Goal: Information Seeking & Learning: Check status

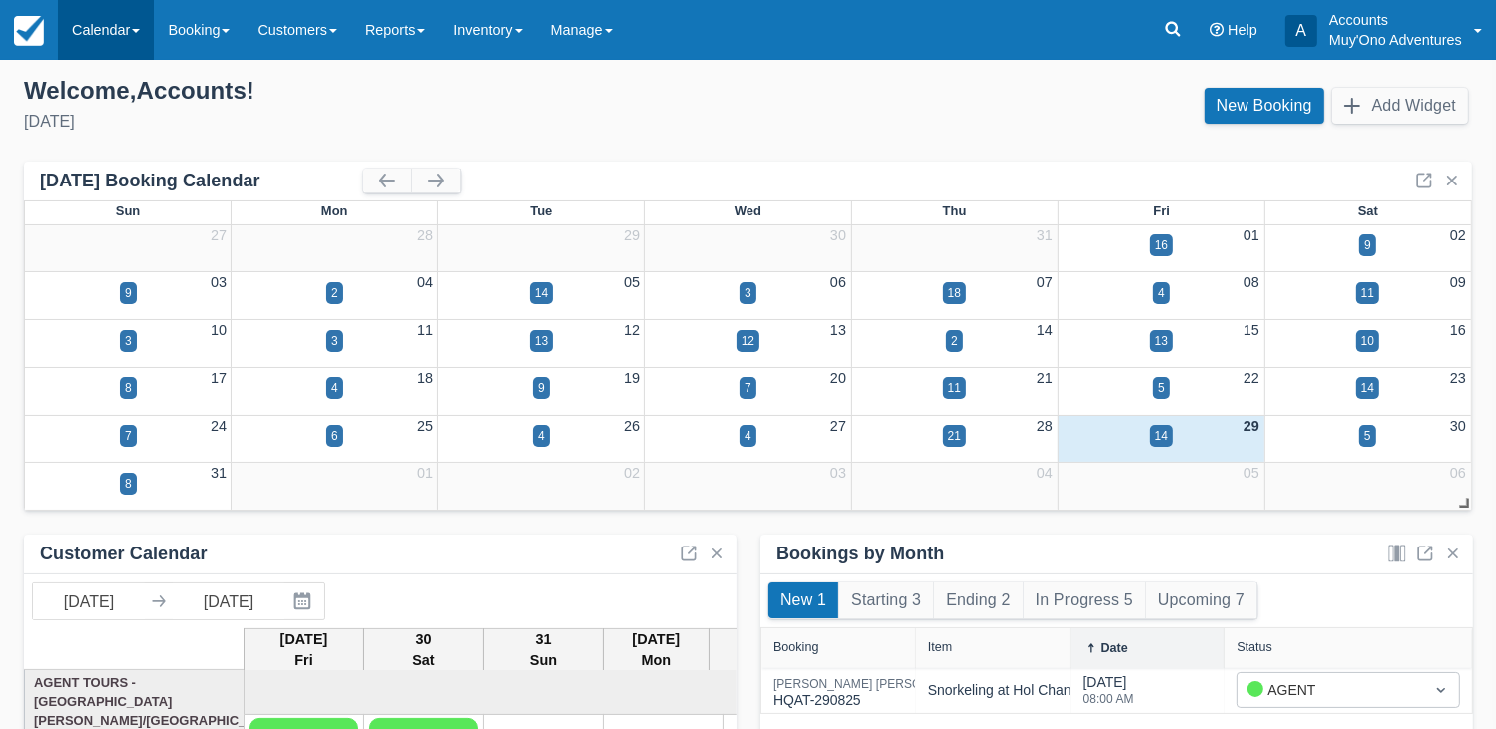
click at [108, 47] on link "Calendar" at bounding box center [106, 30] width 96 height 60
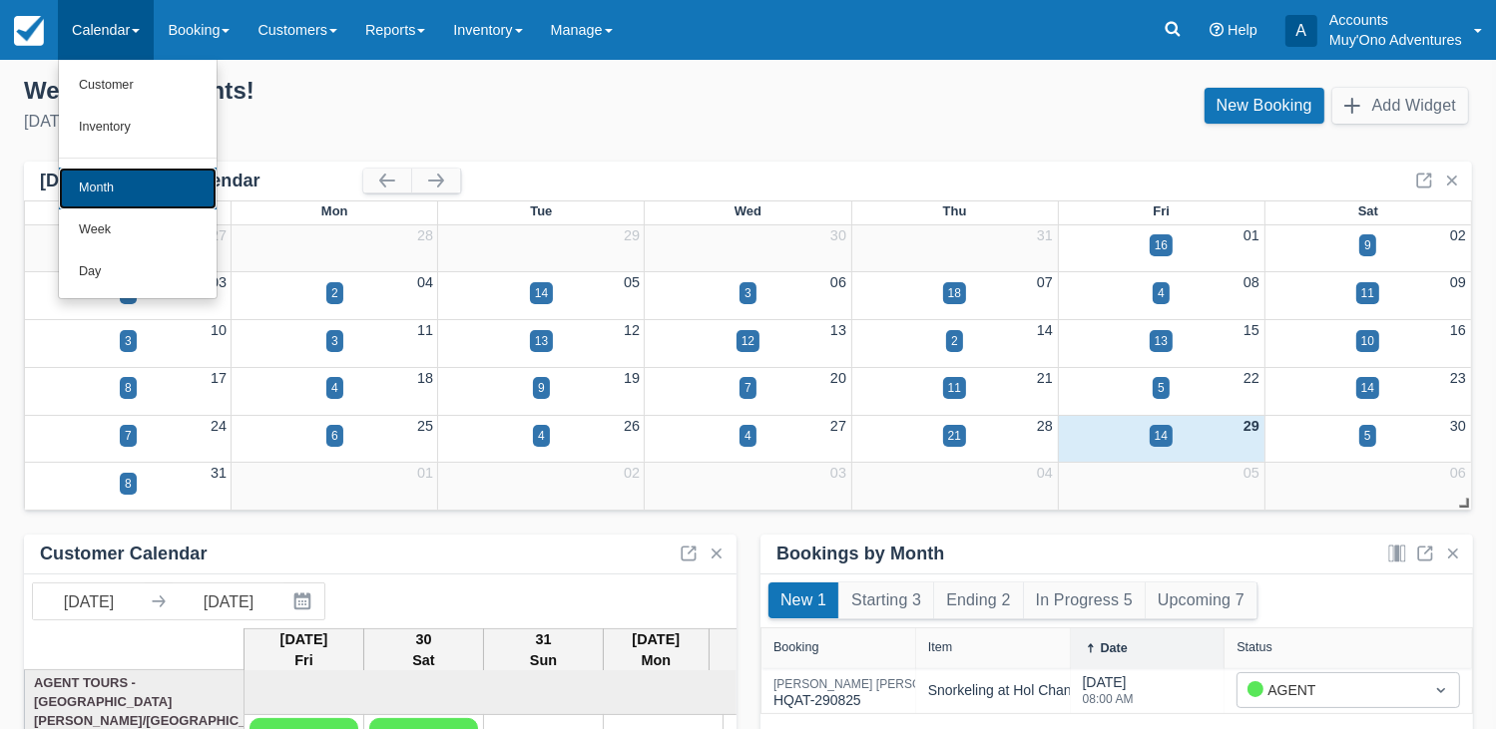
click at [115, 204] on link "Month" at bounding box center [138, 189] width 158 height 42
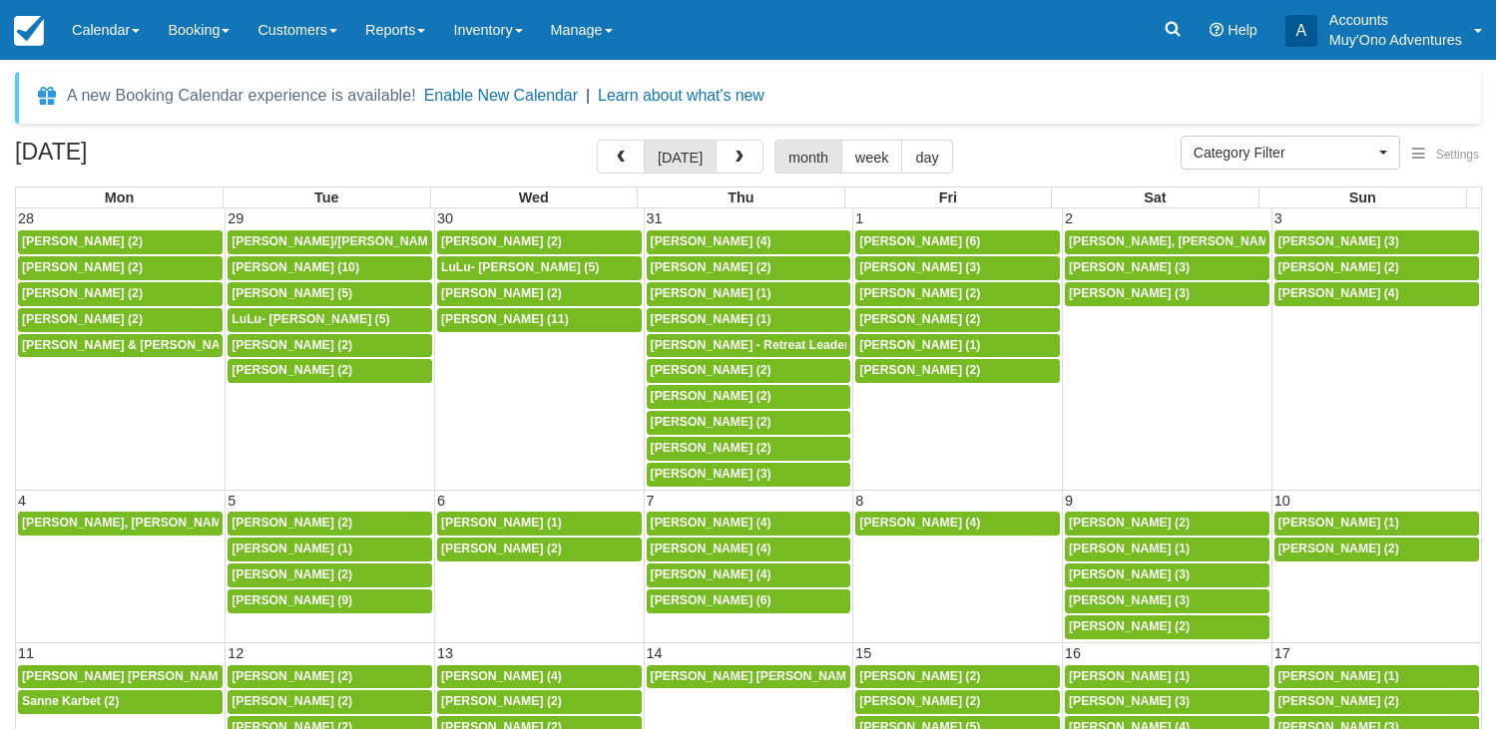
select select
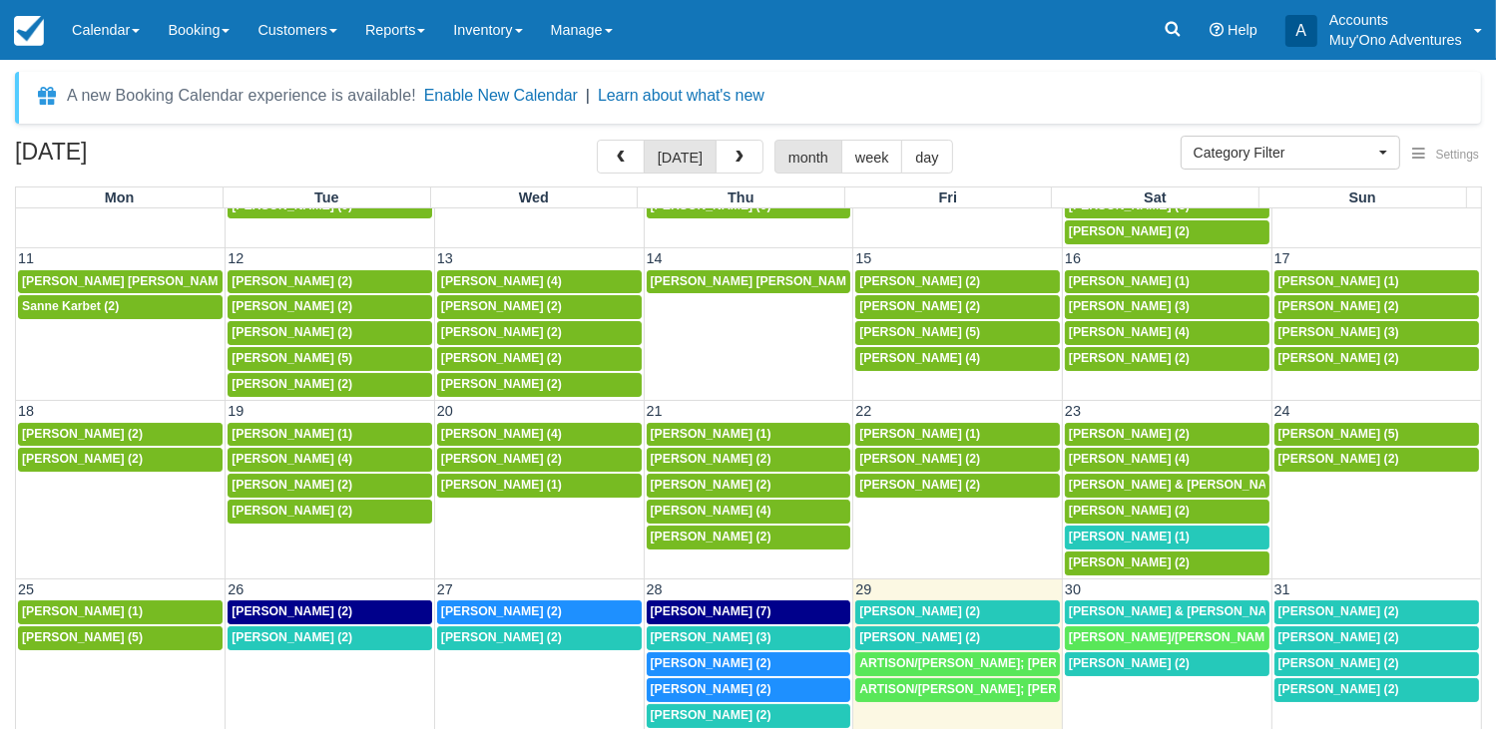
scroll to position [170, 0]
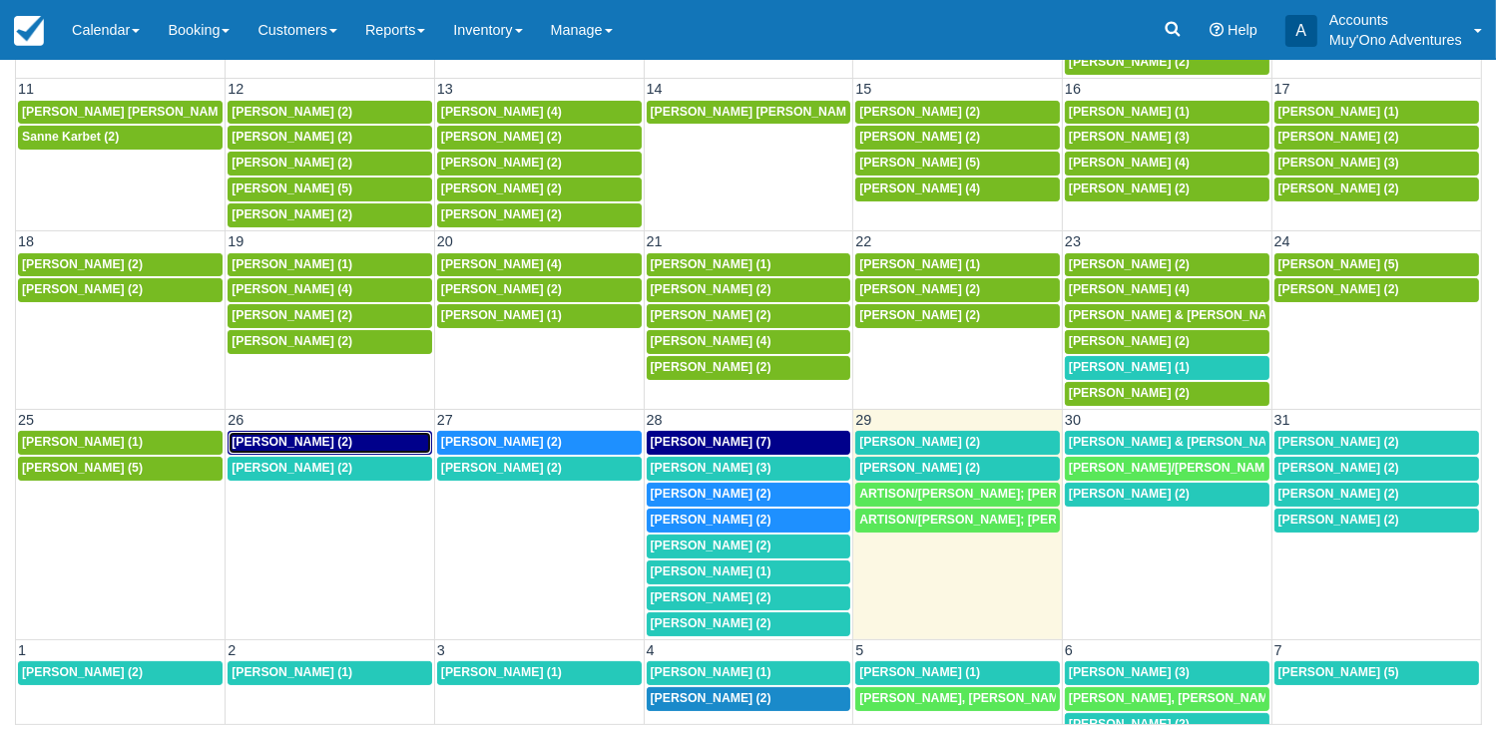
click at [330, 435] on div "April Taylor (2)" at bounding box center [330, 443] width 197 height 16
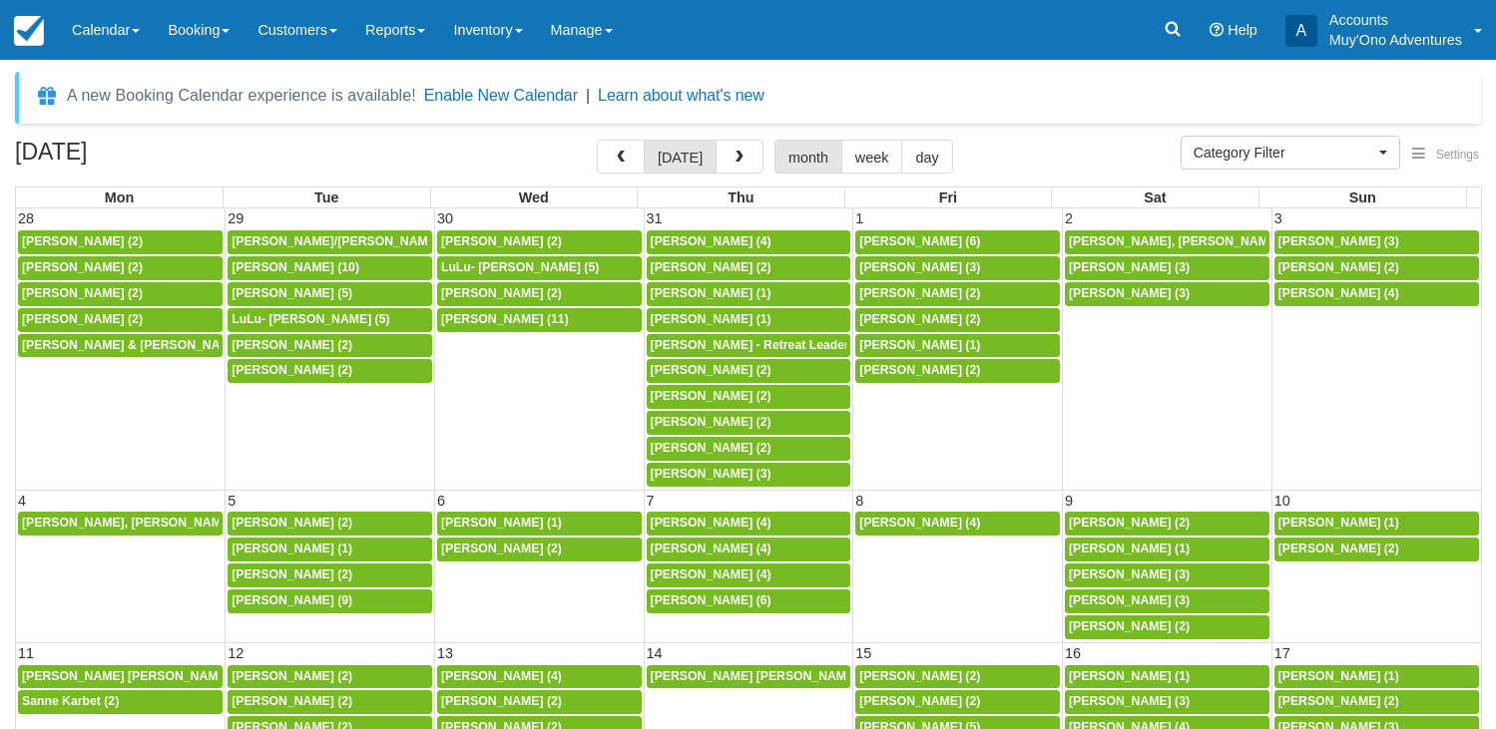
select select
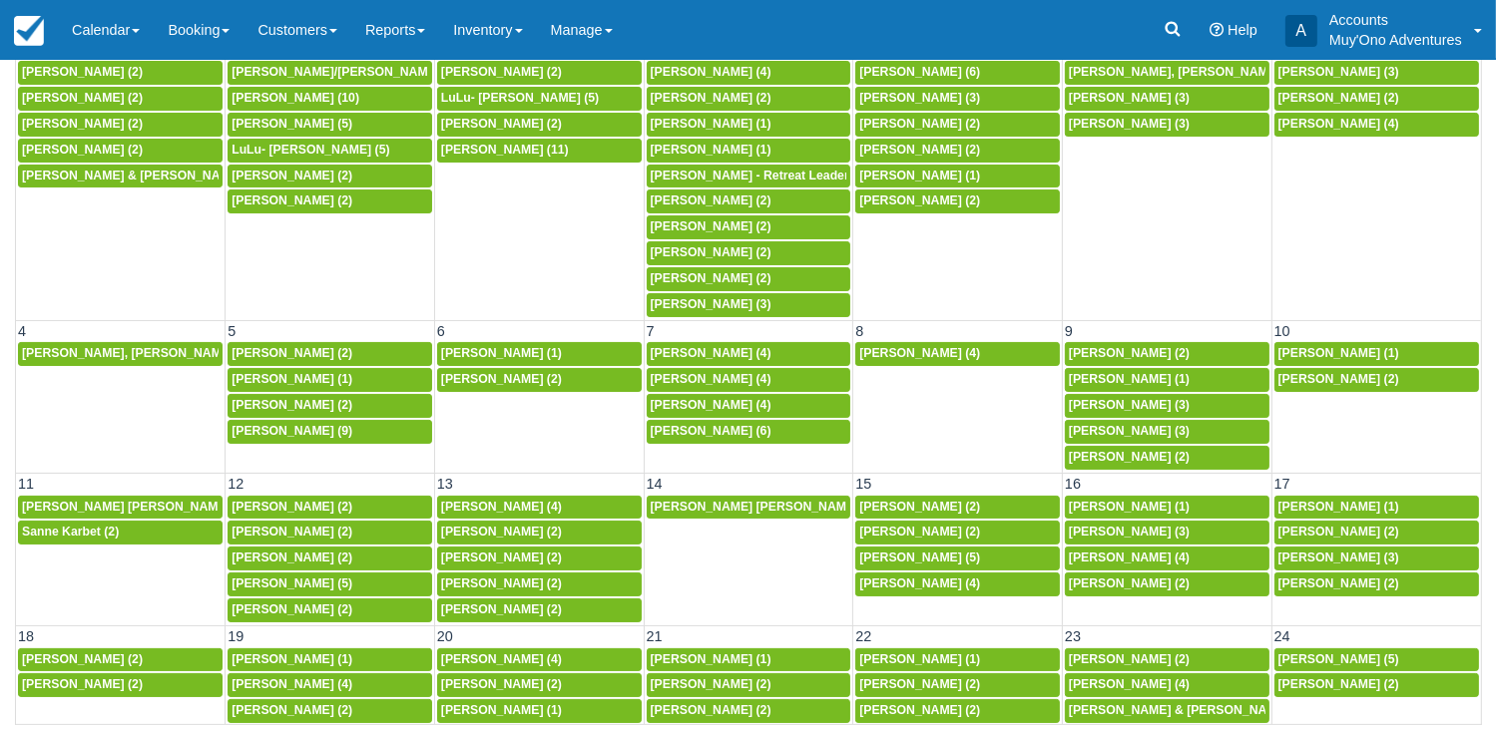
scroll to position [390, 0]
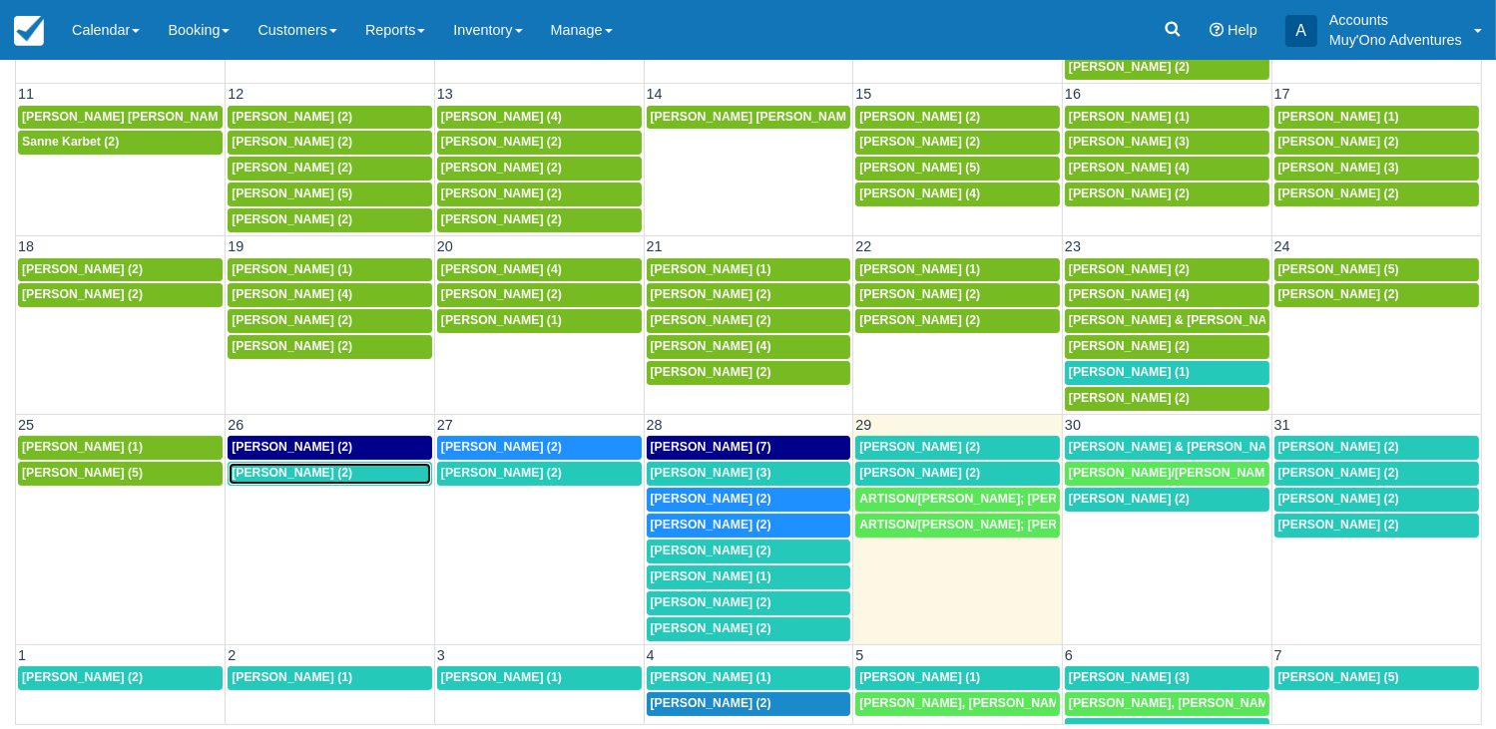
click at [365, 466] on div "8a David Ruble (2)" at bounding box center [330, 474] width 197 height 16
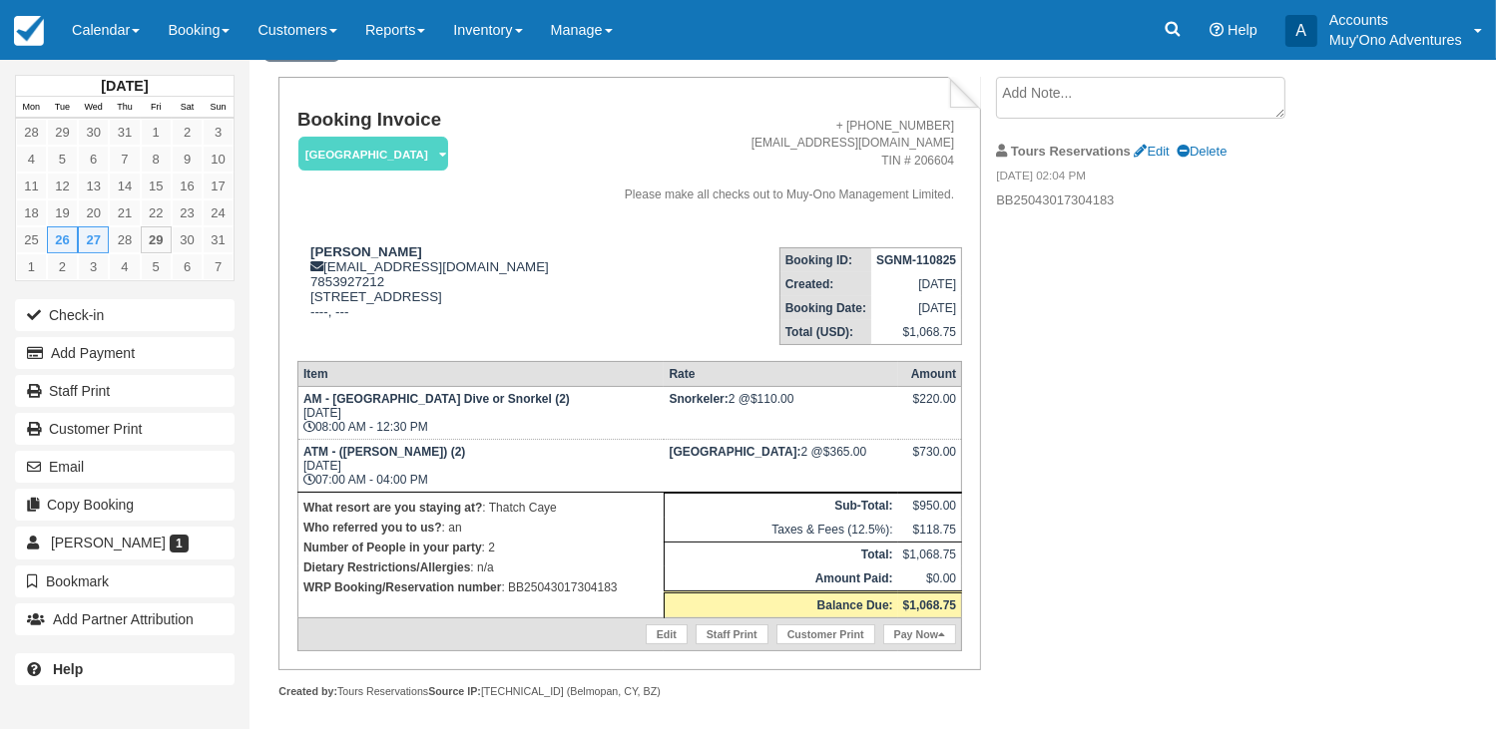
scroll to position [102, 0]
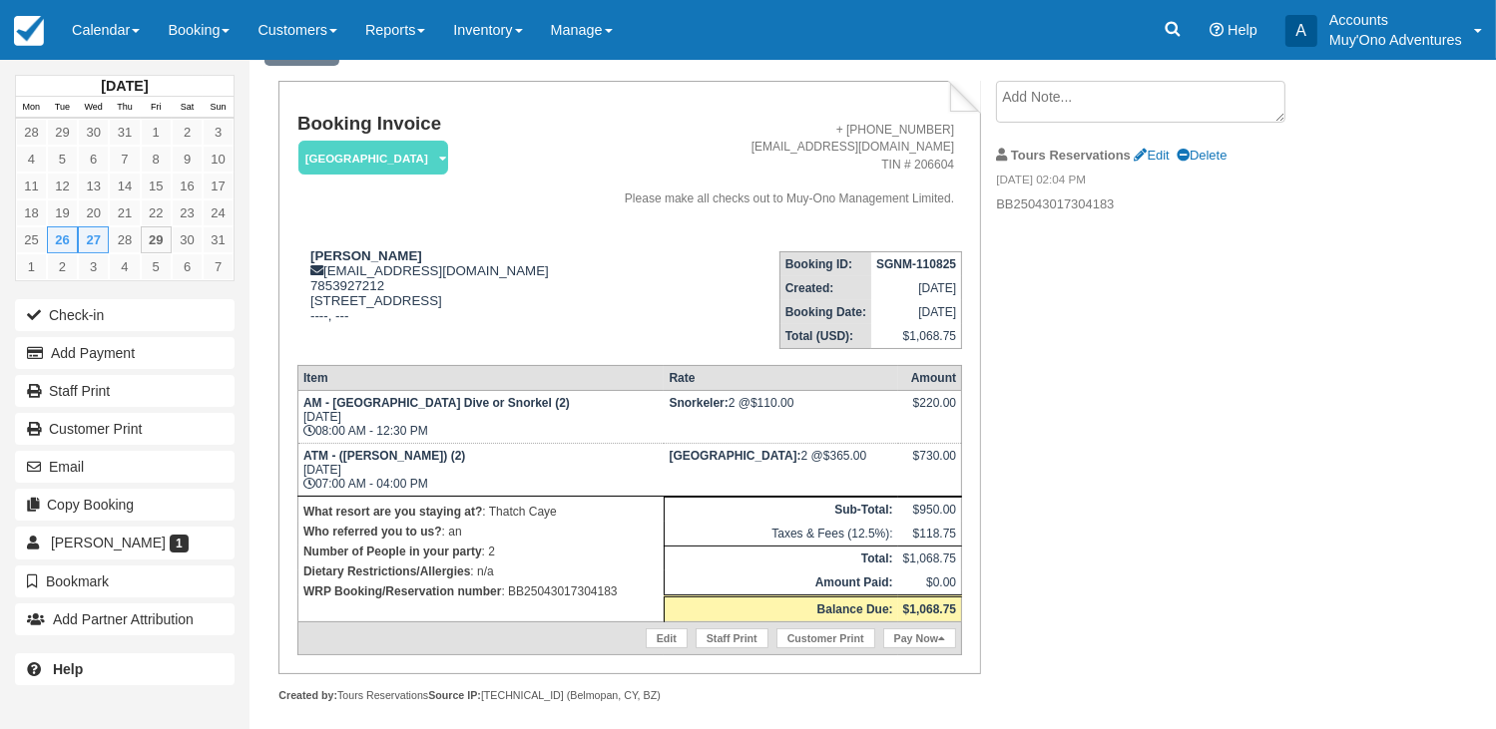
click at [541, 602] on p "WRP Booking/Reservation number : BB25043017304183" at bounding box center [480, 592] width 355 height 20
copy p "BB25043017304183"
click at [918, 271] on strong "SGNM-110825" at bounding box center [916, 264] width 80 height 14
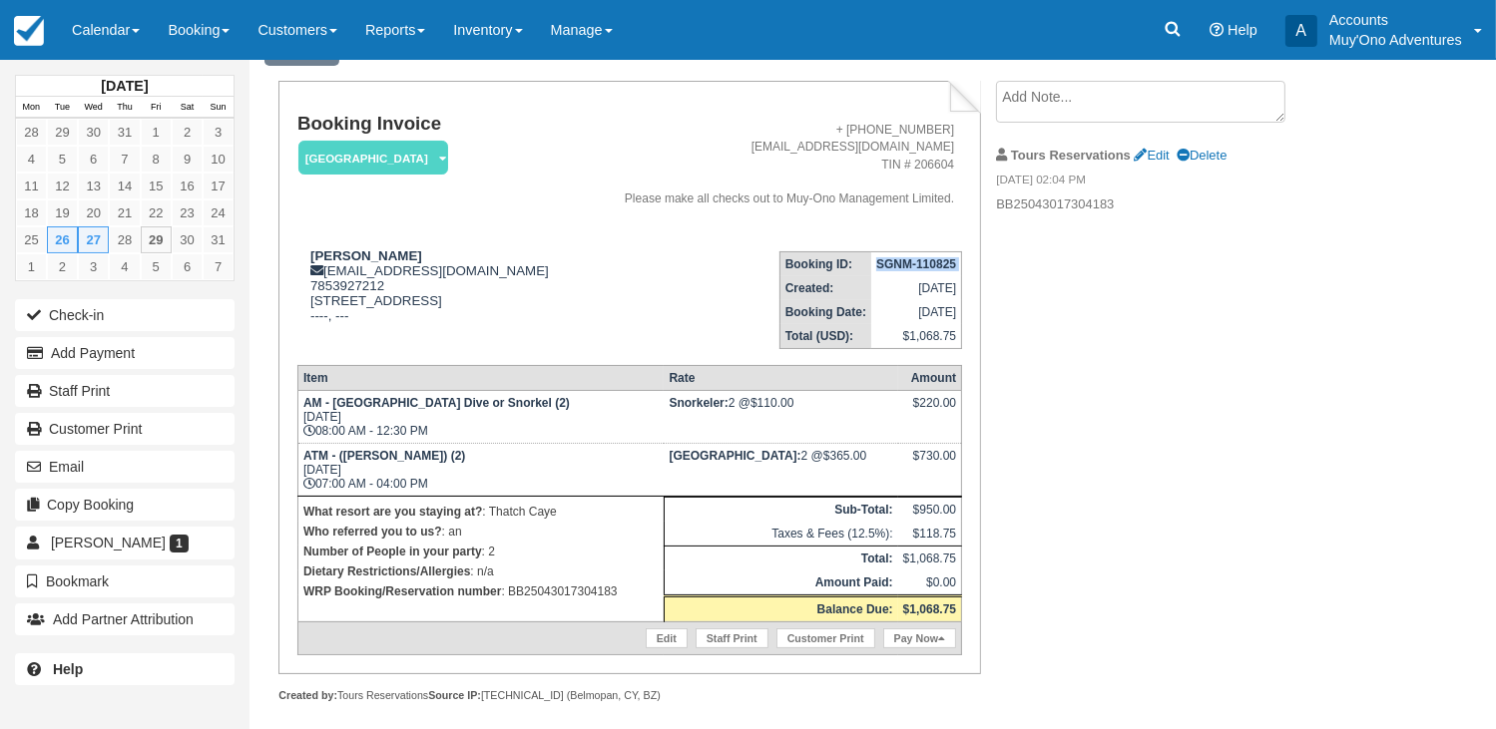
click at [918, 271] on strong "SGNM-110825" at bounding box center [916, 264] width 80 height 14
copy tbody "SGNM-110825"
click at [351, 263] on strong "David Ruble" at bounding box center [366, 255] width 112 height 15
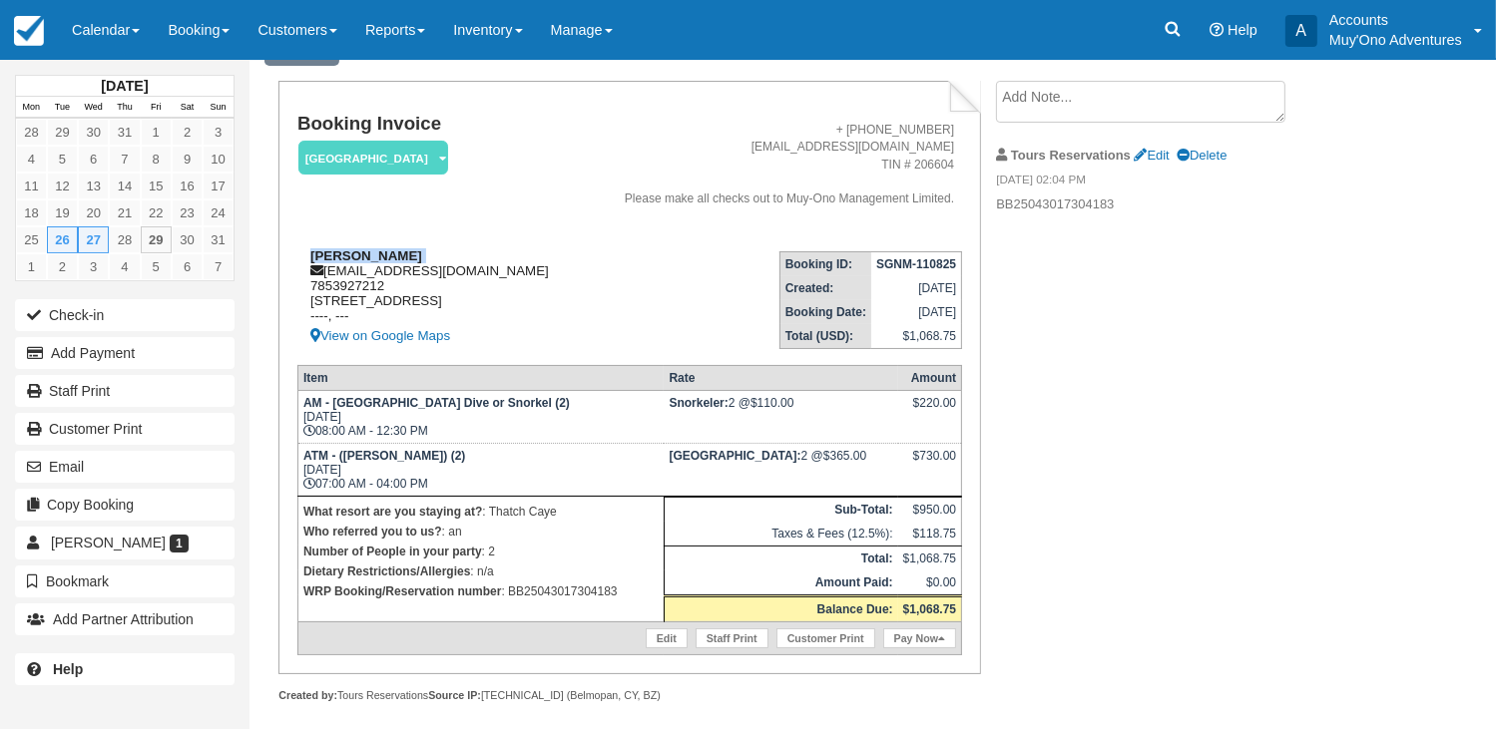
click at [351, 263] on strong "David Ruble" at bounding box center [366, 255] width 112 height 15
copy div "David Ruble"
click at [537, 602] on p "WRP Booking/Reservation number : BB25043017304183" at bounding box center [480, 592] width 355 height 20
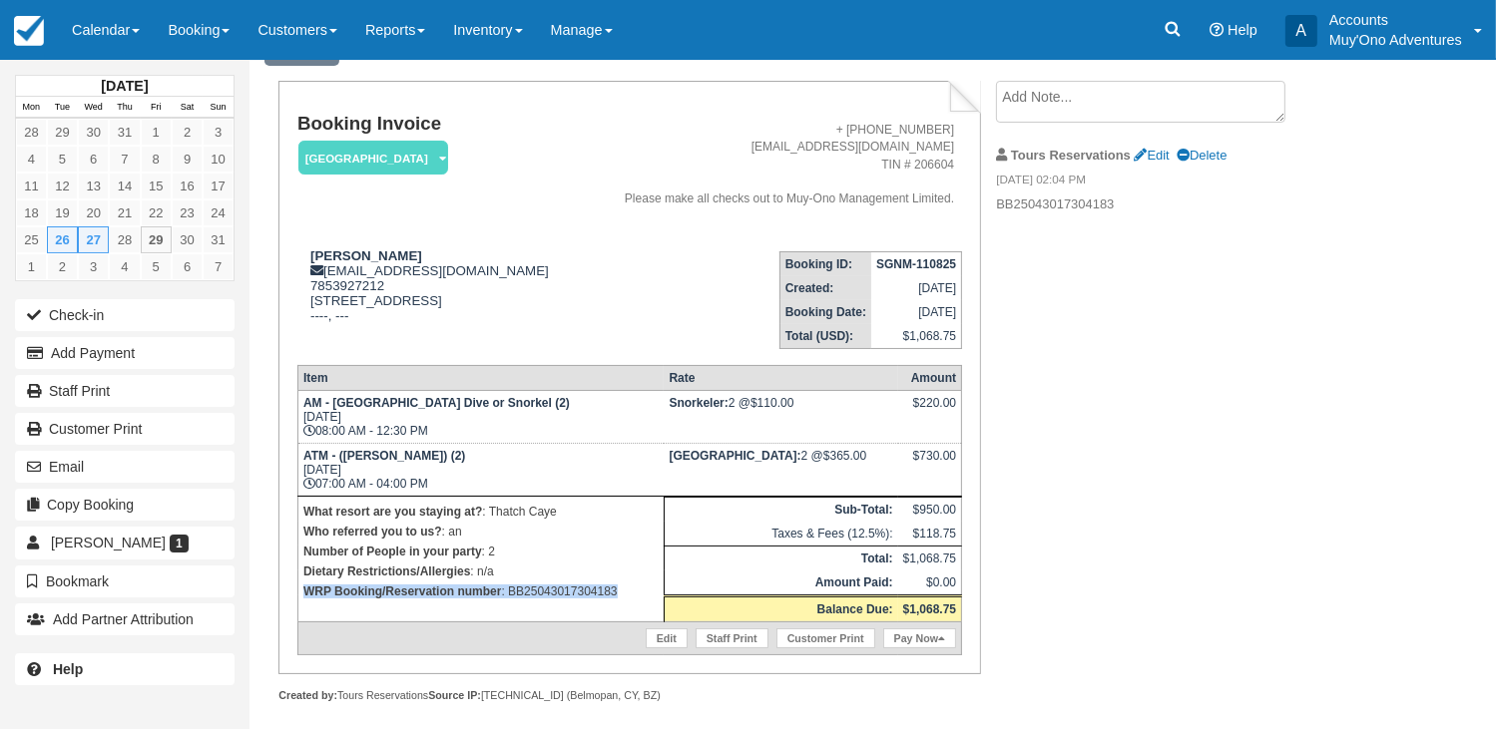
click at [537, 602] on p "WRP Booking/Reservation number : BB25043017304183" at bounding box center [480, 592] width 355 height 20
click at [545, 602] on p "WRP Booking/Reservation number : BB25043017304183" at bounding box center [480, 592] width 355 height 20
click at [556, 582] on p "Dietary Restrictions/Allergies : n/a" at bounding box center [480, 572] width 355 height 20
click at [567, 602] on p "WRP Booking/Reservation number : BB25043017304183" at bounding box center [480, 592] width 355 height 20
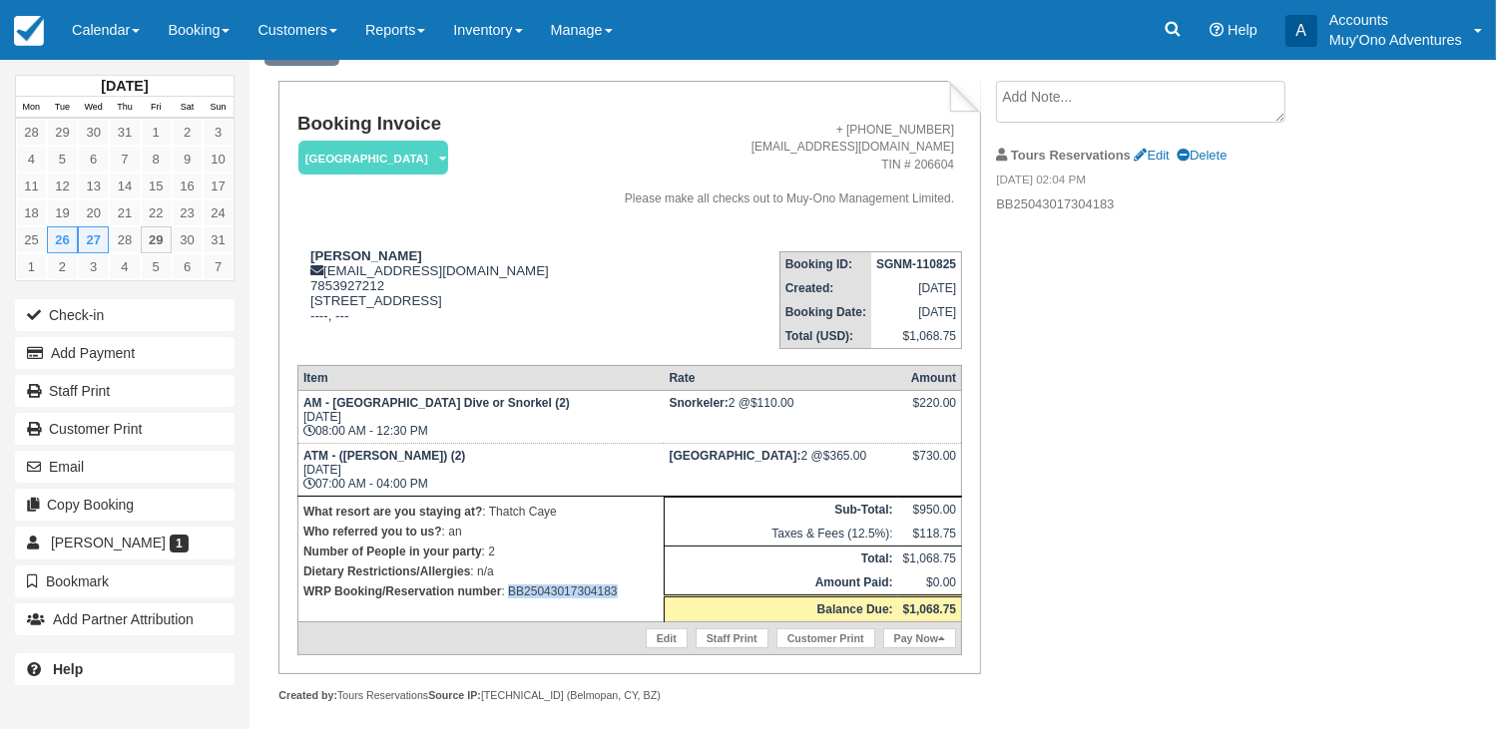
copy p "BB25043017304183"
click at [84, 37] on link "Calendar" at bounding box center [106, 30] width 96 height 60
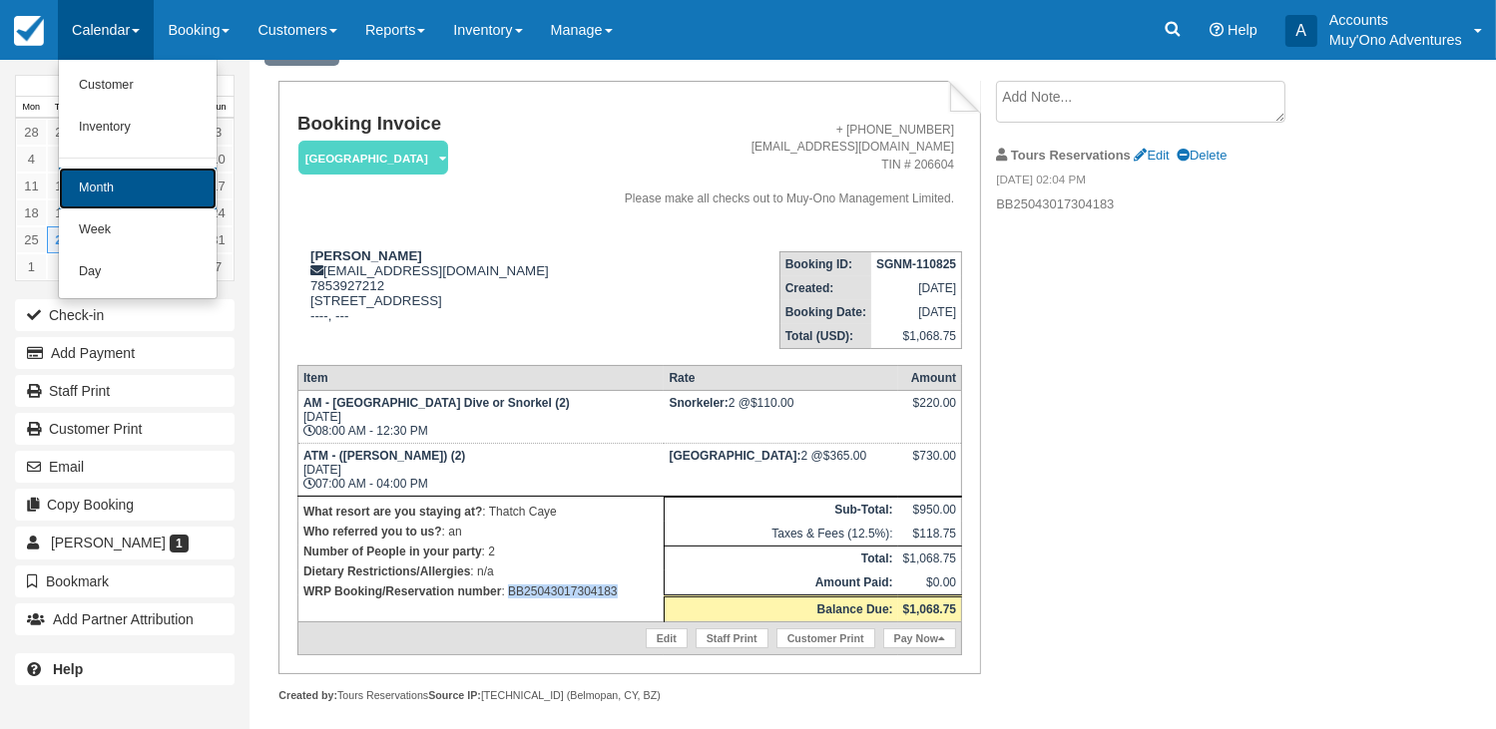
click at [91, 183] on link "Month" at bounding box center [138, 189] width 158 height 42
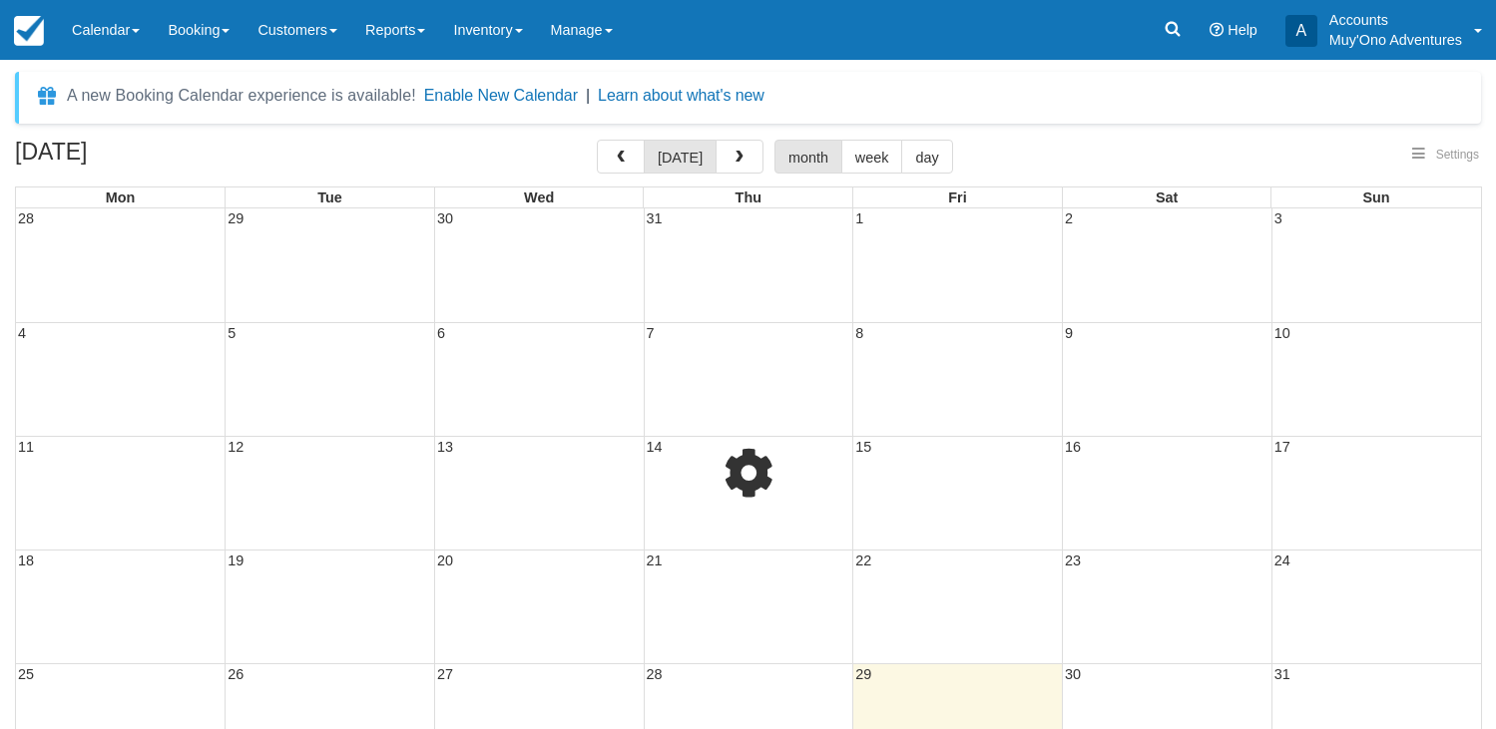
select select
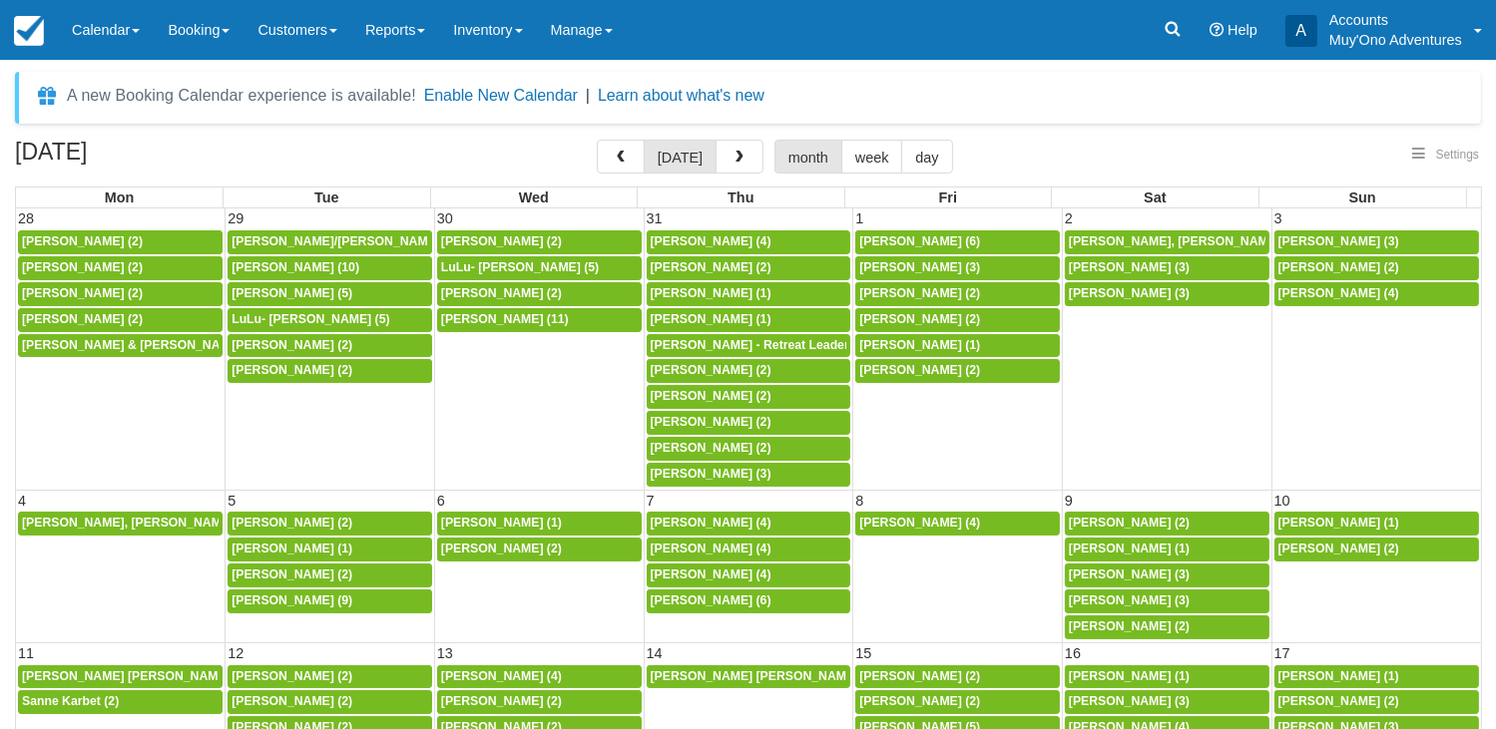
select select
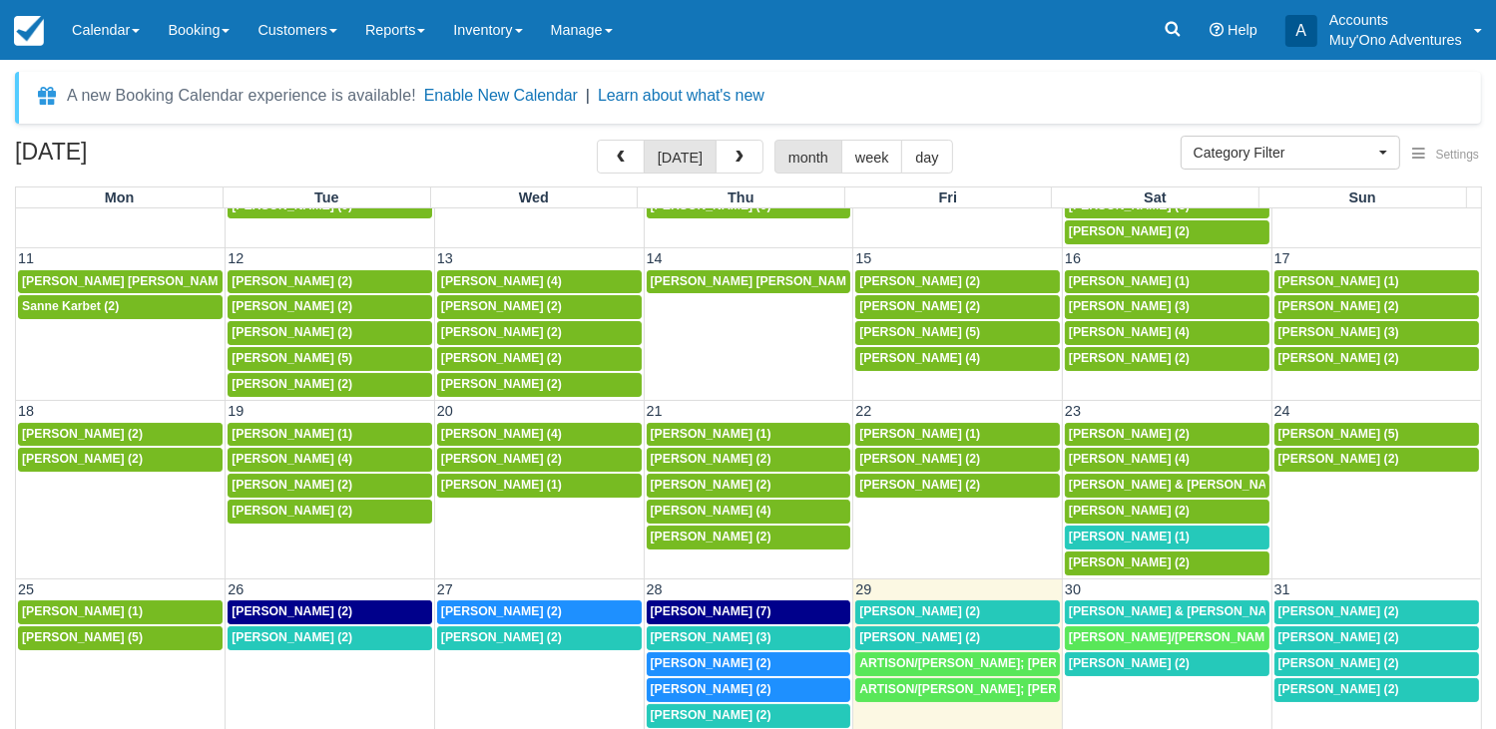
scroll to position [56, 0]
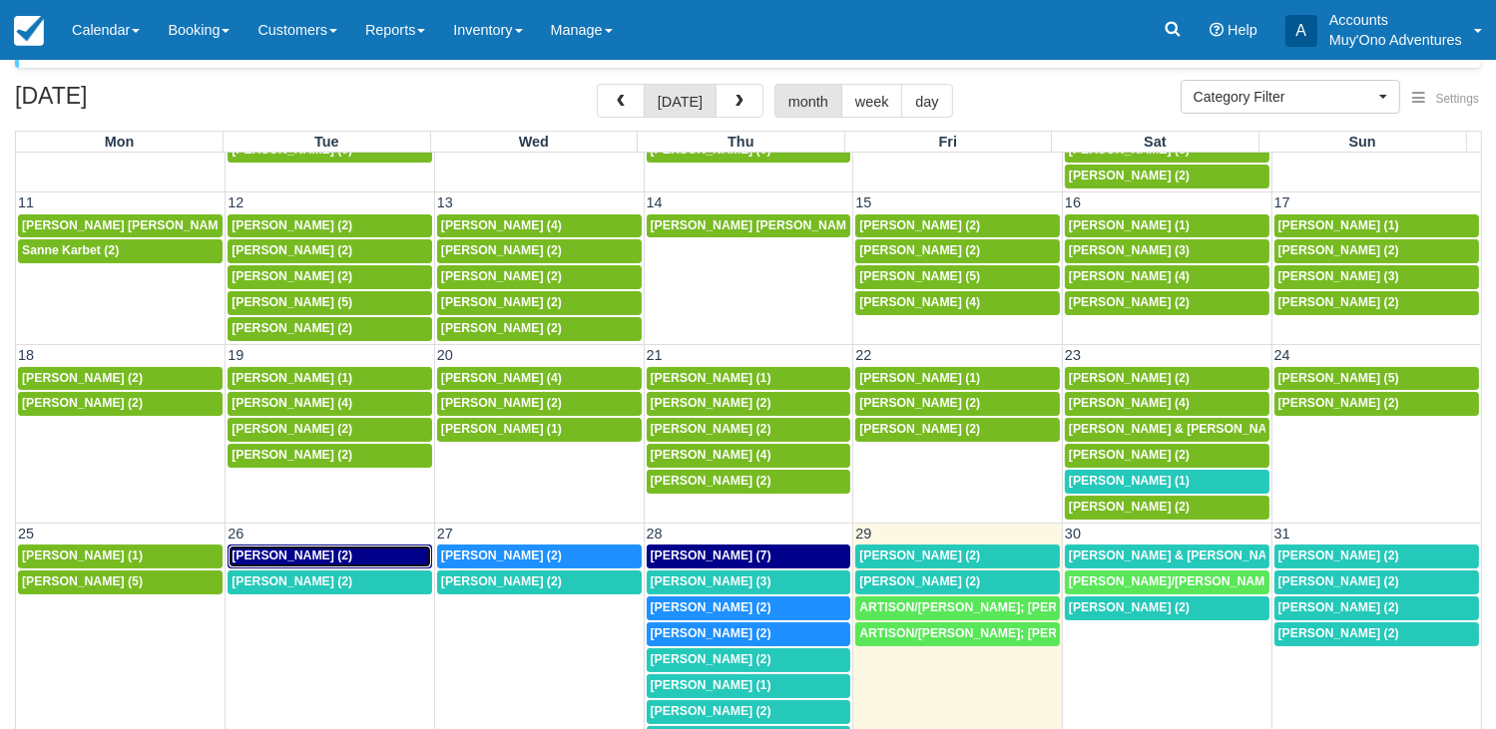
click at [291, 549] on span "[PERSON_NAME] (2)" at bounding box center [292, 556] width 121 height 14
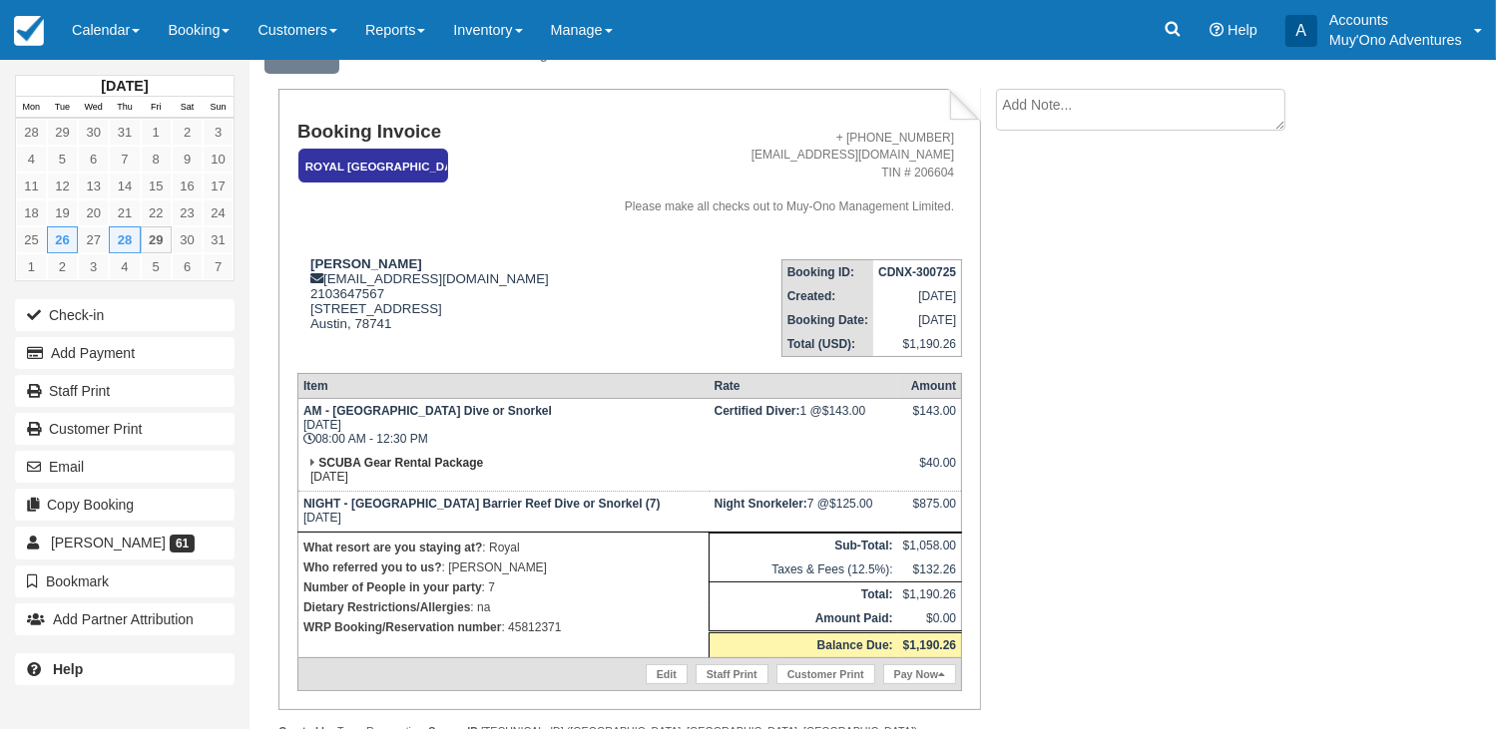
scroll to position [103, 0]
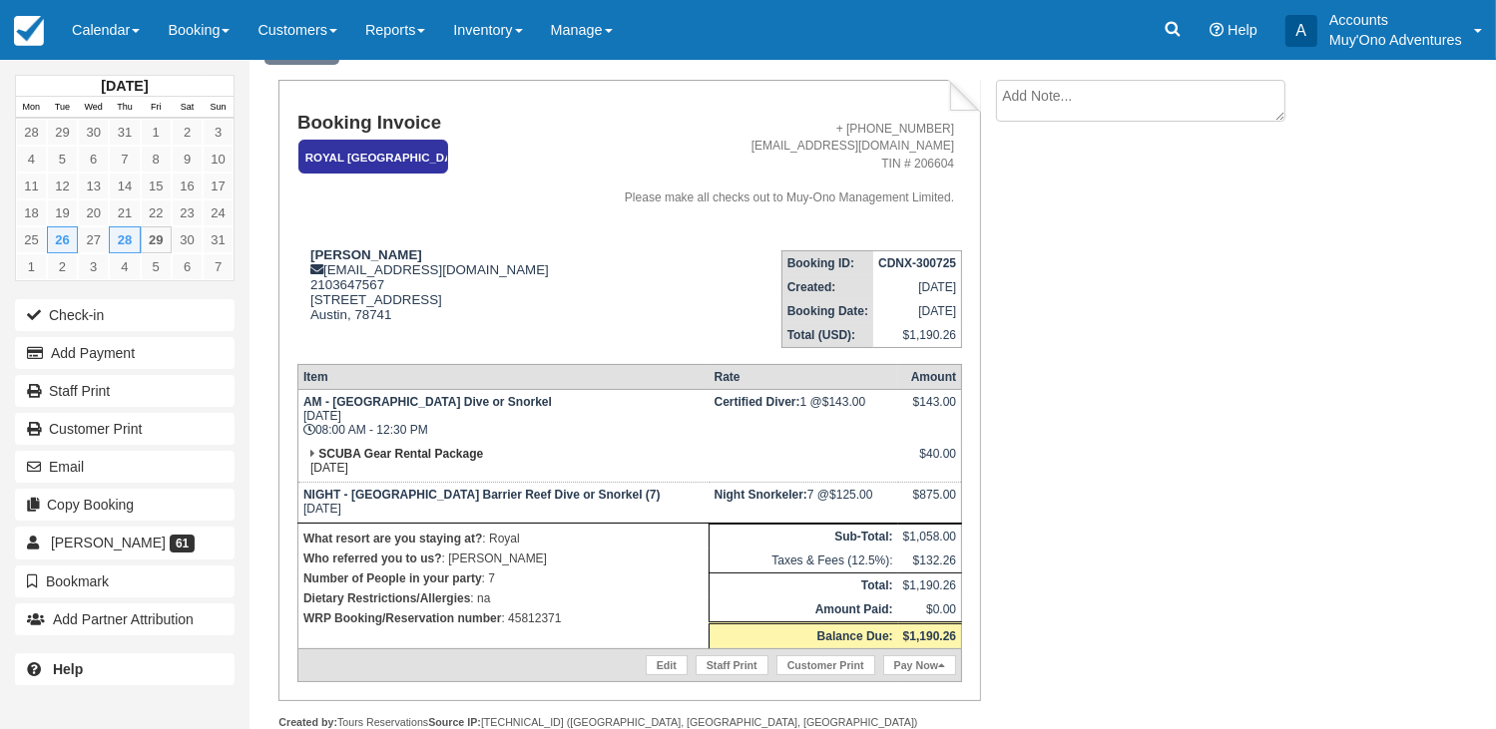
click at [533, 621] on p "WRP Booking/Reservation number : 45812371" at bounding box center [503, 619] width 400 height 20
click at [541, 580] on p "Number of People in your party : 7" at bounding box center [503, 579] width 400 height 20
click at [532, 615] on p "WRP Booking/Reservation number : 45812371" at bounding box center [503, 619] width 400 height 20
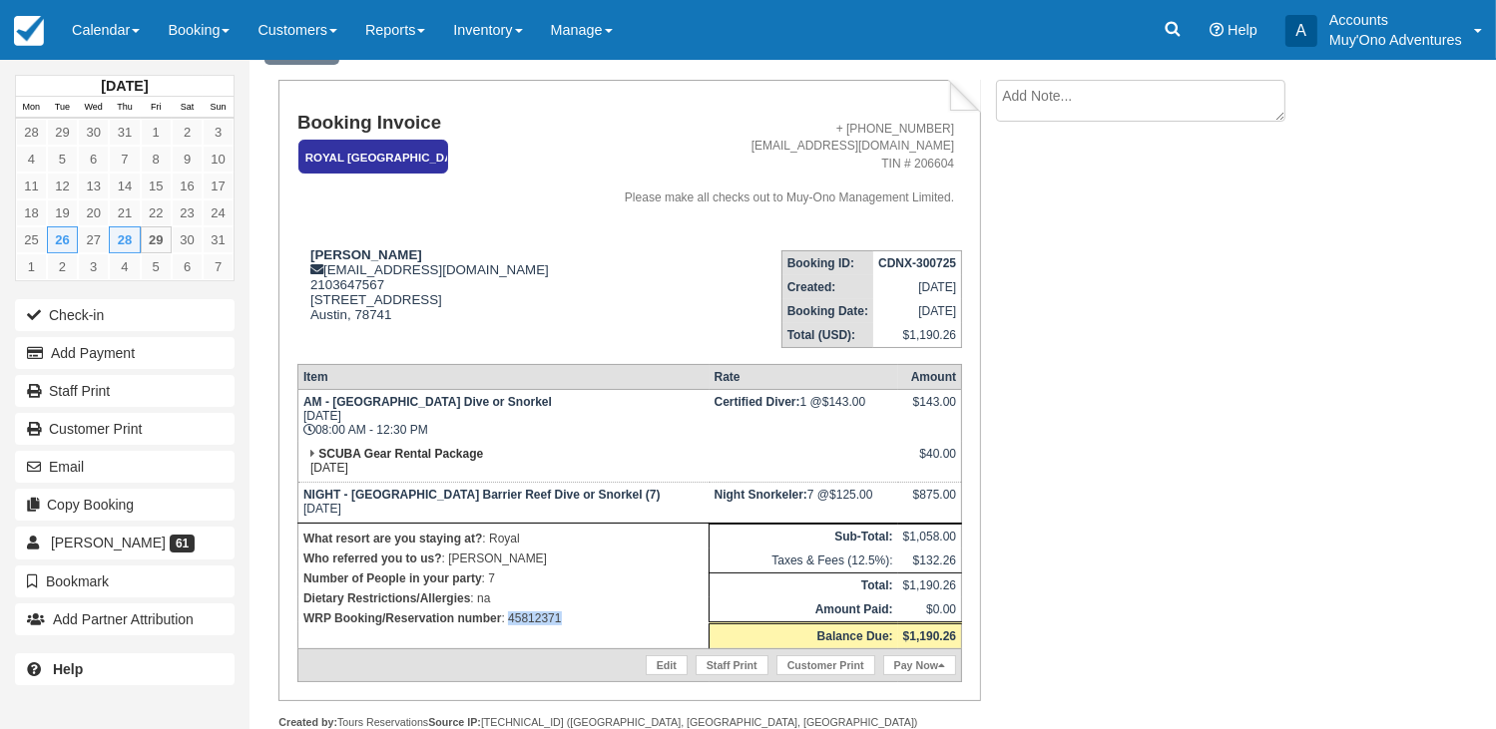
click at [532, 615] on p "WRP Booking/Reservation number : 45812371" at bounding box center [503, 619] width 400 height 20
copy p "45812371"
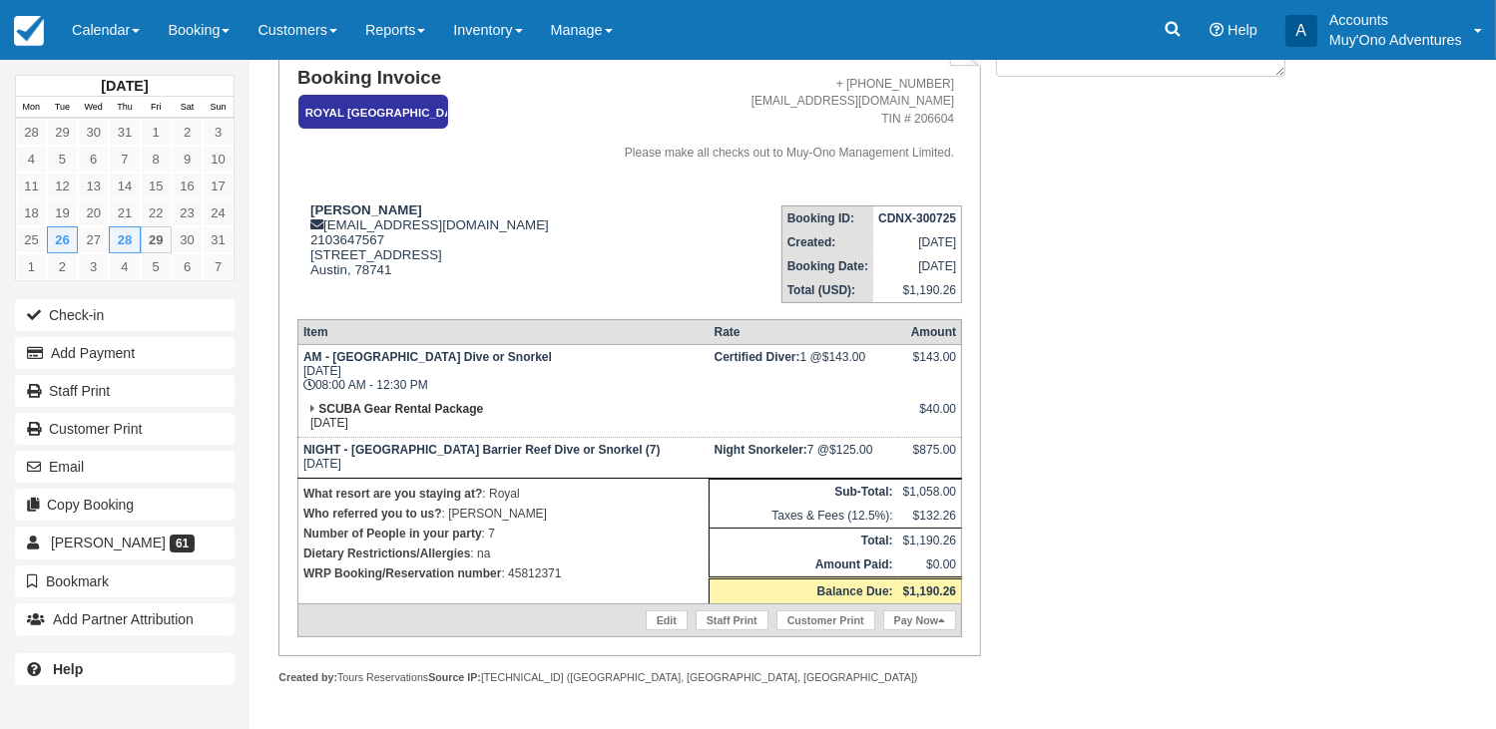
click at [915, 218] on strong "CDNX-300725" at bounding box center [917, 219] width 78 height 14
copy tbody "CDNX-300725"
click at [337, 203] on strong "April Taylor" at bounding box center [366, 210] width 112 height 15
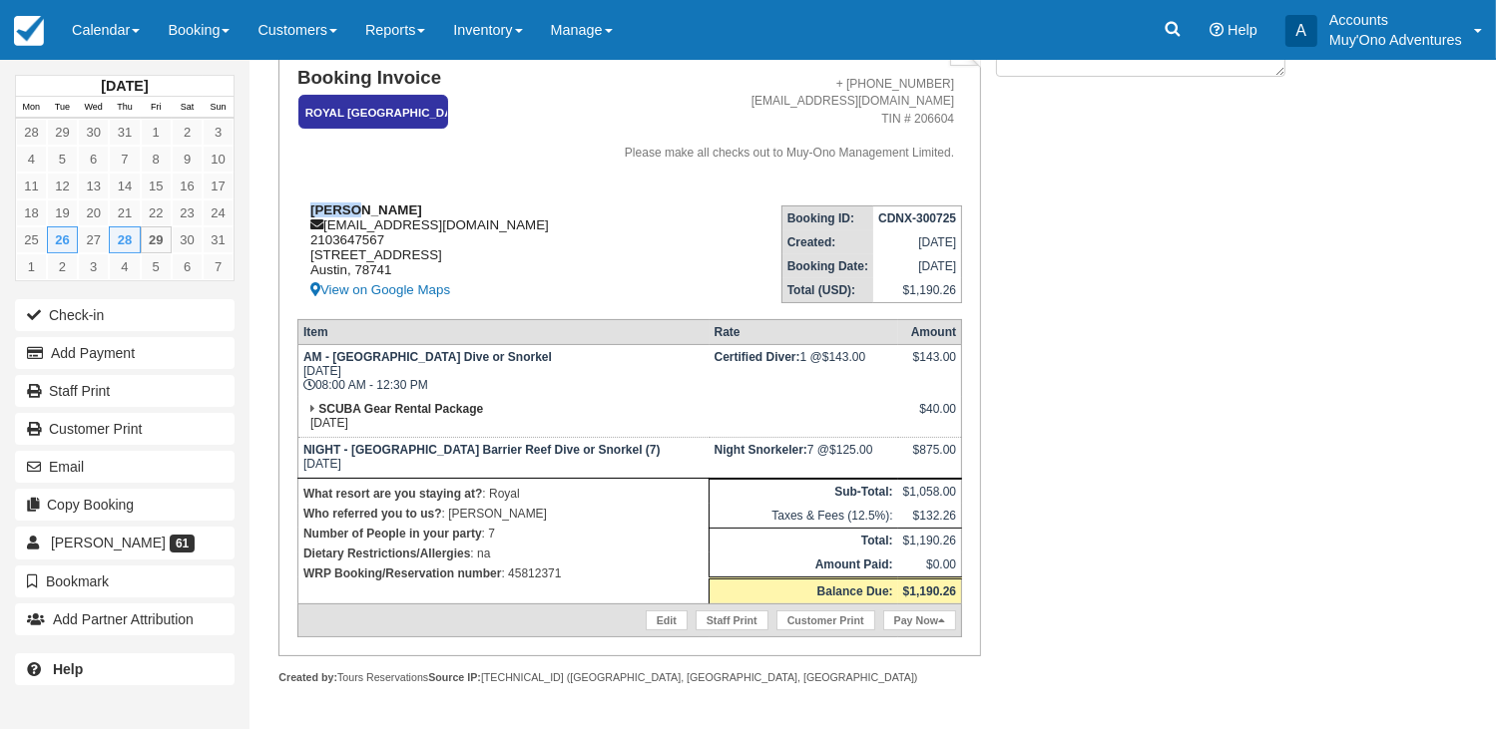
click at [337, 203] on strong "April Taylor" at bounding box center [366, 210] width 112 height 15
copy div "April Taylor"
drag, startPoint x: 300, startPoint y: 453, endPoint x: 456, endPoint y: 459, distance: 155.8
click at [456, 459] on td "NIGHT - Belize Barrier Reef Dive or Snorkel (7) Thu Aug 28, 2025" at bounding box center [502, 457] width 411 height 41
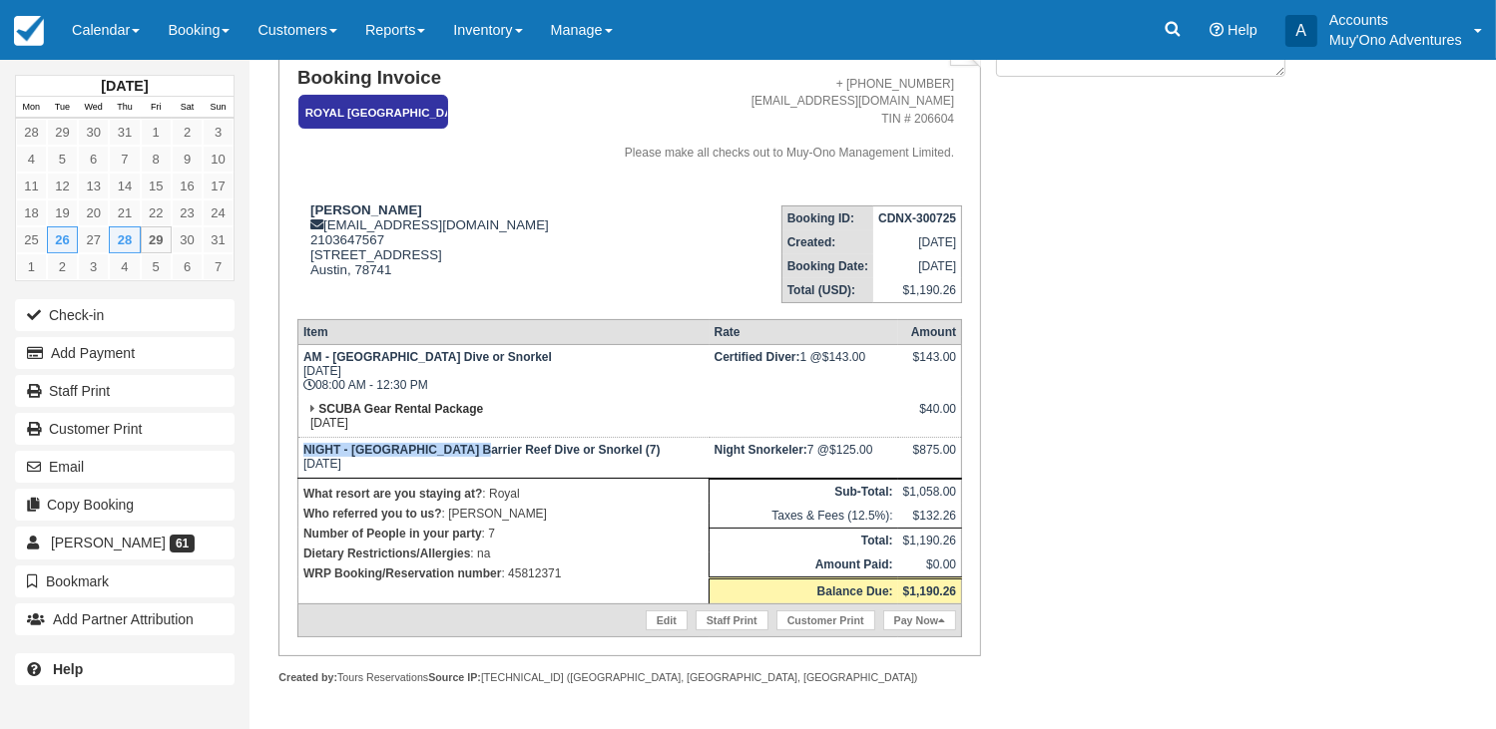
copy strong "NIGHT - Belize Barrier Reef"
click at [521, 574] on p "WRP Booking/Reservation number : 45812371" at bounding box center [503, 574] width 400 height 20
copy p "45812371"
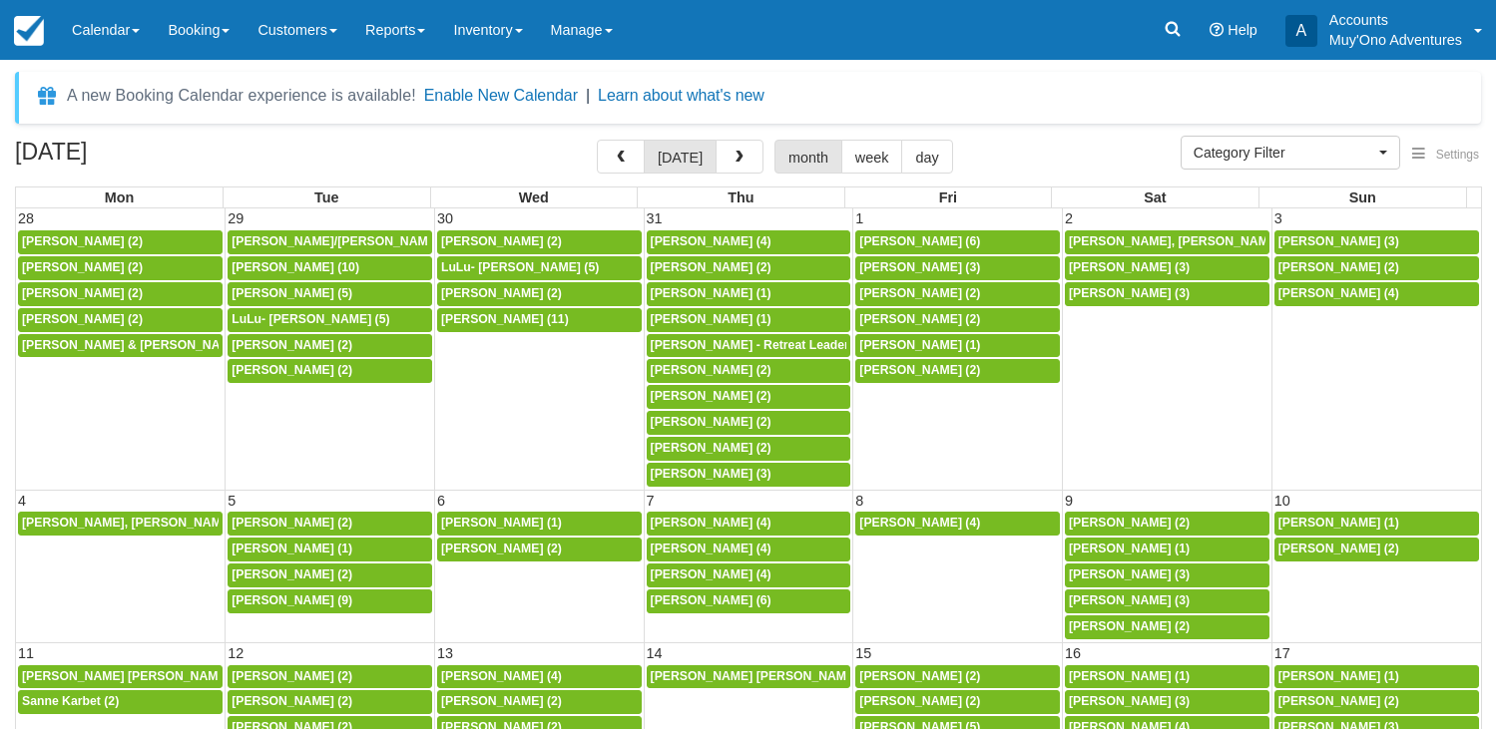
select select
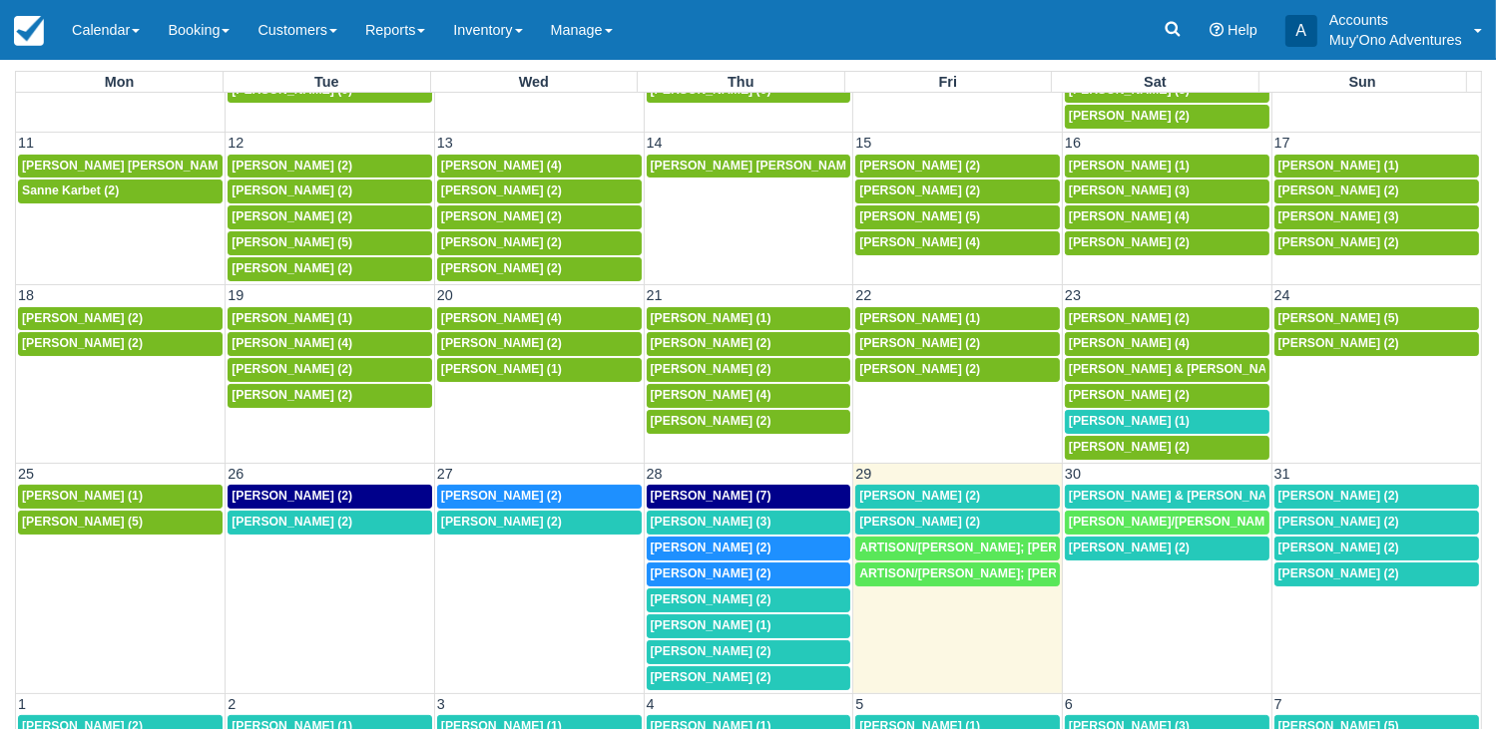
scroll to position [167, 0]
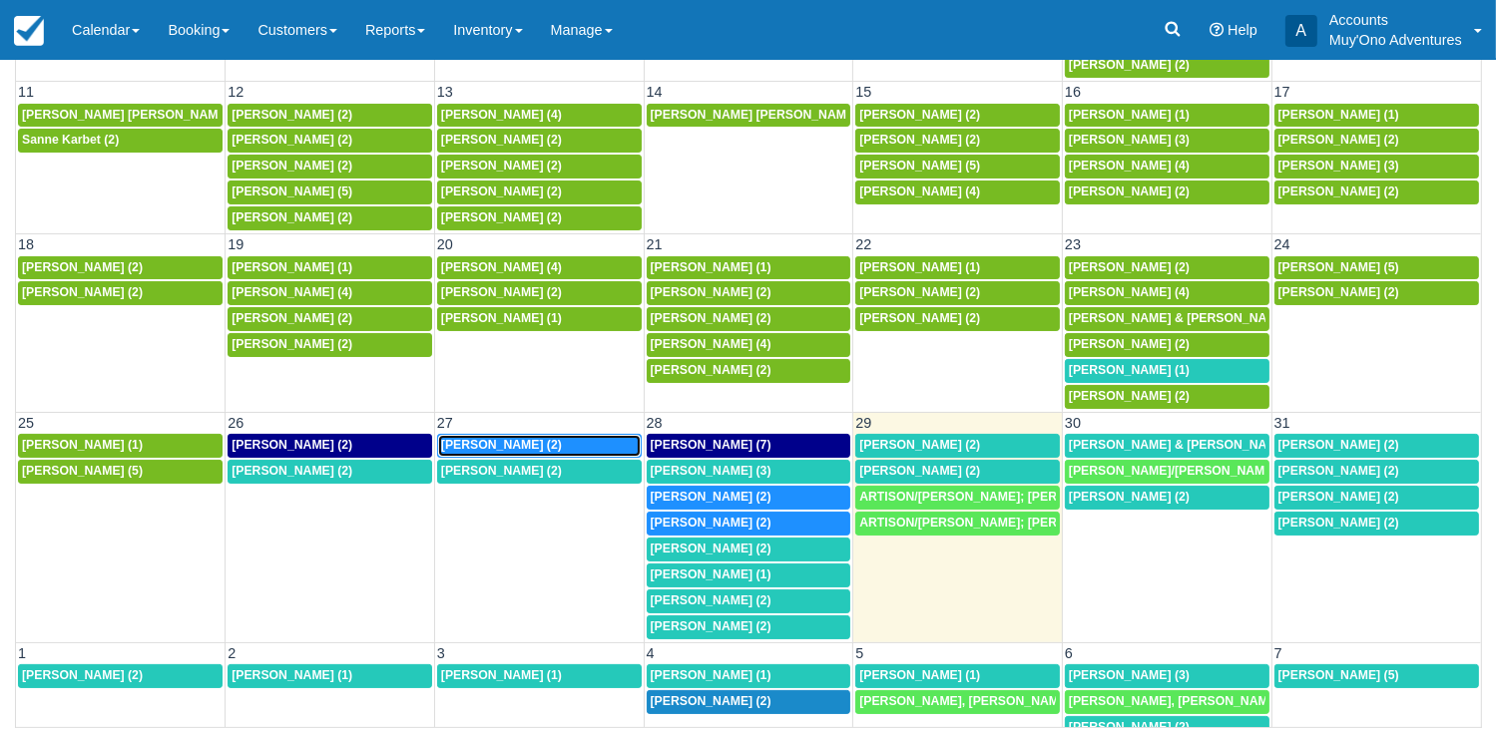
click at [547, 438] on div "[PERSON_NAME] (2)" at bounding box center [539, 446] width 197 height 16
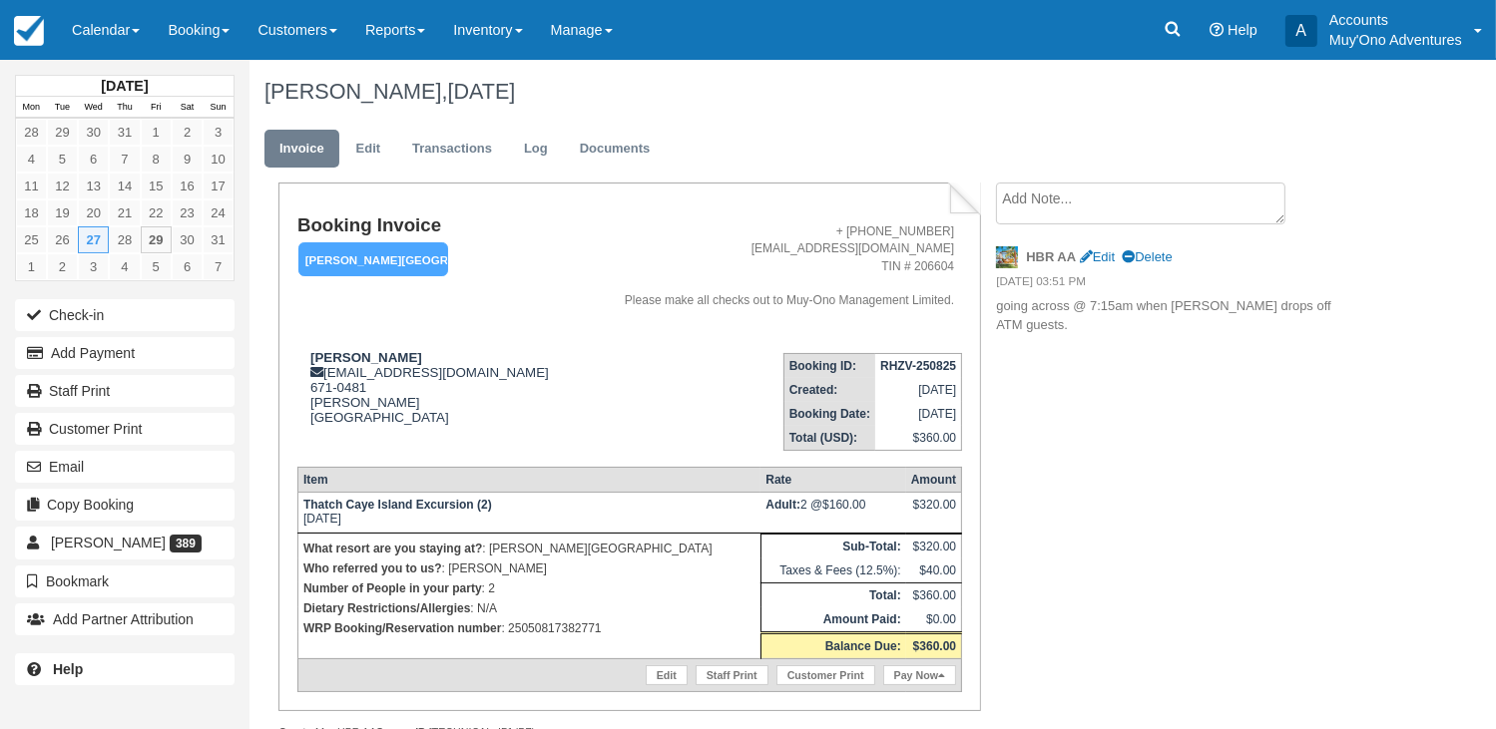
click at [561, 637] on p "WRP Booking/Reservation number : 25050817382771" at bounding box center [529, 629] width 452 height 20
copy p "25050817382771"
click at [547, 639] on p "WRP Booking/Reservation number : 25050817382771" at bounding box center [529, 629] width 452 height 20
click at [552, 633] on p "WRP Booking/Reservation number : 25050817382771" at bounding box center [529, 629] width 452 height 20
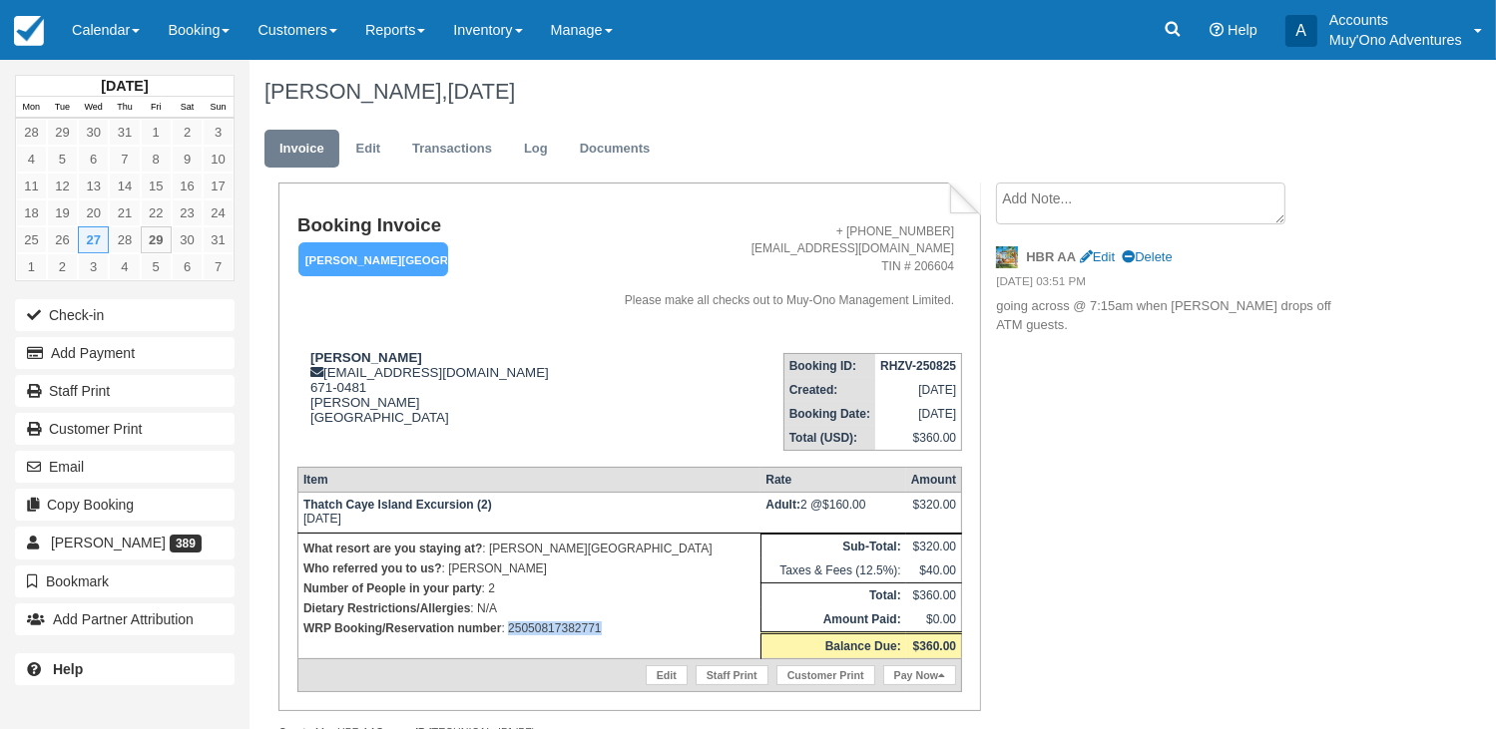
click at [552, 633] on p "WRP Booking/Reservation number : 25050817382771" at bounding box center [529, 629] width 452 height 20
copy p "25050817382771"
click at [922, 364] on strong "RHZV-250825" at bounding box center [918, 366] width 76 height 14
click at [914, 362] on strong "RHZV-250825" at bounding box center [918, 366] width 76 height 14
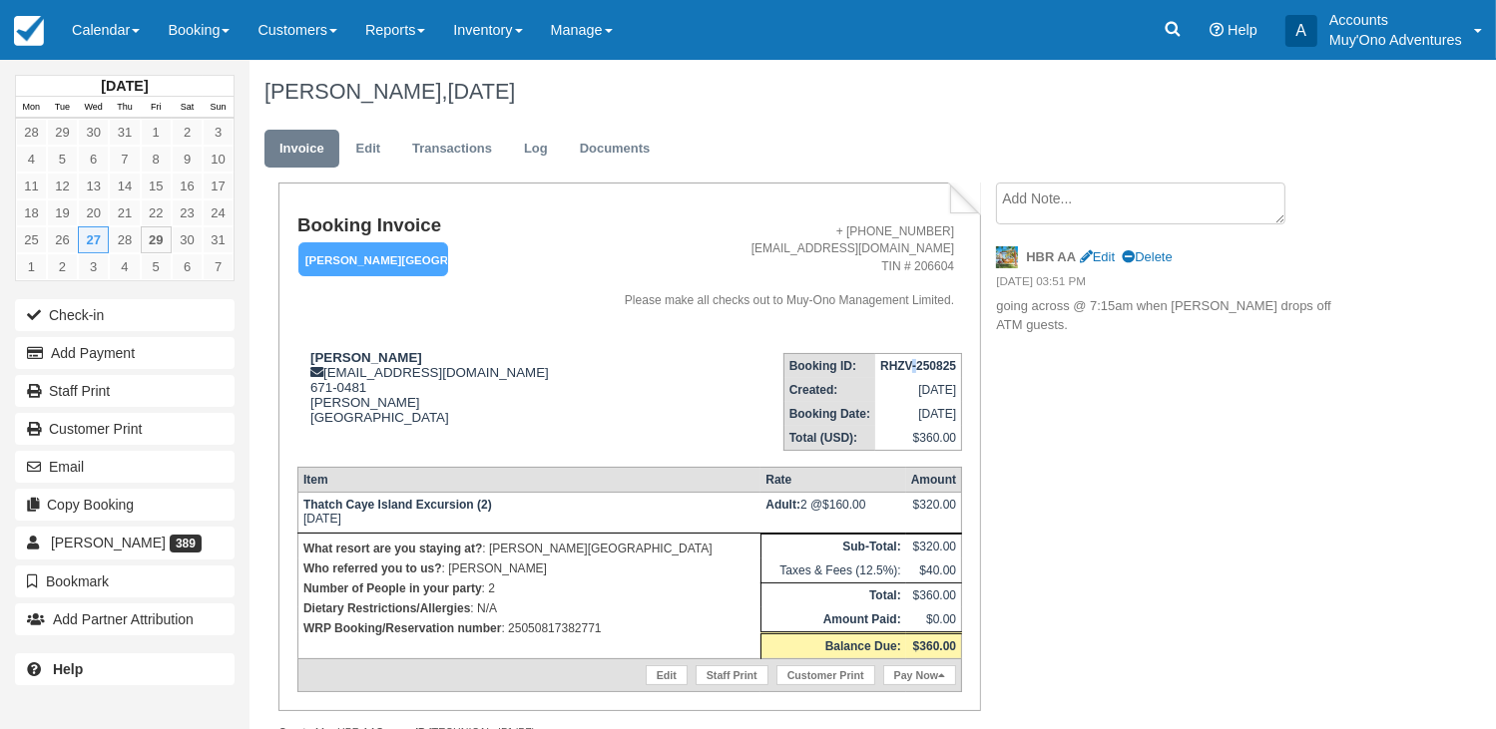
click at [914, 362] on strong "RHZV-250825" at bounding box center [918, 366] width 76 height 14
copy tbody "RHZV-250825"
drag, startPoint x: 311, startPoint y: 351, endPoint x: 403, endPoint y: 356, distance: 91.9
click at [403, 356] on strong "David Dinnison" at bounding box center [366, 357] width 112 height 15
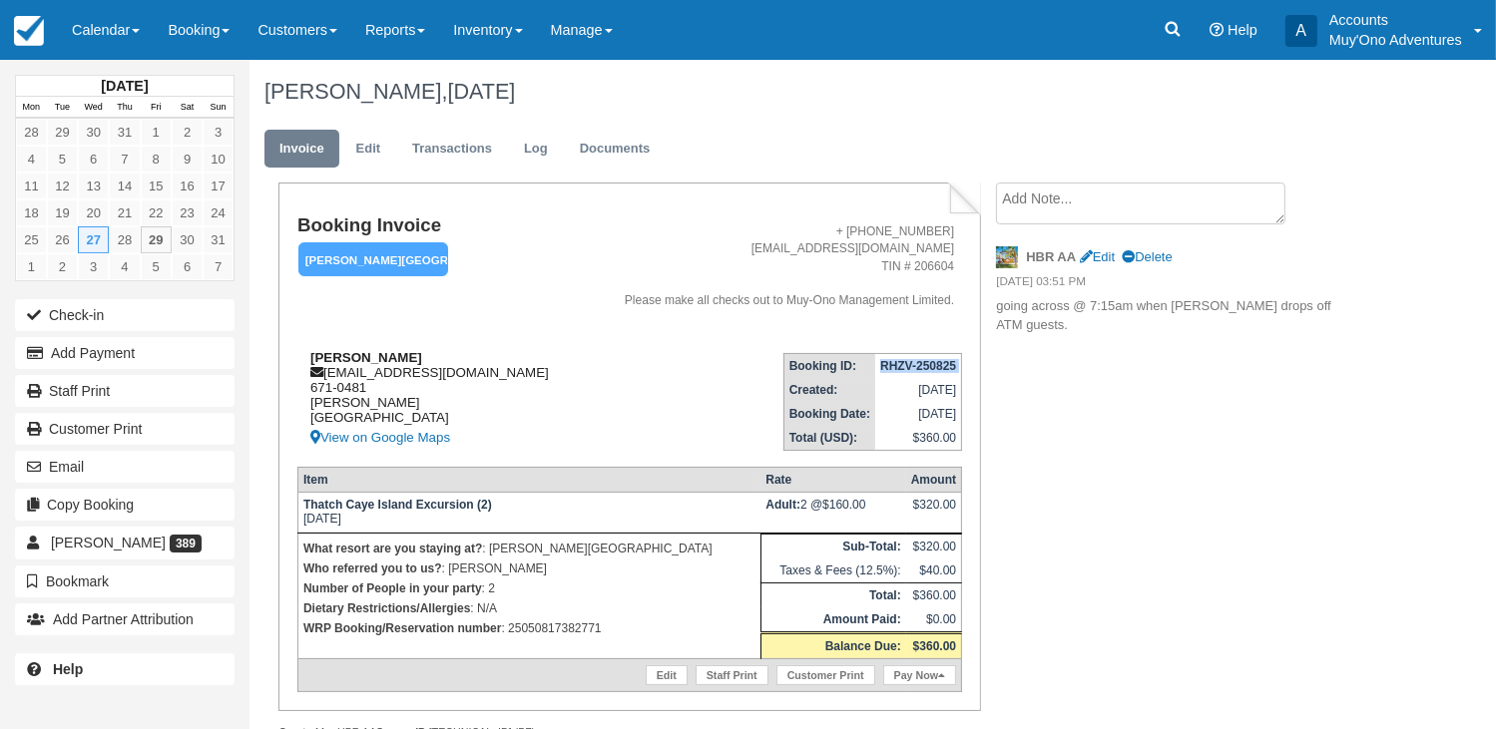
copy strong "David Dinnison"
click at [562, 626] on p "WRP Booking/Reservation number : 25050817382771" at bounding box center [529, 629] width 452 height 20
copy p "25050817382771"
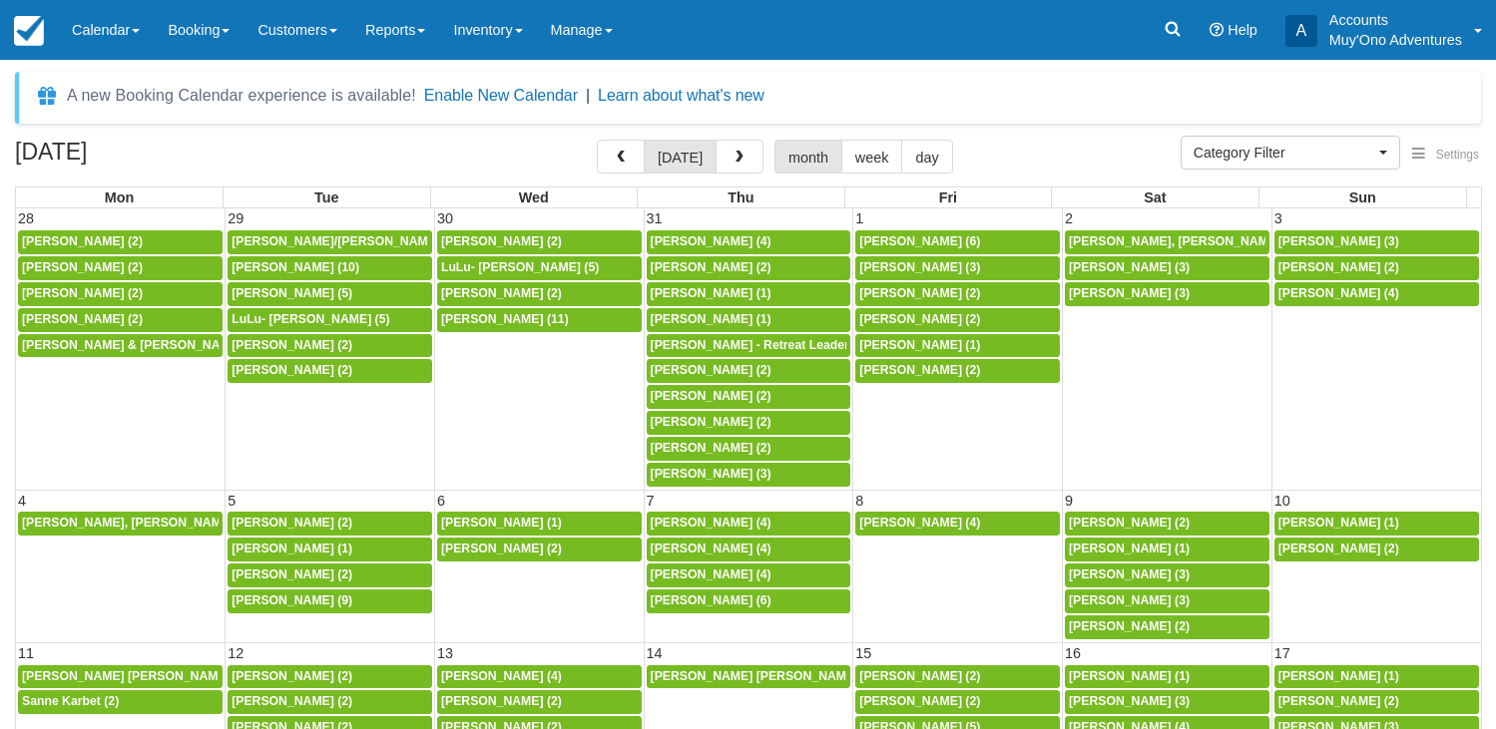
select select
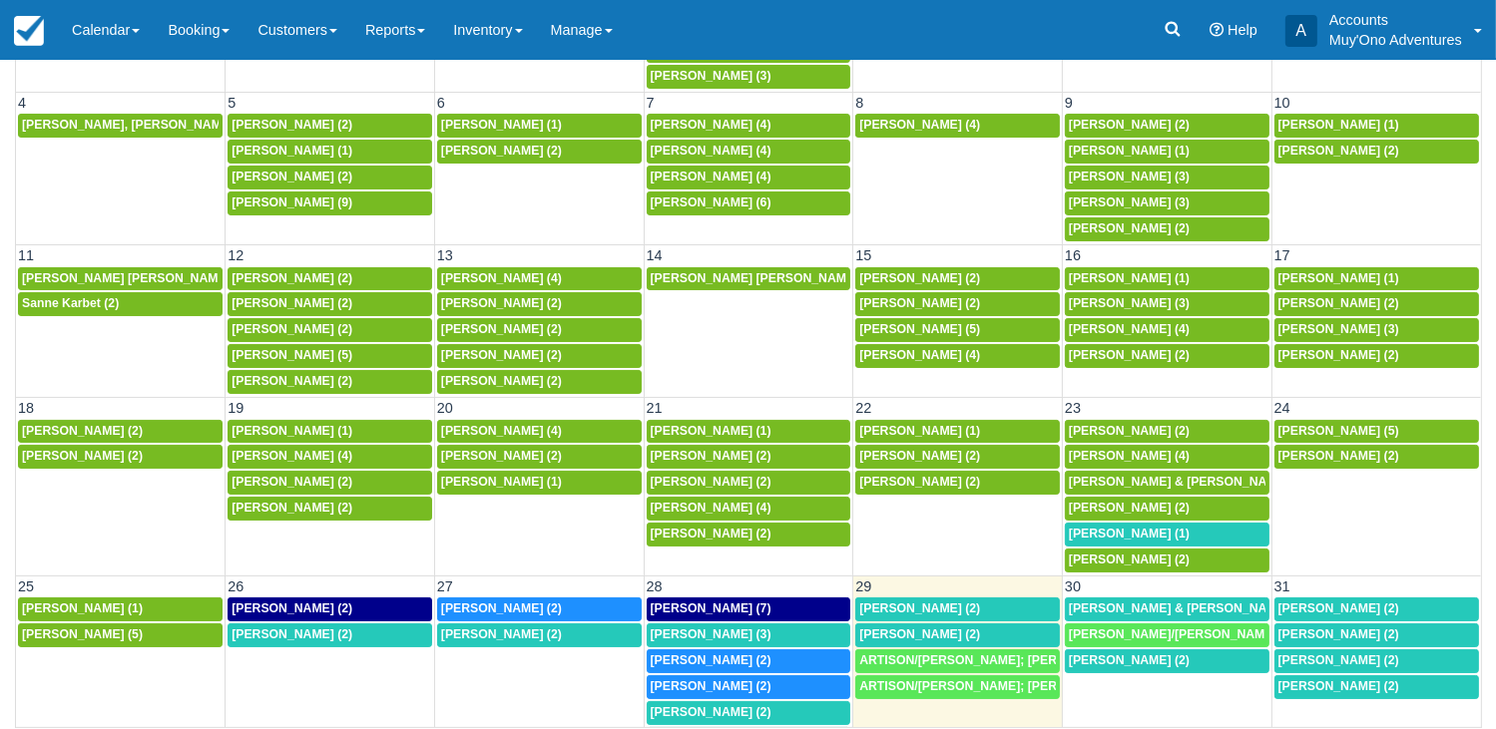
scroll to position [391, 0]
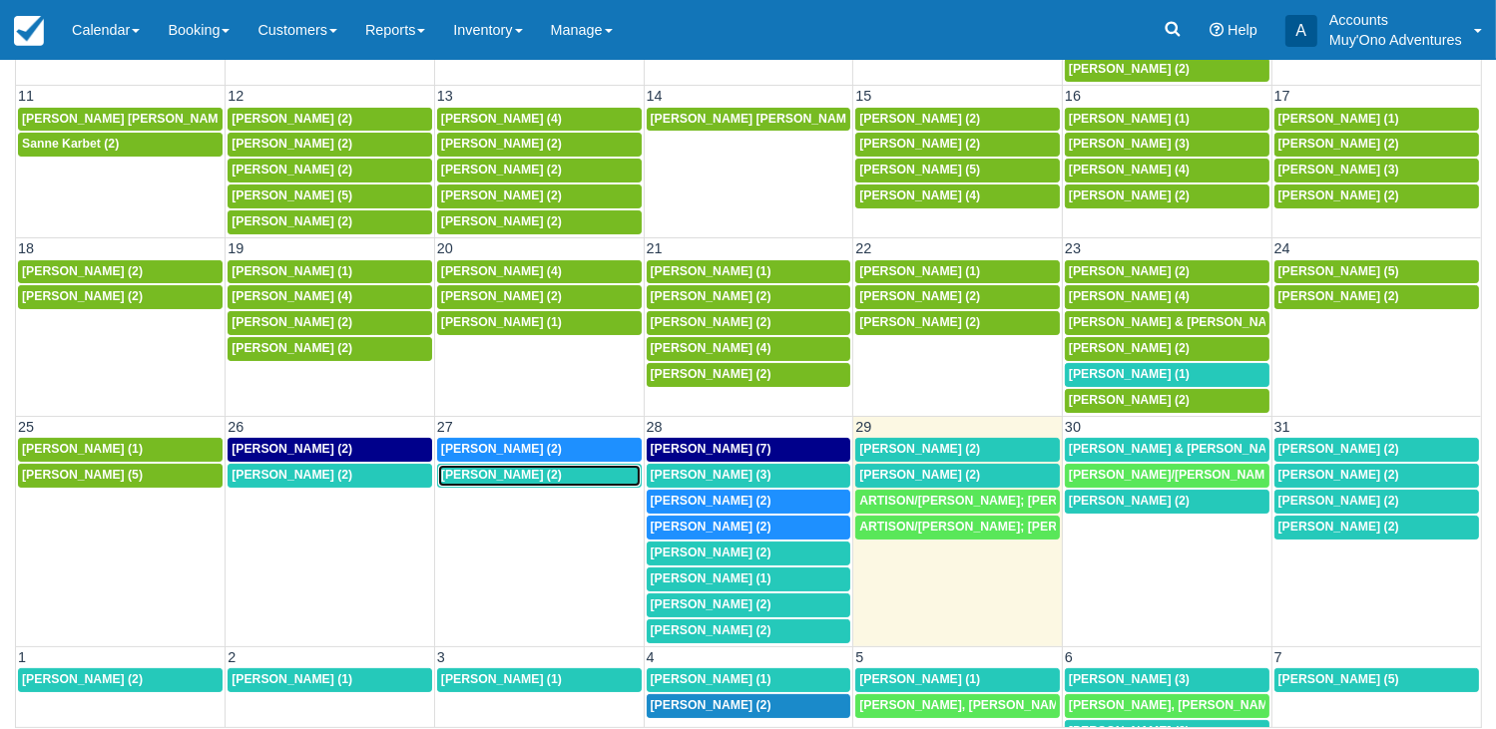
click at [485, 468] on span "[PERSON_NAME] (2)" at bounding box center [501, 475] width 121 height 14
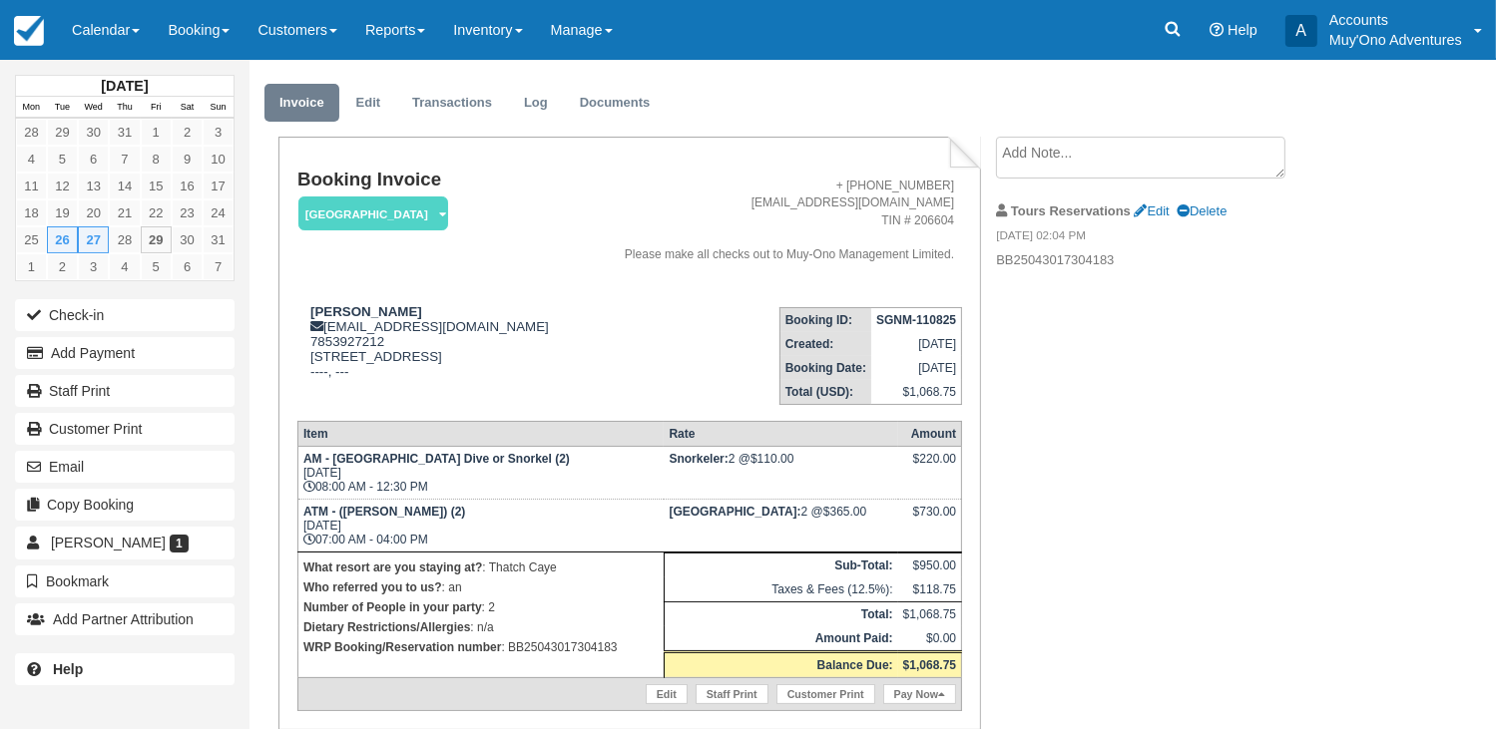
scroll to position [48, 0]
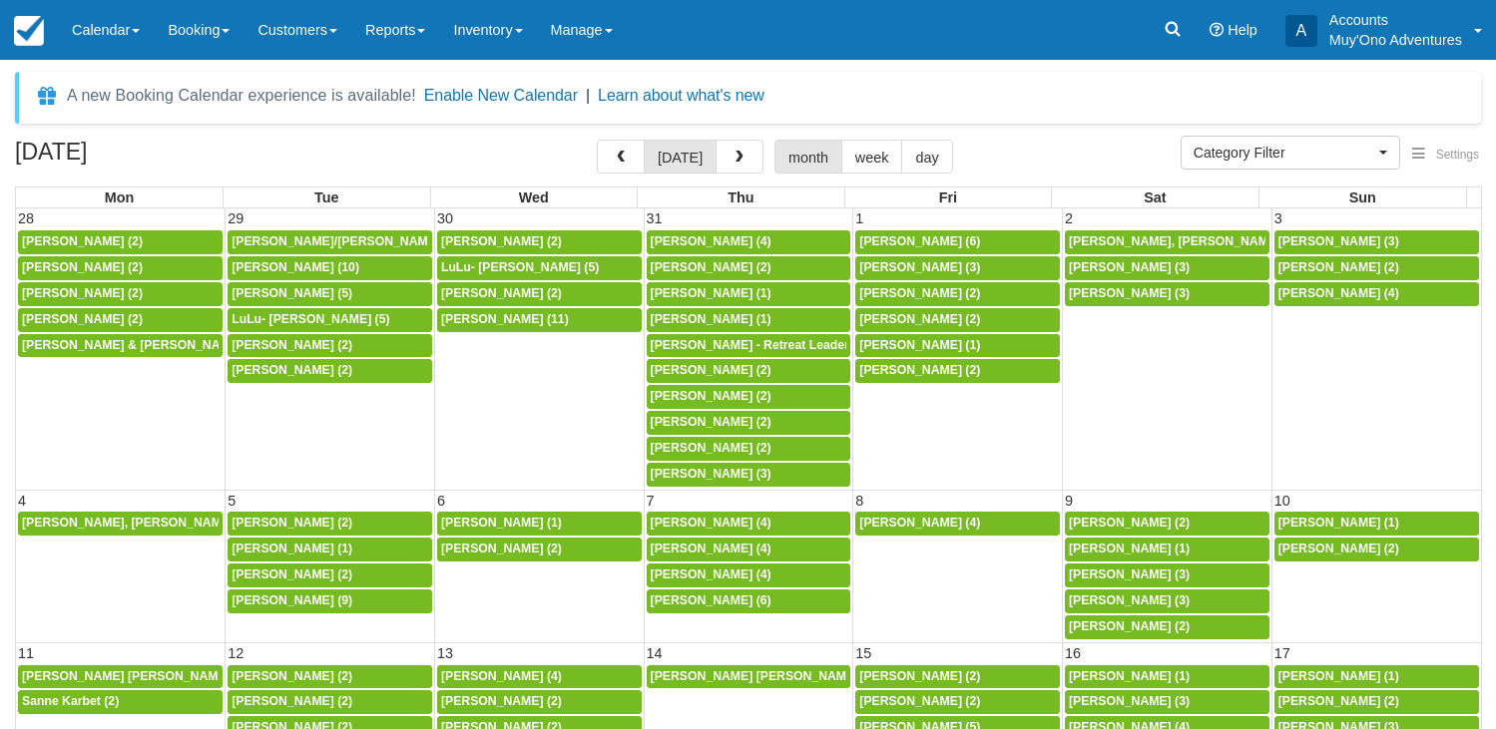
select select
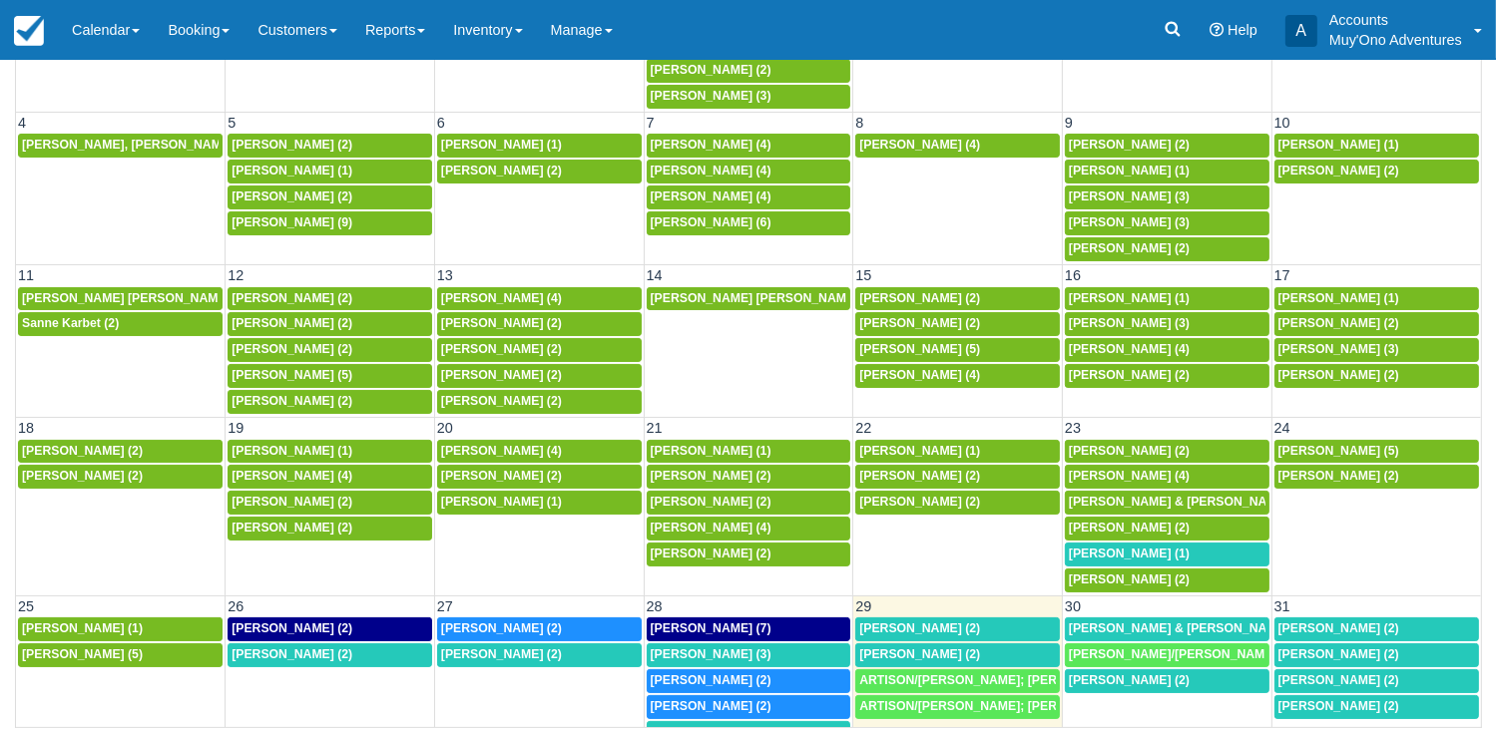
scroll to position [357, 0]
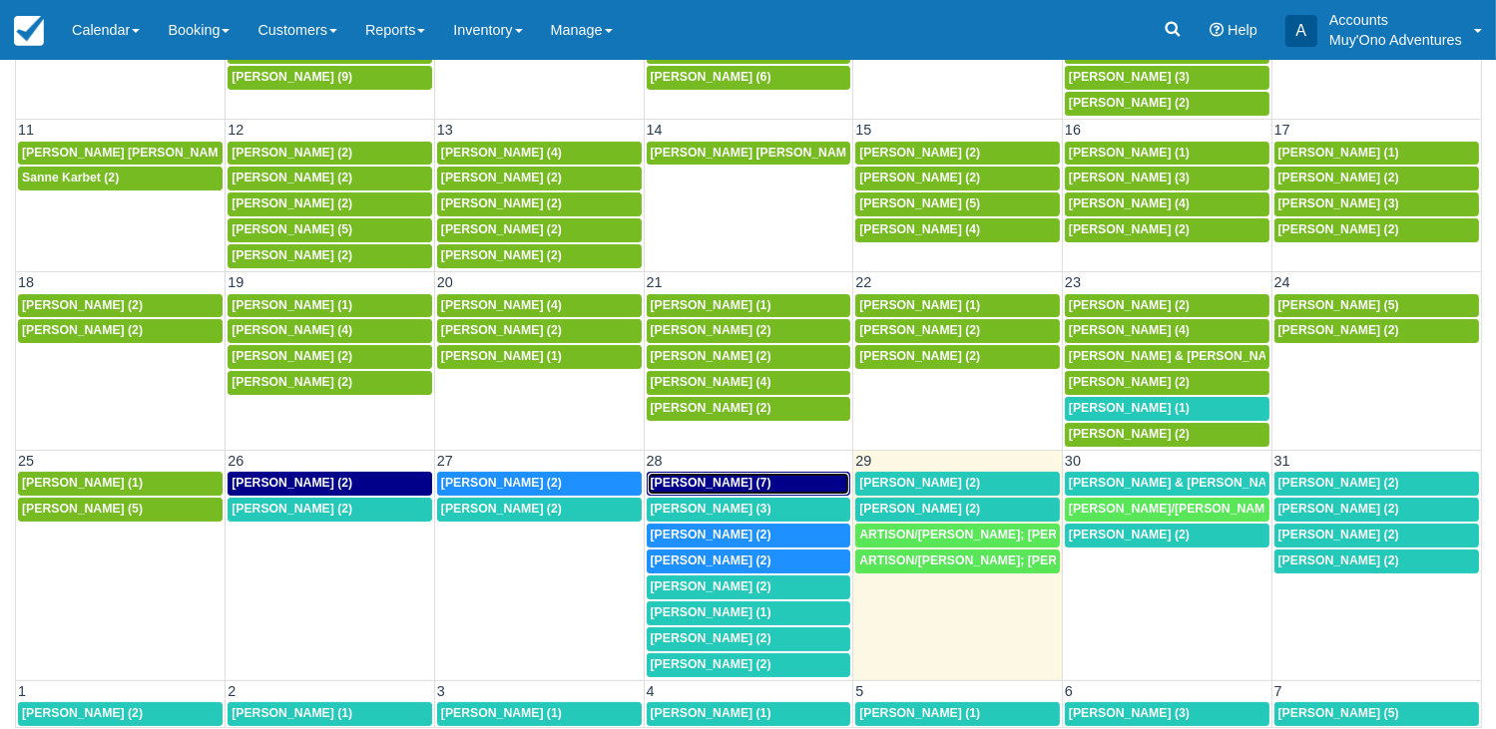
click at [719, 476] on span "April Taylor (7)" at bounding box center [711, 483] width 121 height 14
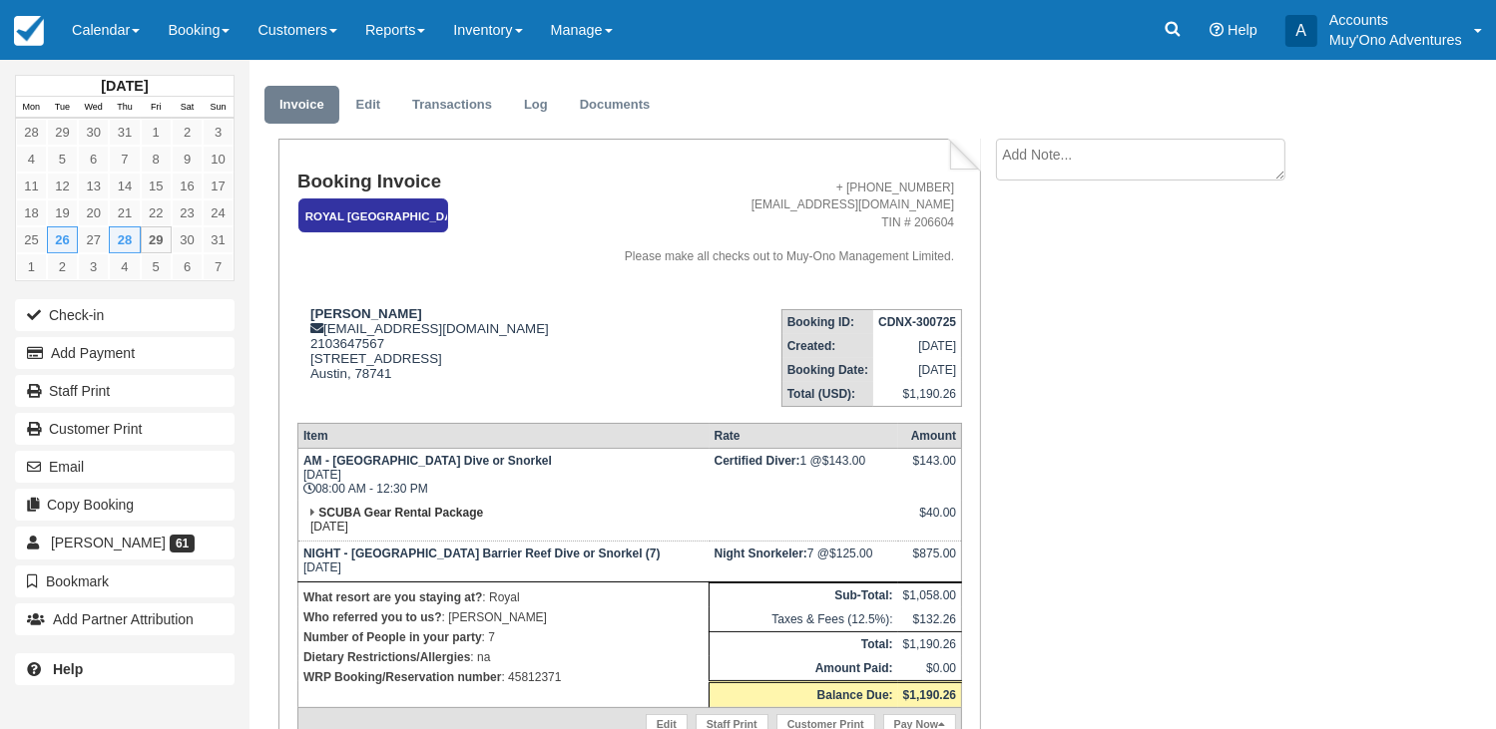
scroll to position [48, 0]
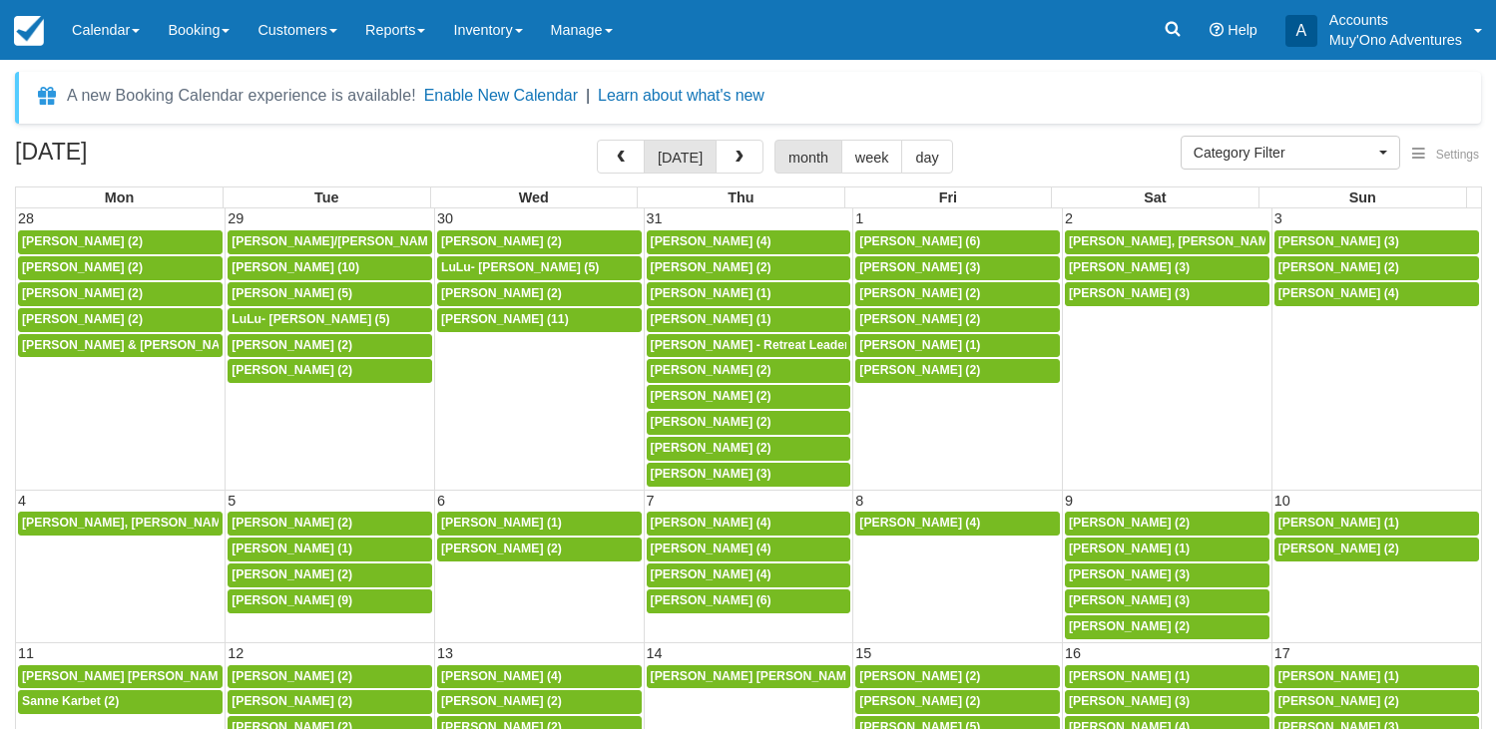
select select
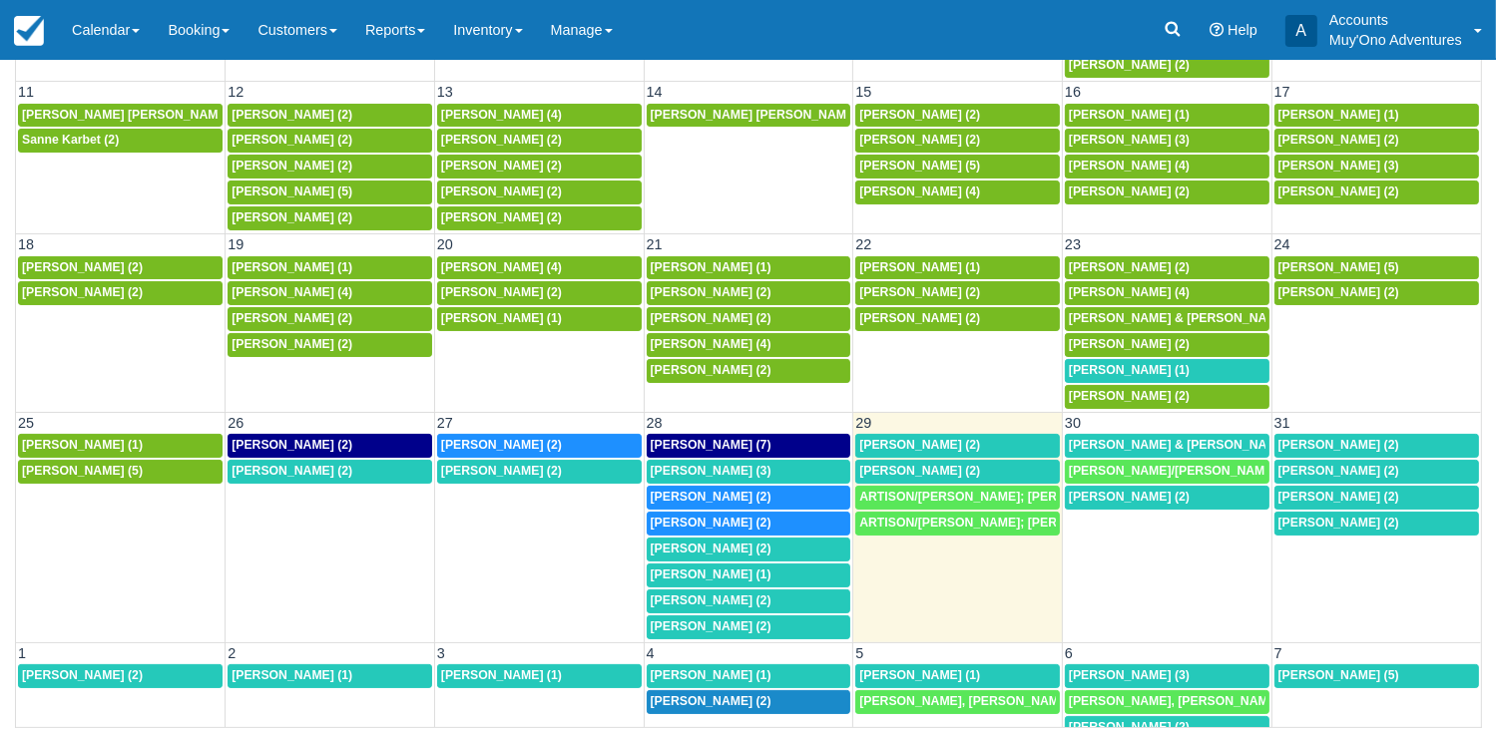
scroll to position [170, 0]
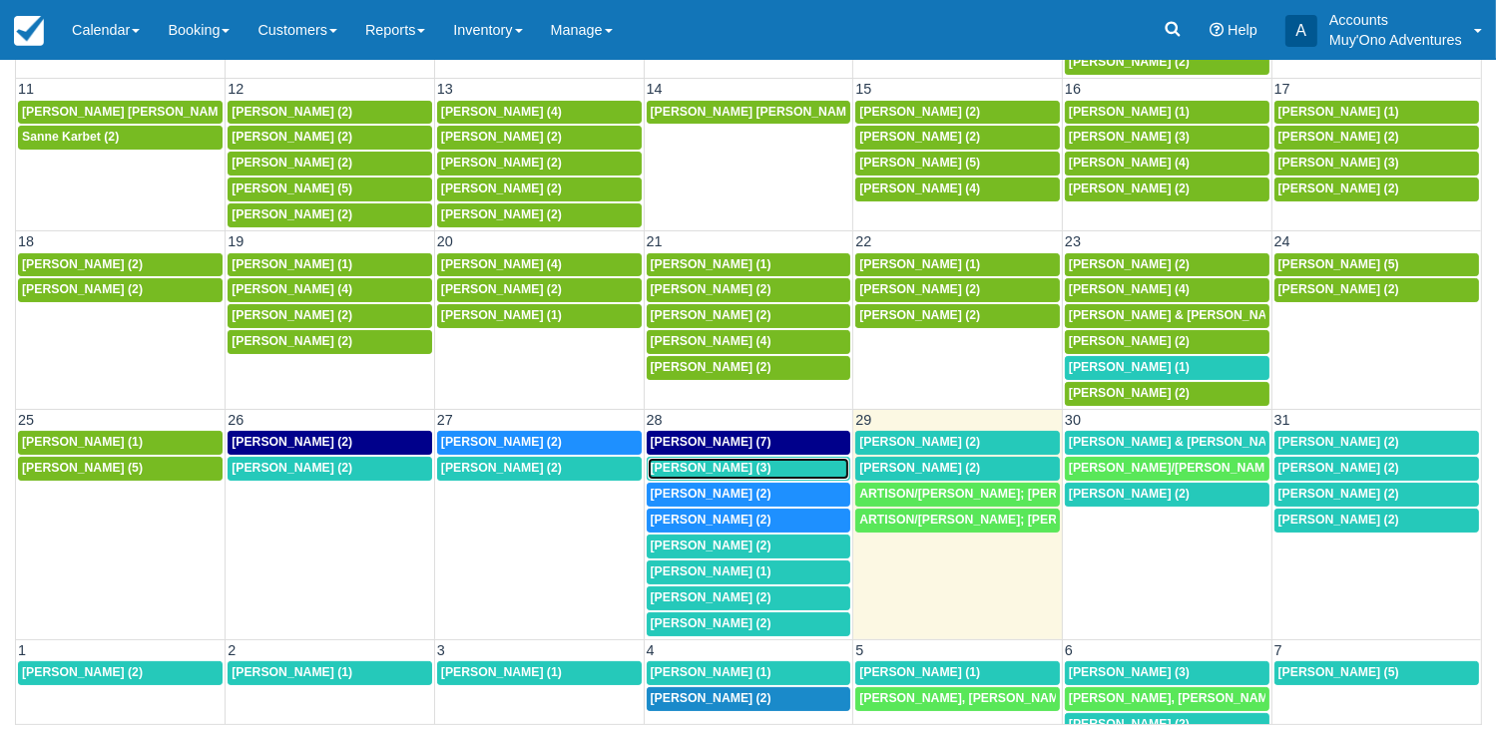
click at [674, 461] on span "Ashley Jones (3)" at bounding box center [711, 468] width 121 height 14
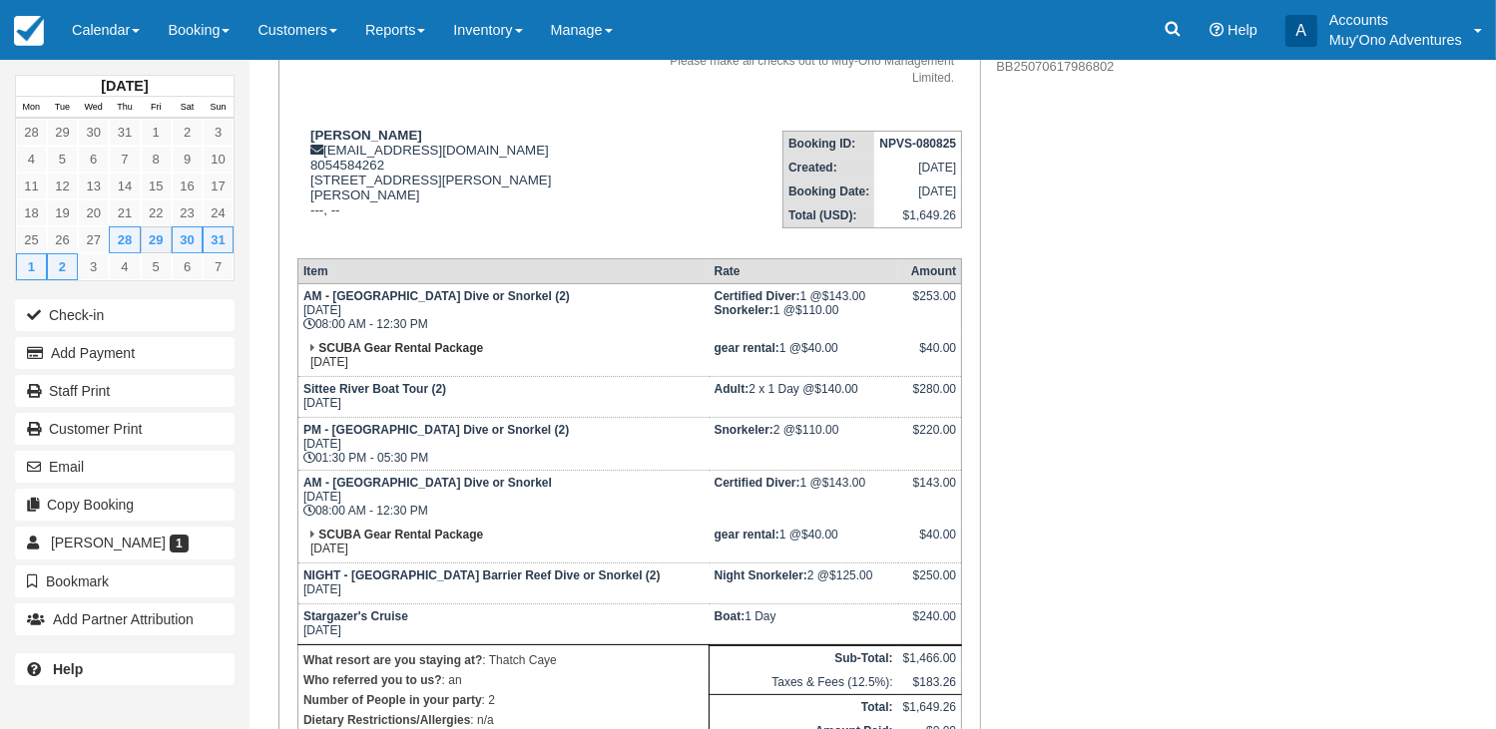
scroll to position [240, 0]
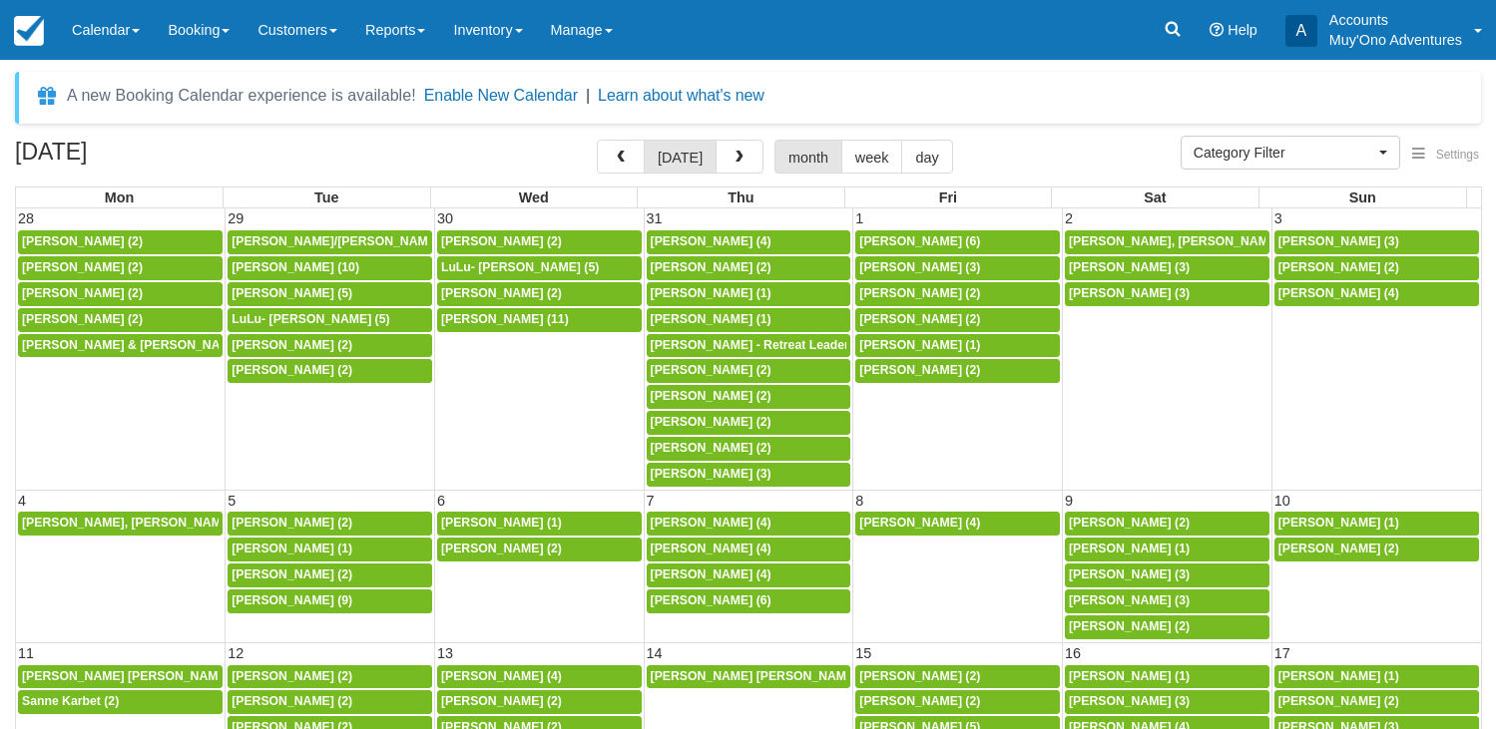
select select
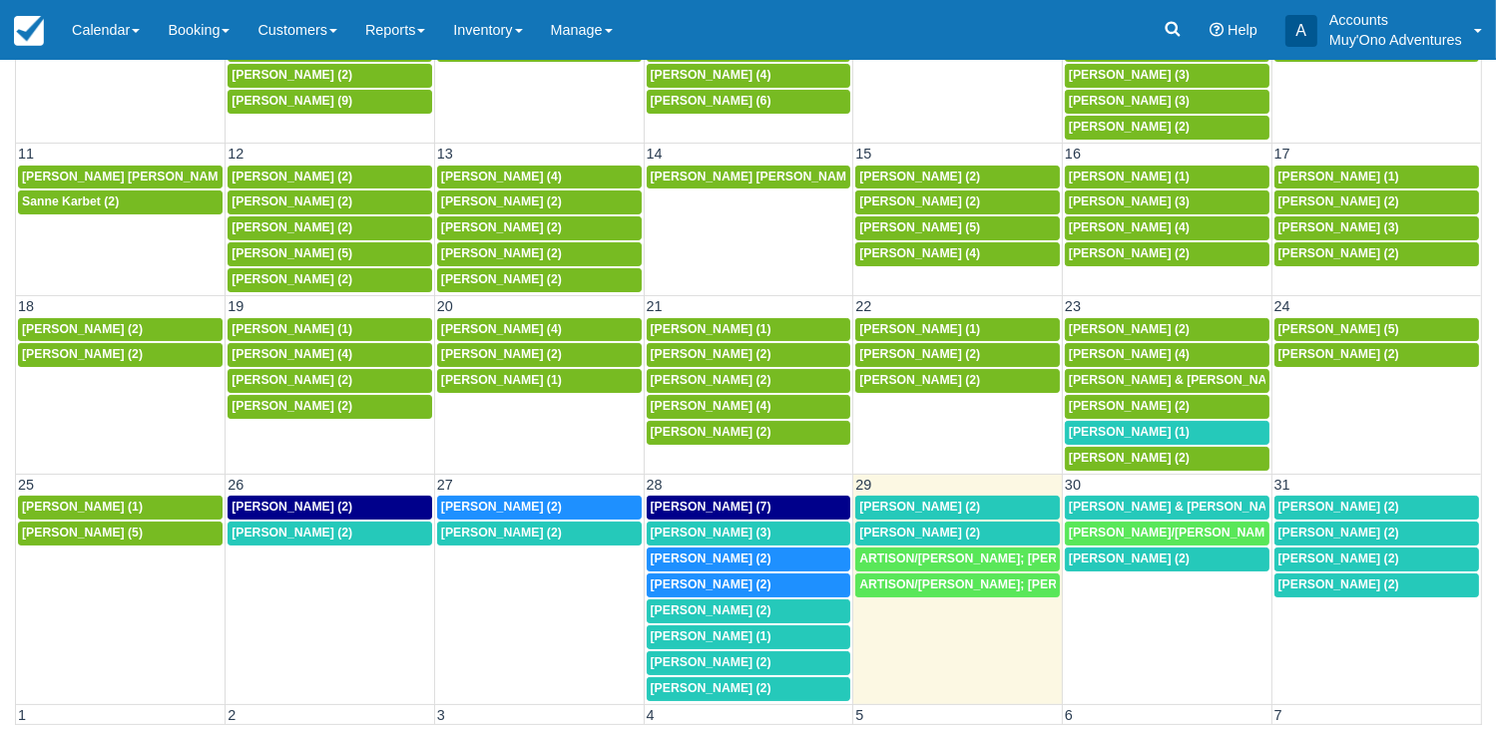
scroll to position [395, 0]
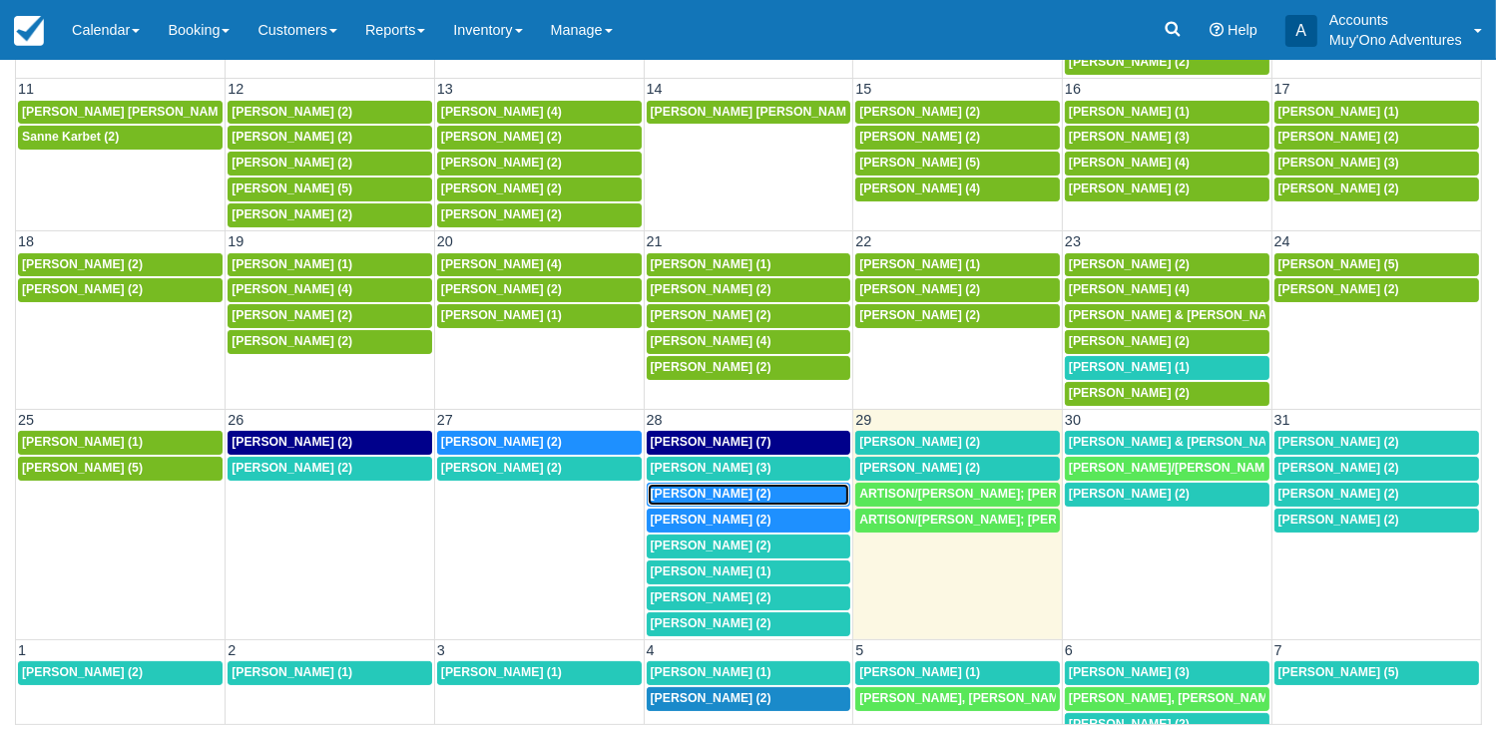
click at [703, 487] on span "Bryce Maurice (2)" at bounding box center [711, 494] width 121 height 14
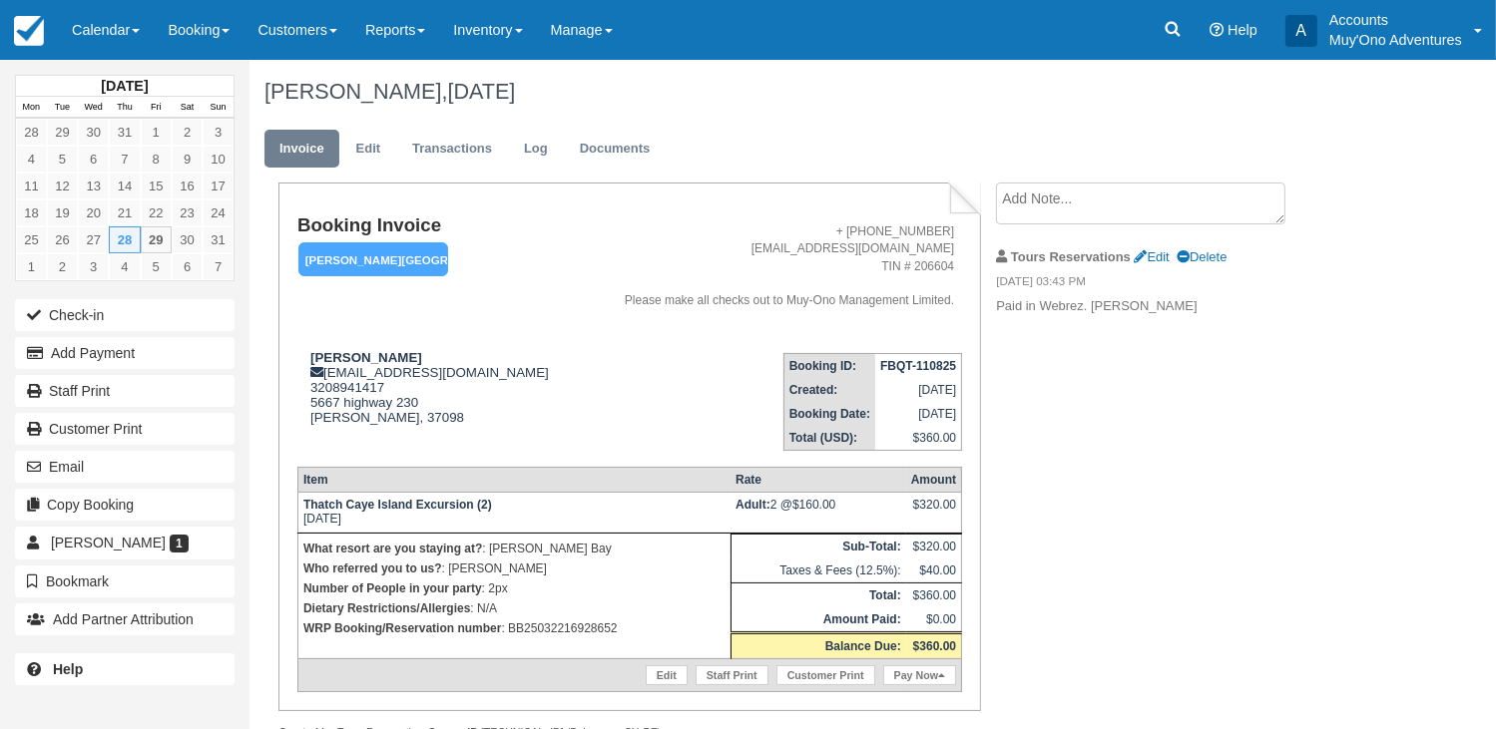
click at [544, 630] on p "WRP Booking/Reservation number : BB25032216928652" at bounding box center [514, 629] width 422 height 20
copy p "BB25032216928652"
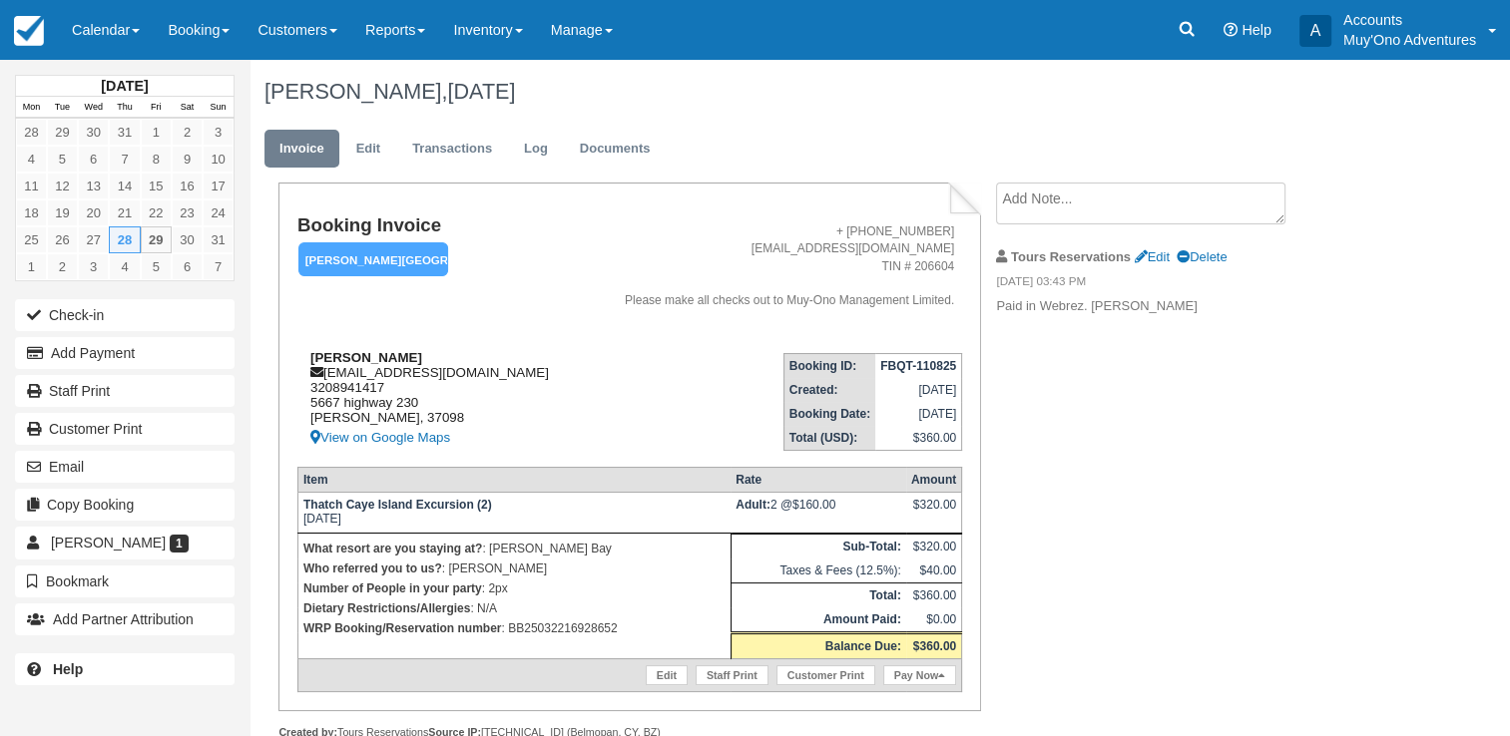
click at [516, 414] on div "Bryce Maurice bryce.nettie2021@gmail.com 3208941417 5667 highway 230 Lyles, 370…" at bounding box center [437, 400] width 280 height 100
click at [914, 368] on strong "FBQT-110825" at bounding box center [918, 366] width 76 height 14
copy tbody "FBQT-110825"
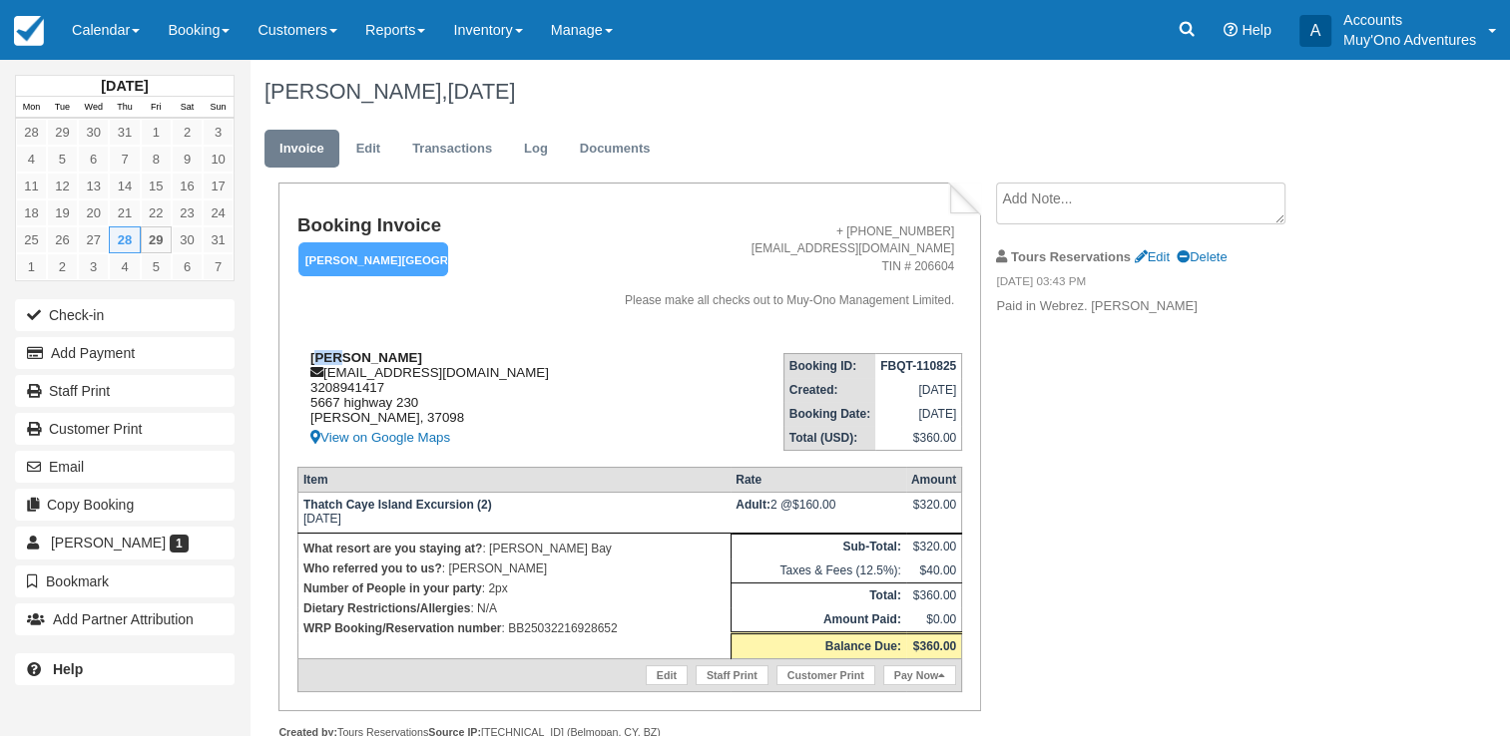
drag, startPoint x: 315, startPoint y: 361, endPoint x: 339, endPoint y: 361, distance: 24.0
click at [339, 361] on strong "Bryce Maurice" at bounding box center [366, 357] width 112 height 15
drag, startPoint x: 339, startPoint y: 361, endPoint x: 405, endPoint y: 358, distance: 65.9
click at [405, 358] on div "Bryce Maurice bryce.nettie2021@gmail.com 3208941417 5667 highway 230 Lyles, 370…" at bounding box center [437, 400] width 280 height 100
copy strong "Bryce Maurice"
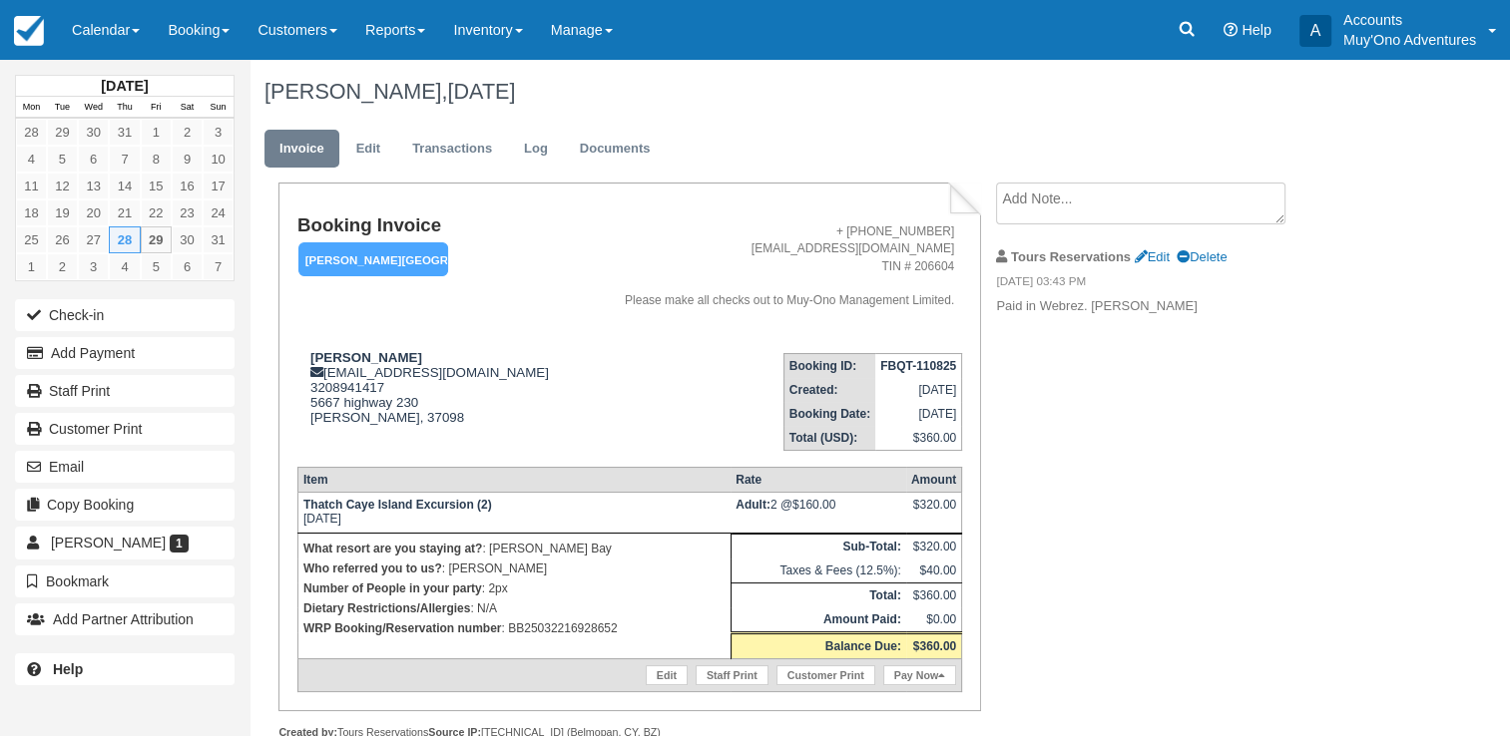
click at [551, 632] on p "WRP Booking/Reservation number : BB25032216928652" at bounding box center [514, 629] width 422 height 20
copy p "BB25032216928652"
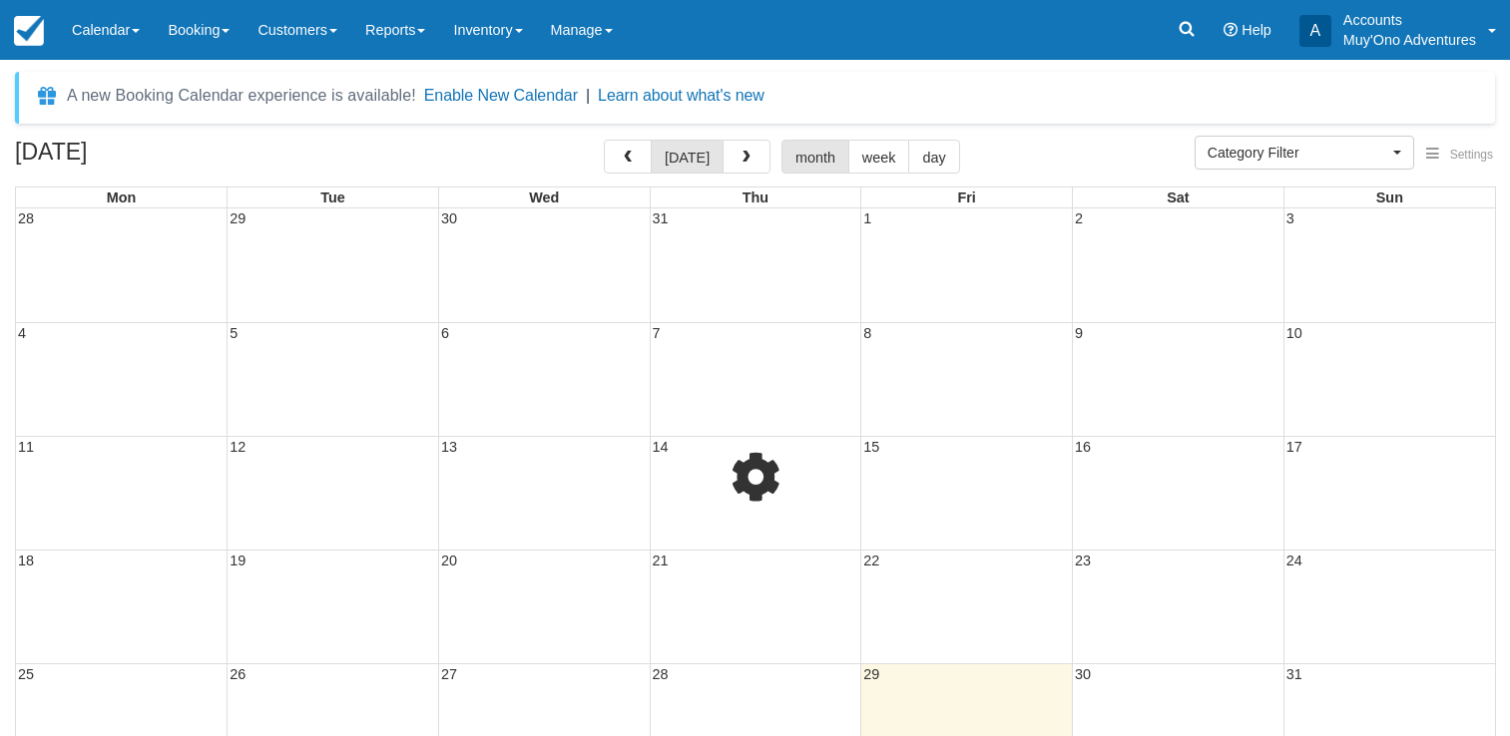
select select
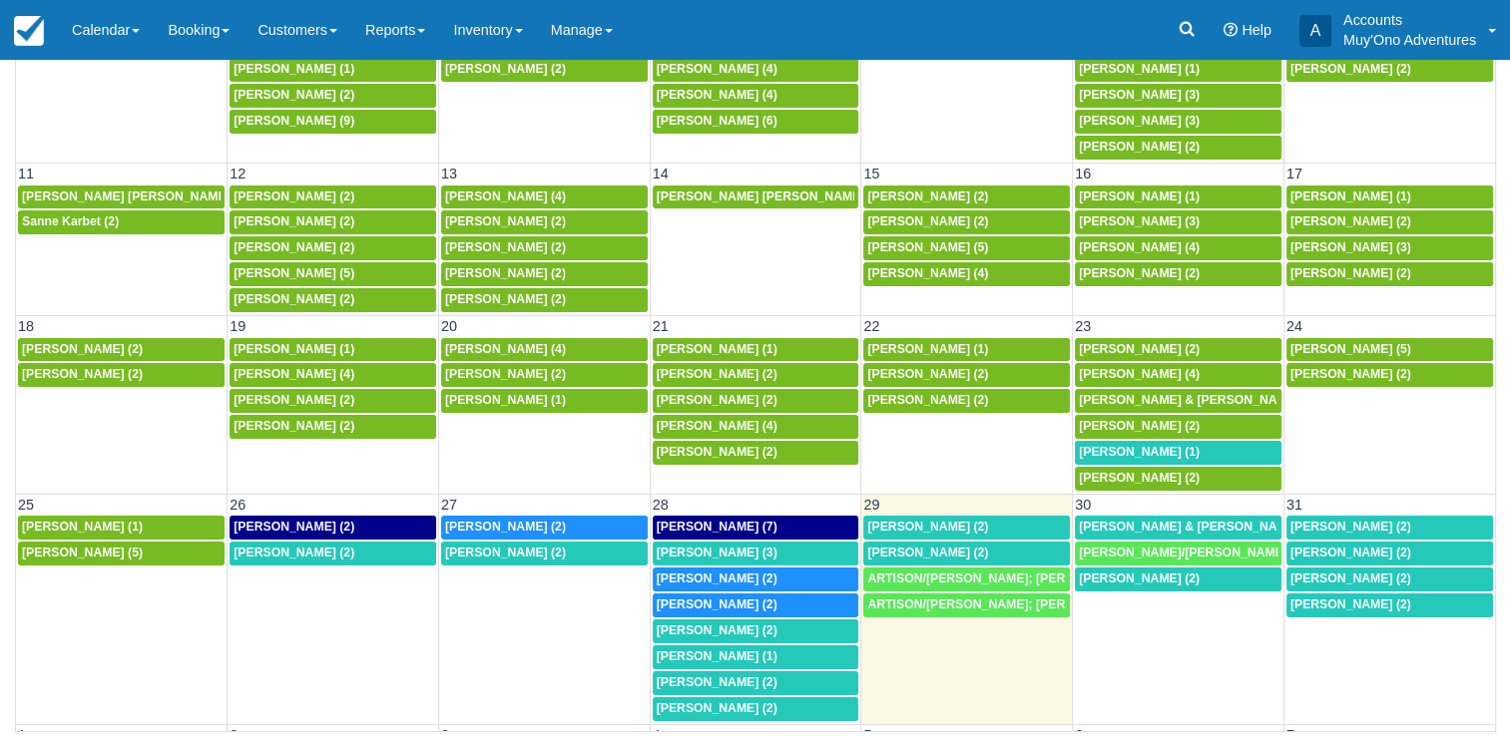
scroll to position [395, 0]
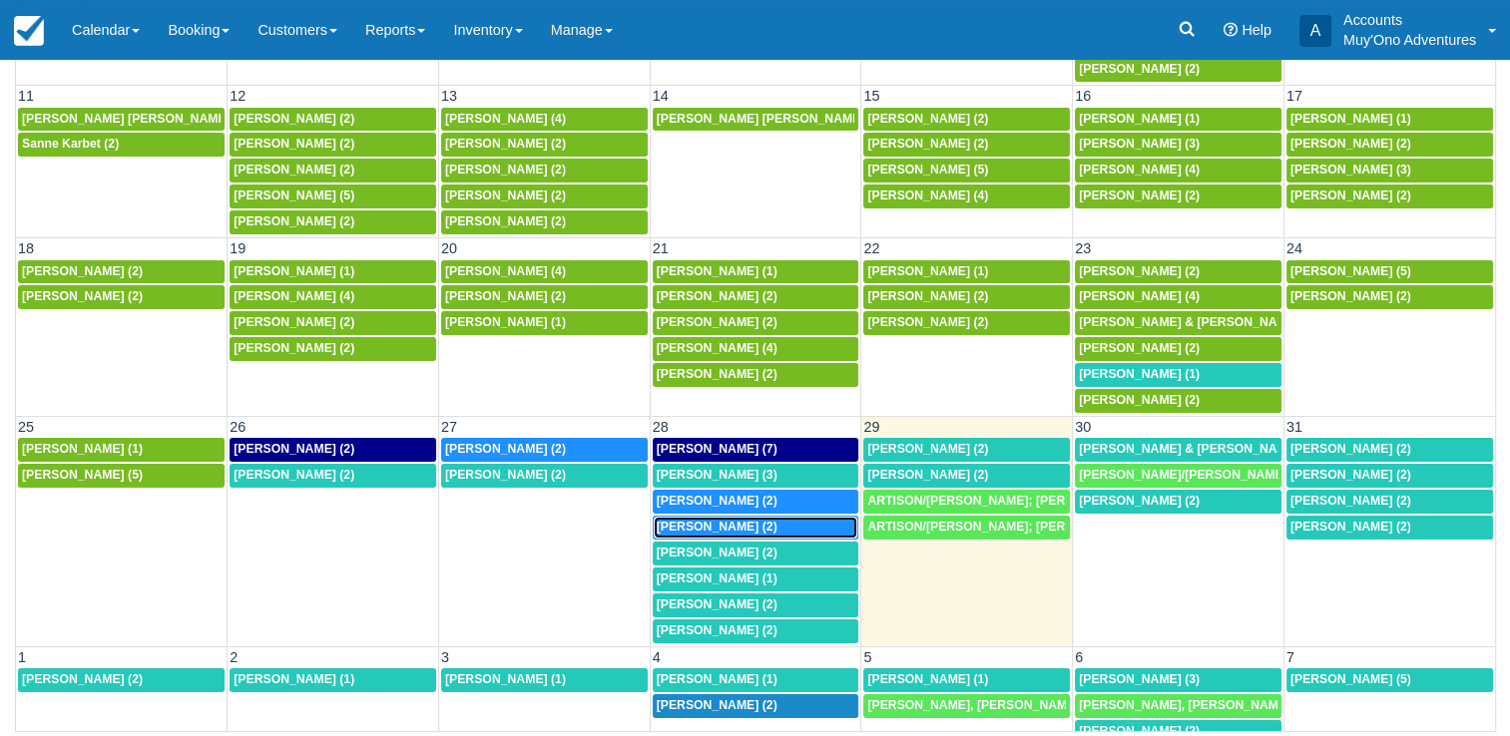
click at [691, 520] on span "Blane Jacobson (2)" at bounding box center [717, 527] width 121 height 14
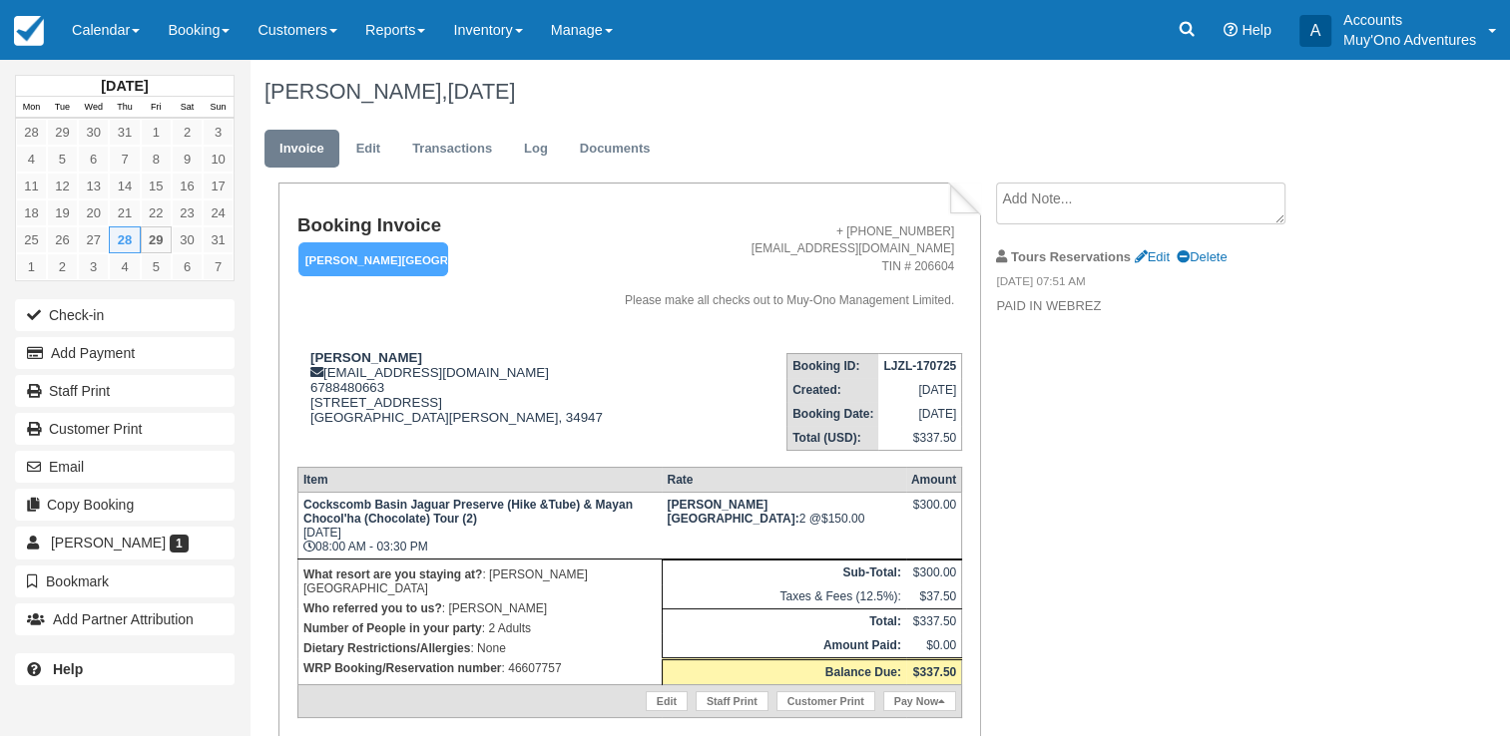
click at [527, 659] on p "WRP Booking/Reservation number : 46607757" at bounding box center [479, 669] width 353 height 20
copy p "46607757"
click at [909, 361] on strong "LJZL-170725" at bounding box center [919, 366] width 73 height 14
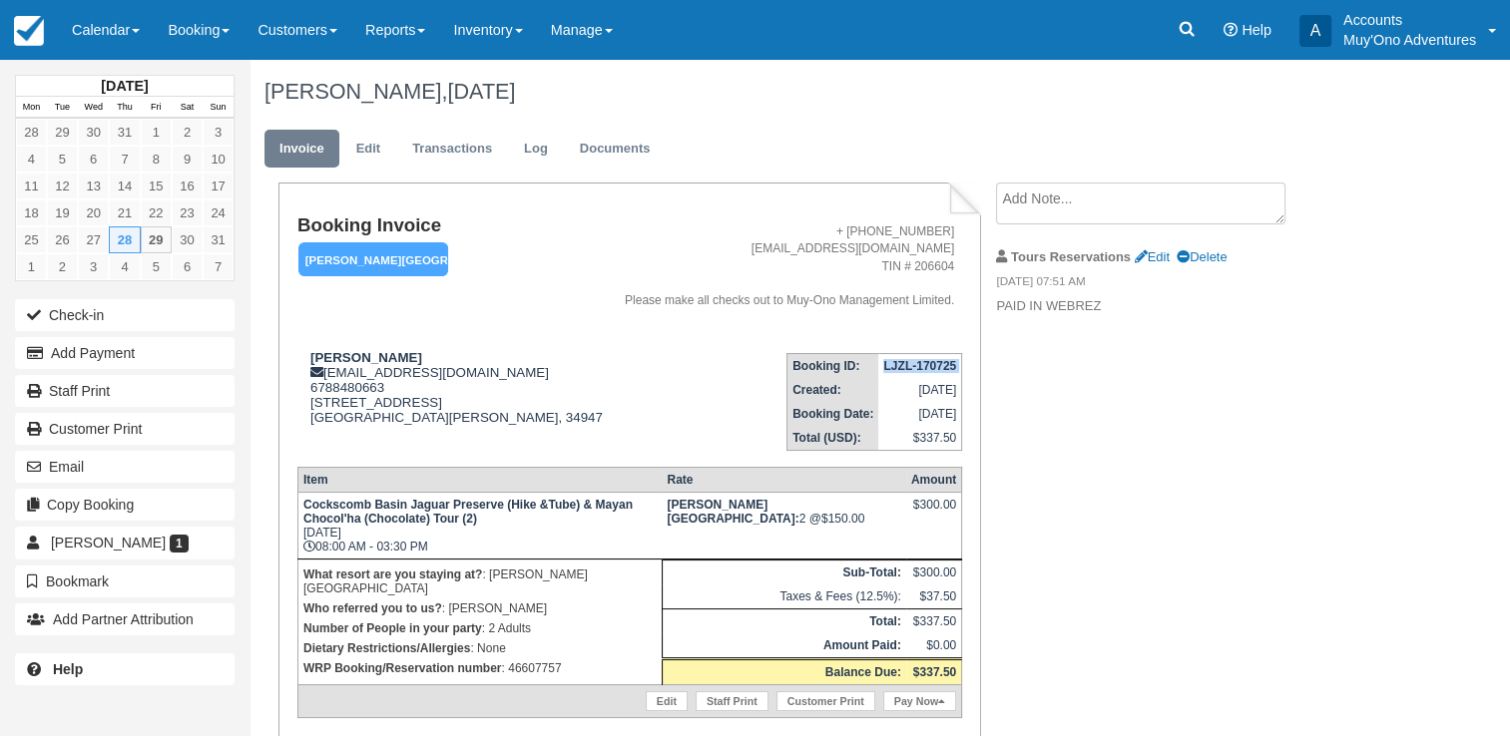
click at [909, 361] on strong "LJZL-170725" at bounding box center [919, 366] width 73 height 14
copy tbody "LJZL-170725"
drag, startPoint x: 306, startPoint y: 350, endPoint x: 411, endPoint y: 362, distance: 105.5
click at [411, 362] on div "Blane Jacobson rbjacobson2011@ymail.com 6788480663 1801 S 27th St Fort Pierce F…" at bounding box center [452, 400] width 311 height 100
copy strong "Blane Jacobson"
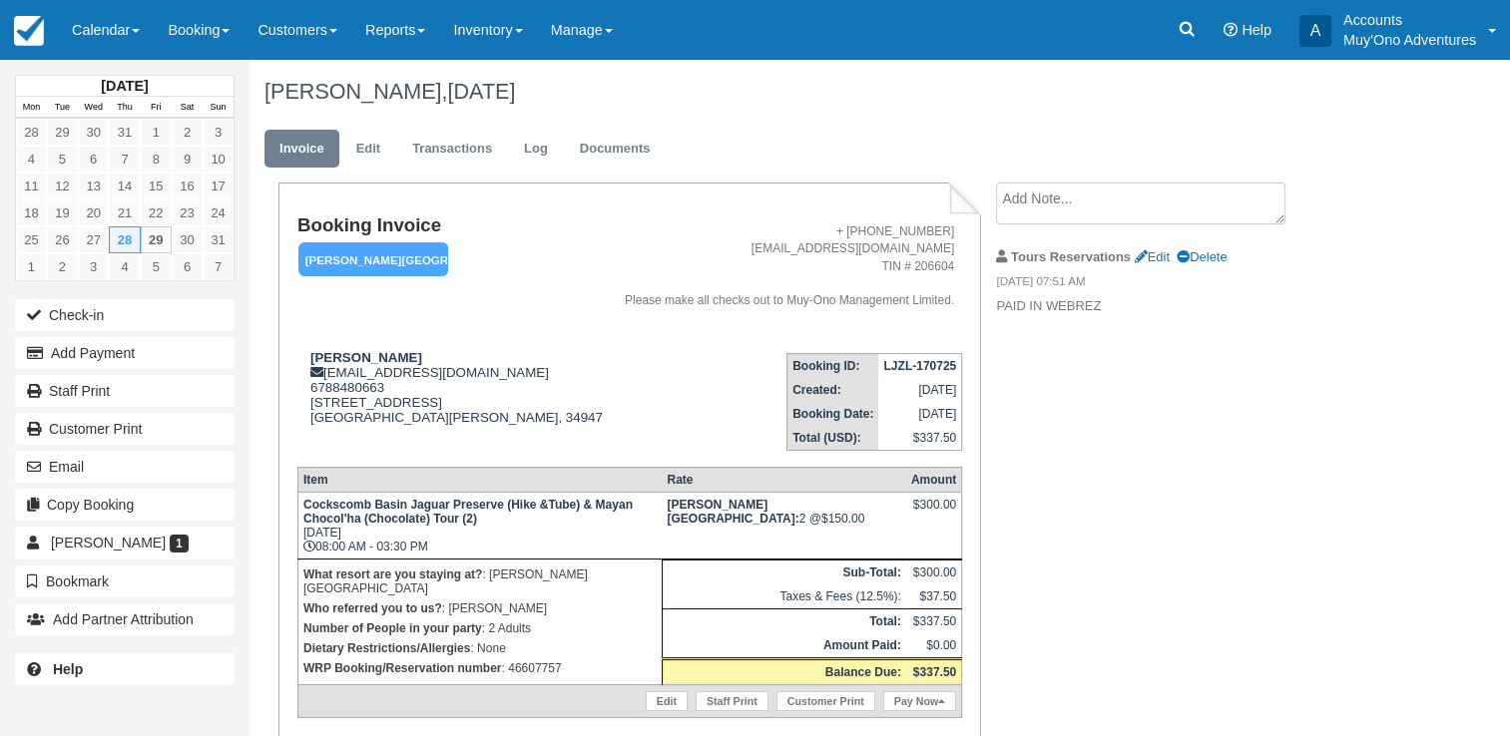
click at [527, 659] on p "WRP Booking/Reservation number : 46607757" at bounding box center [479, 669] width 353 height 20
copy p "46607757"
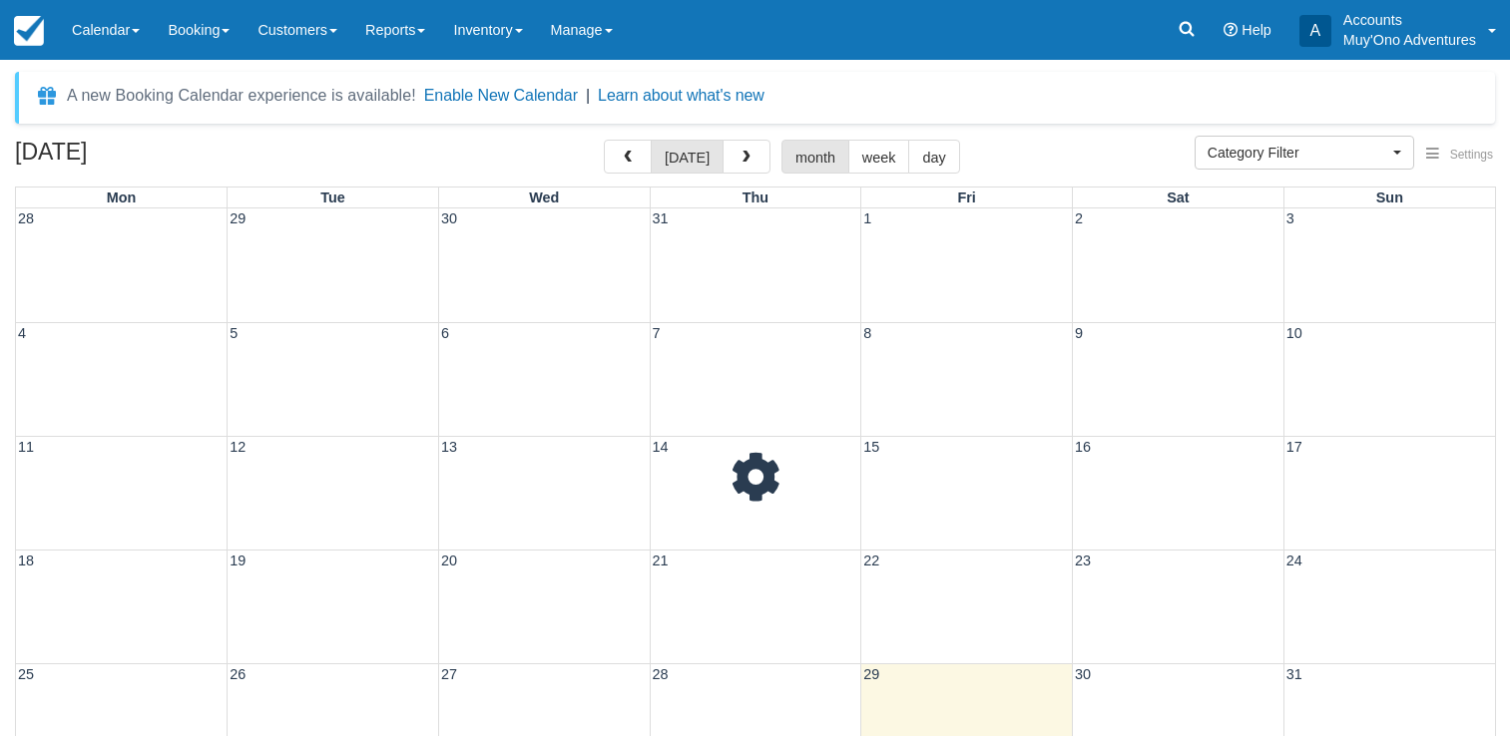
select select
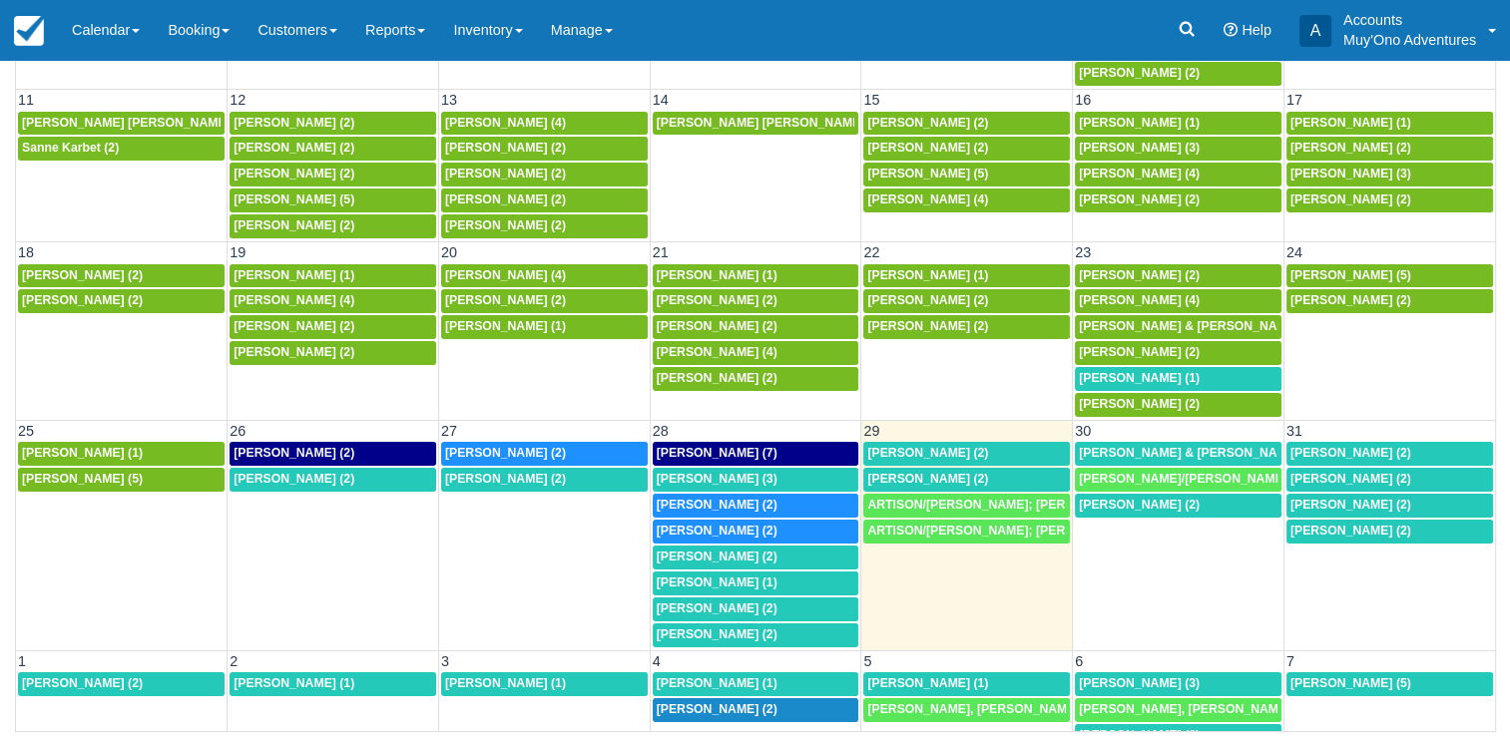
scroll to position [395, 0]
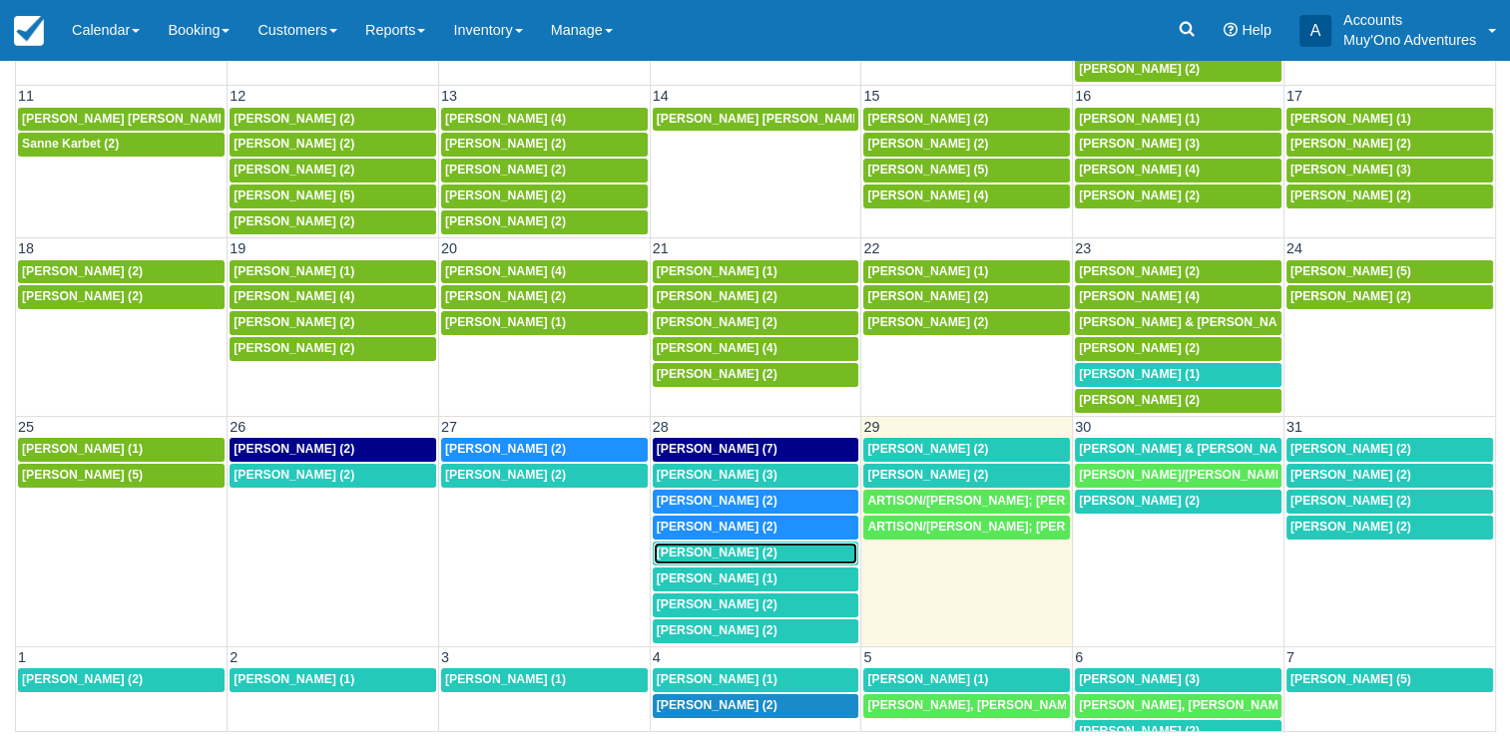
click at [722, 546] on span "Katelyn Salvato (2)" at bounding box center [717, 553] width 121 height 14
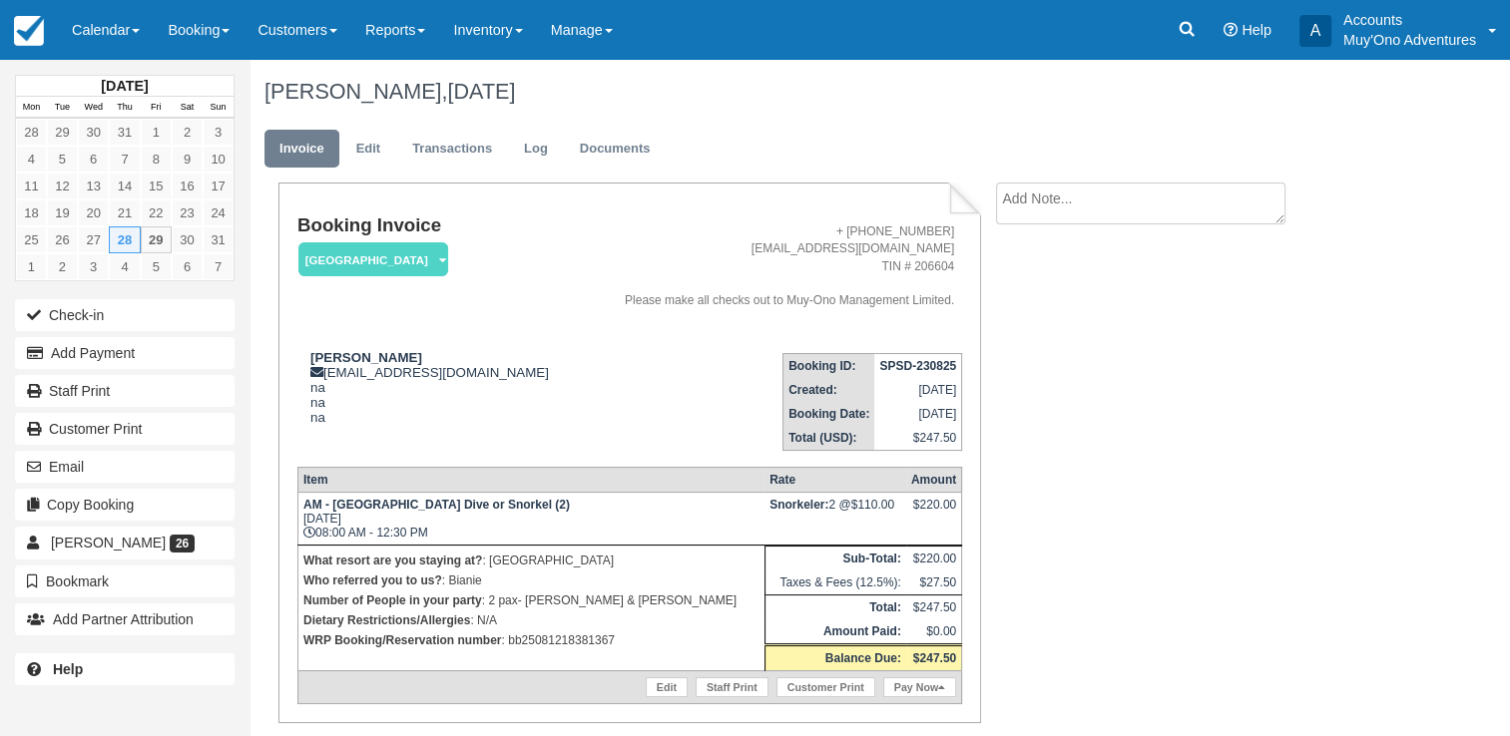
scroll to position [60, 0]
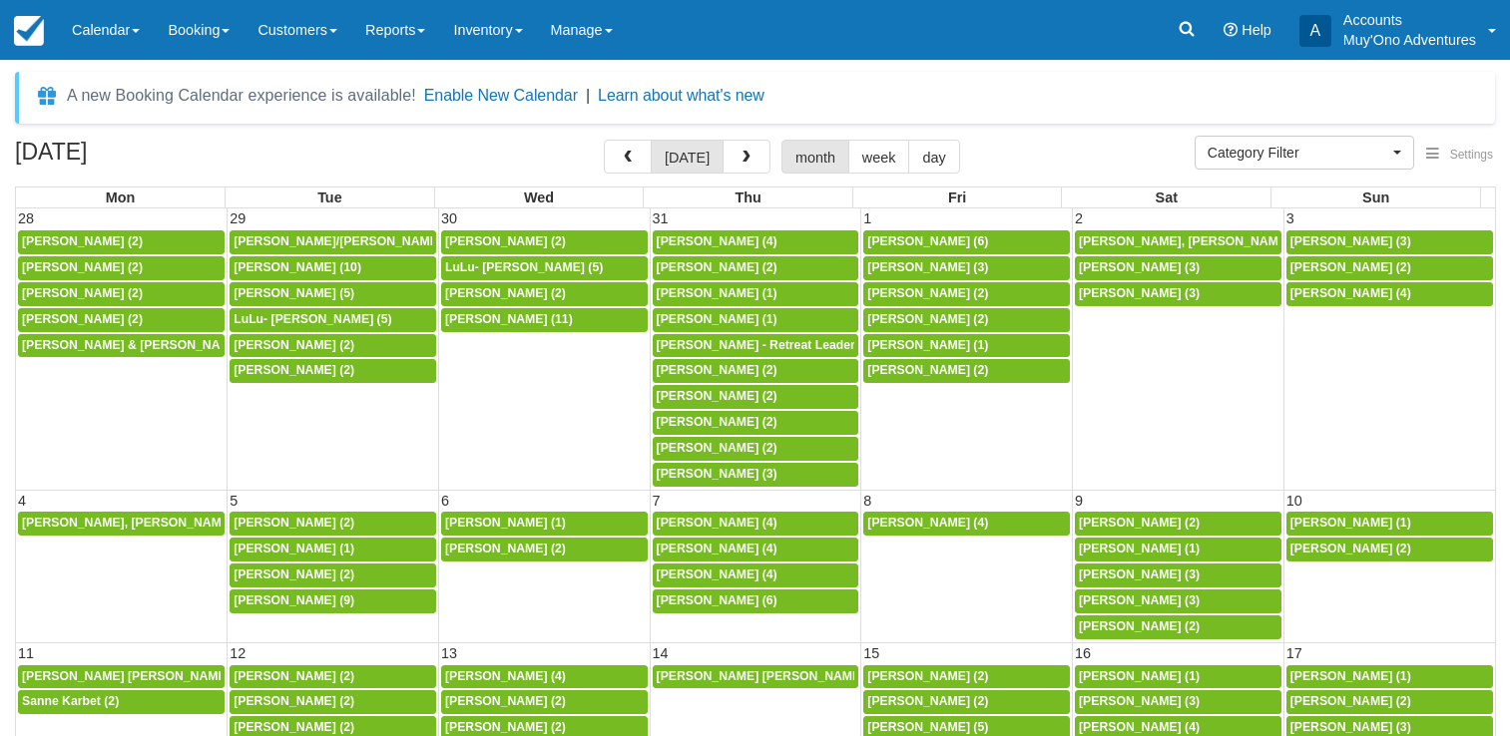
select select
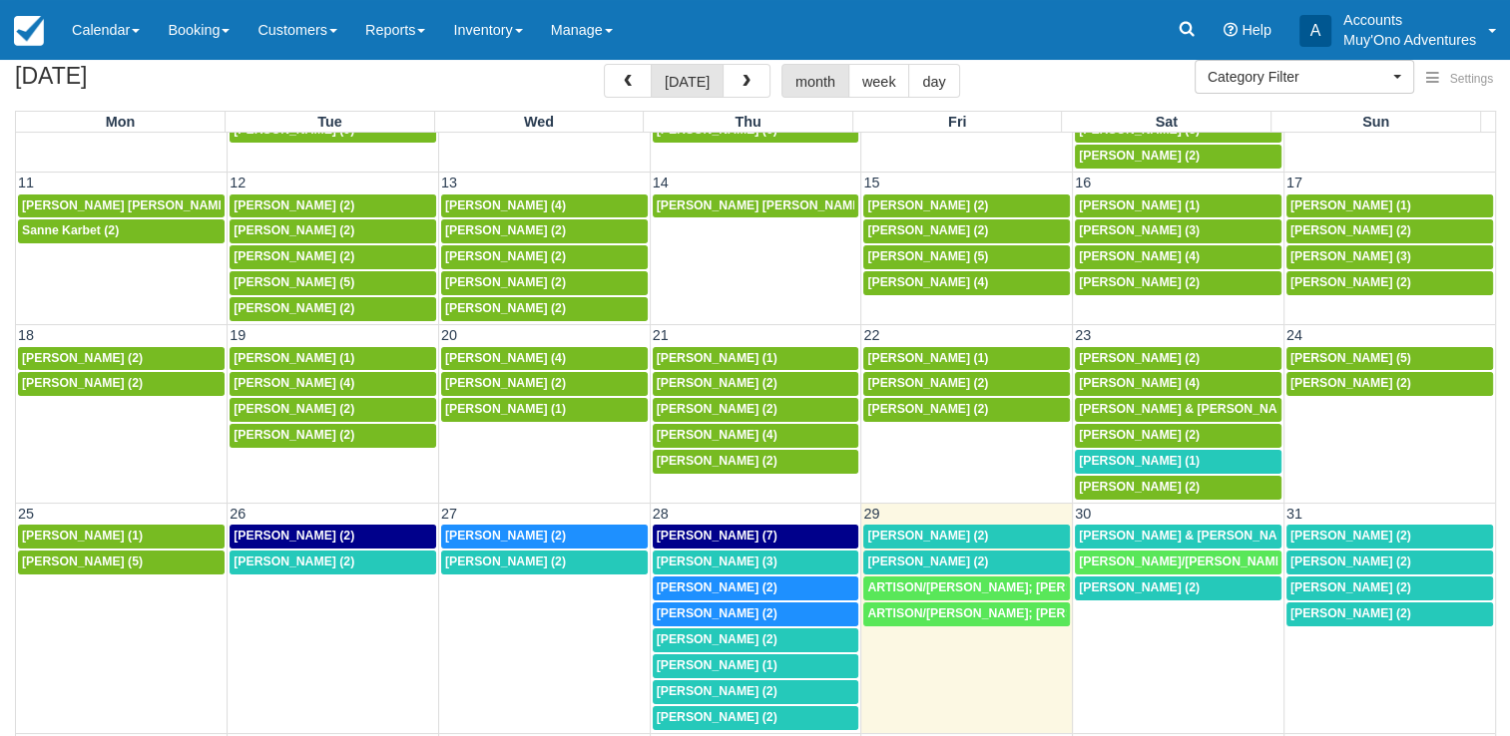
scroll to position [79, 0]
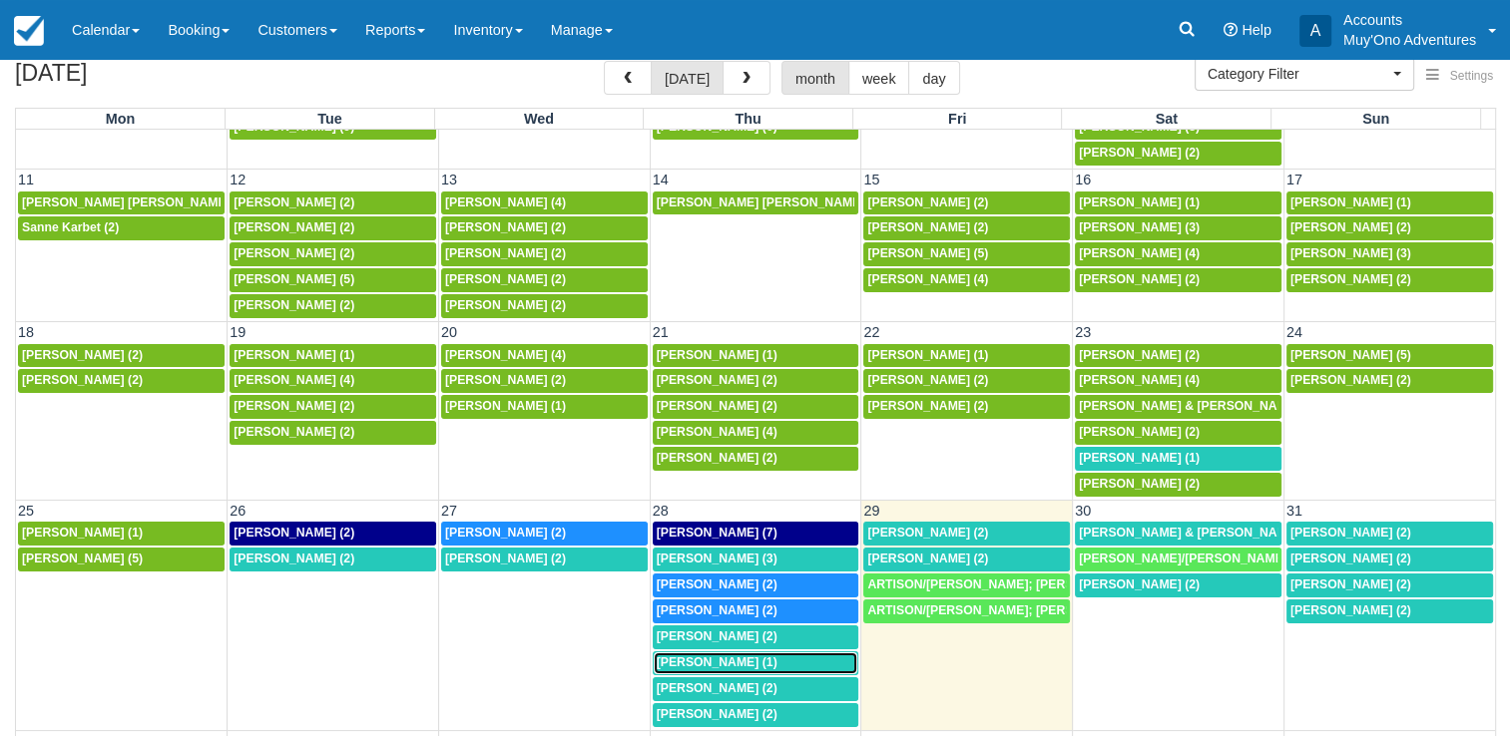
click at [750, 656] on span "[PERSON_NAME] (1)" at bounding box center [717, 663] width 121 height 14
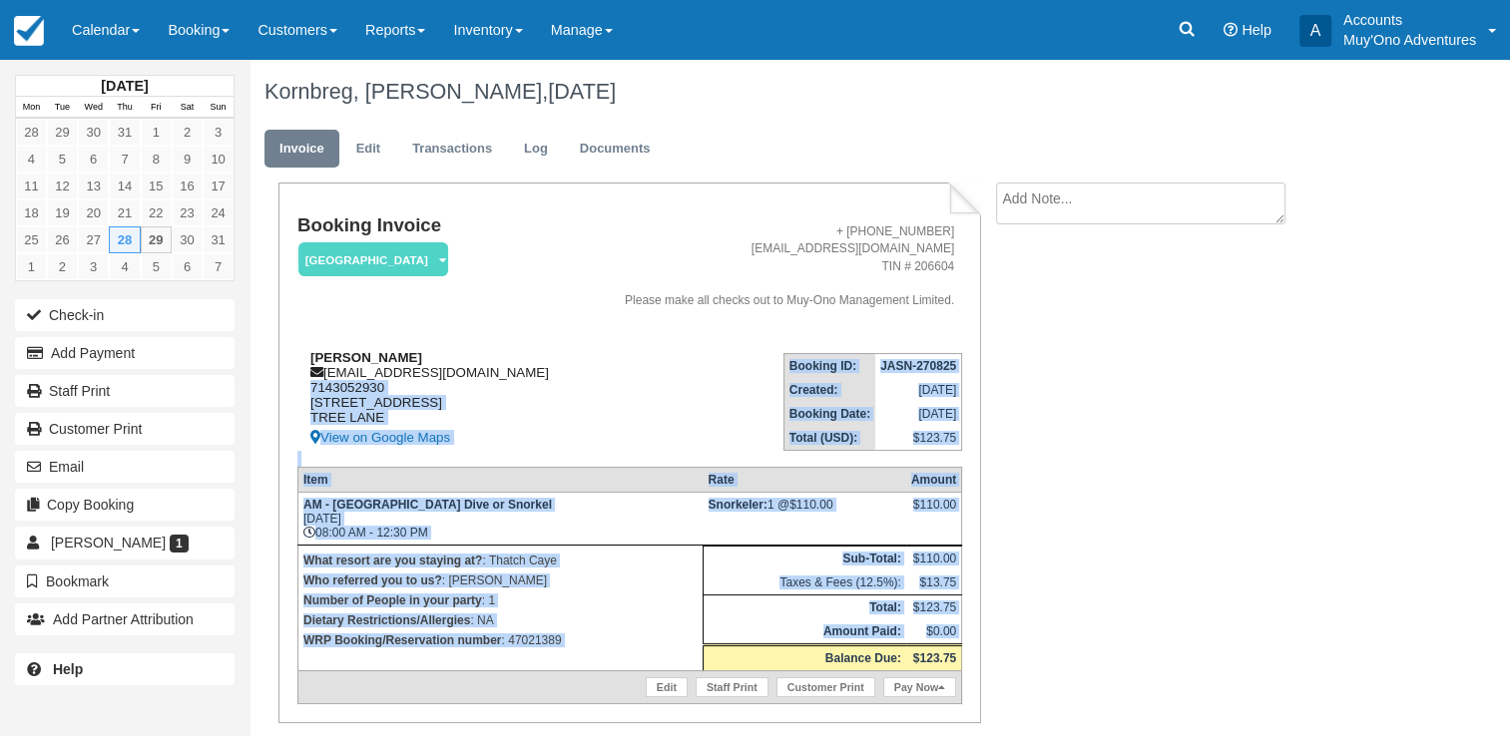
drag, startPoint x: 0, startPoint y: 0, endPoint x: 364, endPoint y: 365, distance: 515.8
click at [364, 365] on div "Booking Invoice [GEOGRAPHIC_DATA]   Pending HOLD Deposit Paid Cancelled Void Mu…" at bounding box center [629, 460] width 665 height 489
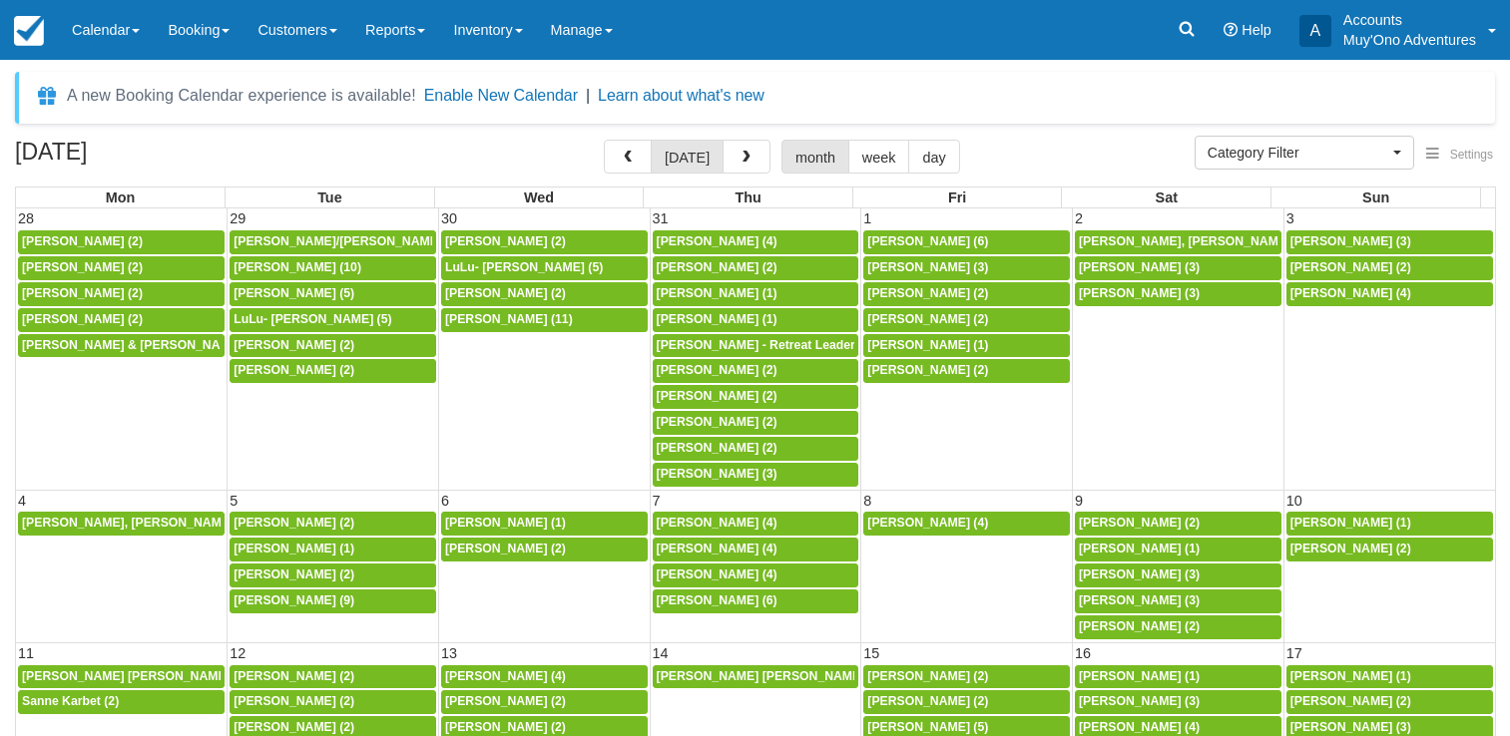
select select
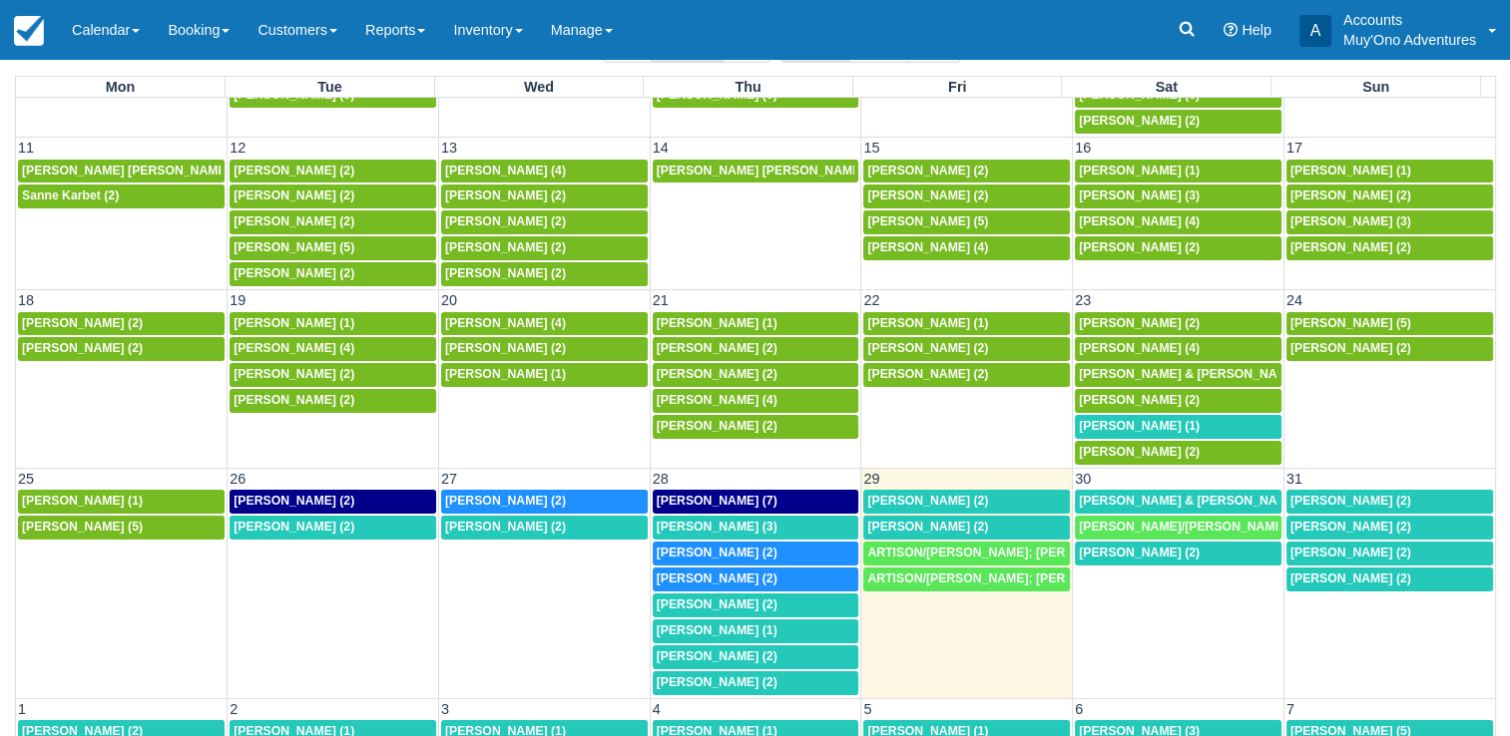
scroll to position [112, 0]
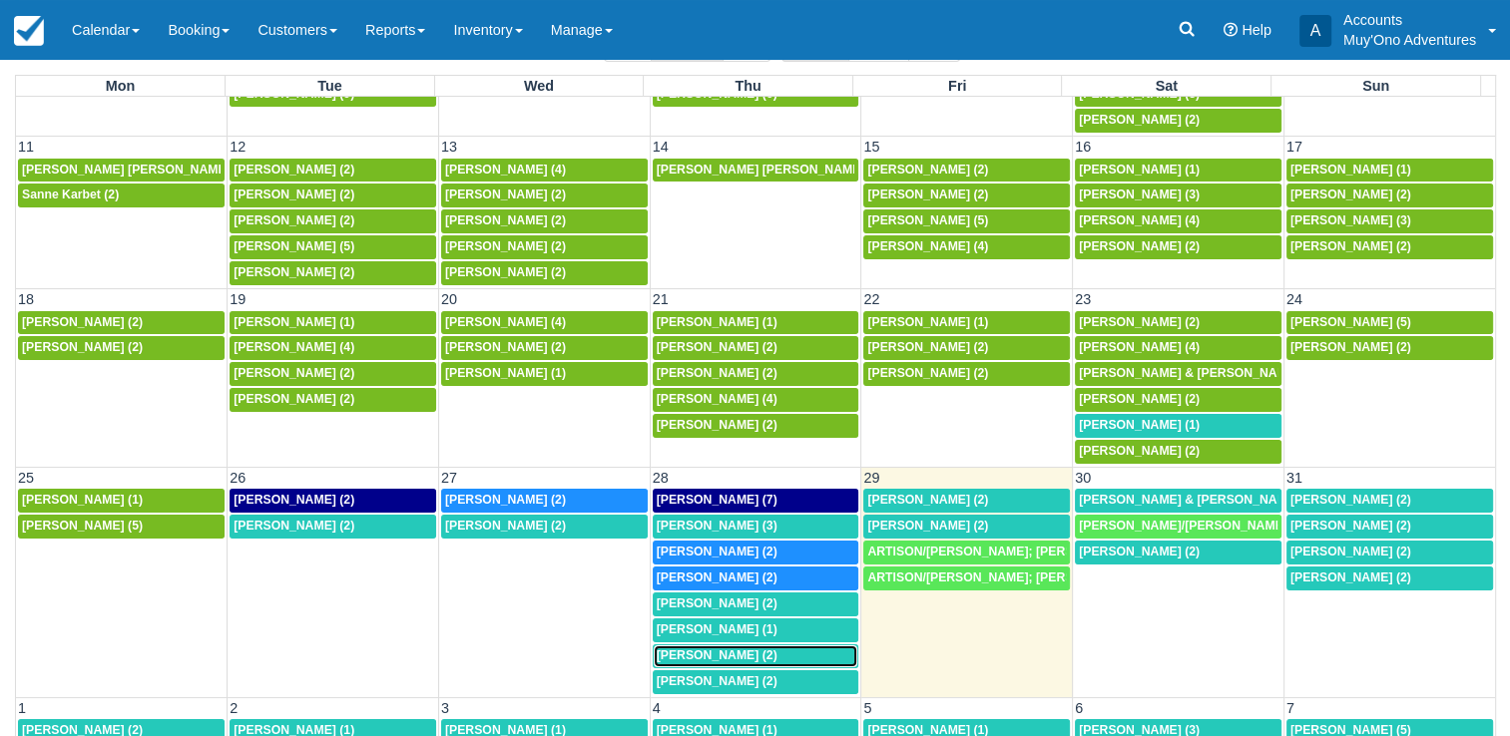
click at [799, 649] on div "8a Carson Smith (2)" at bounding box center [756, 657] width 199 height 16
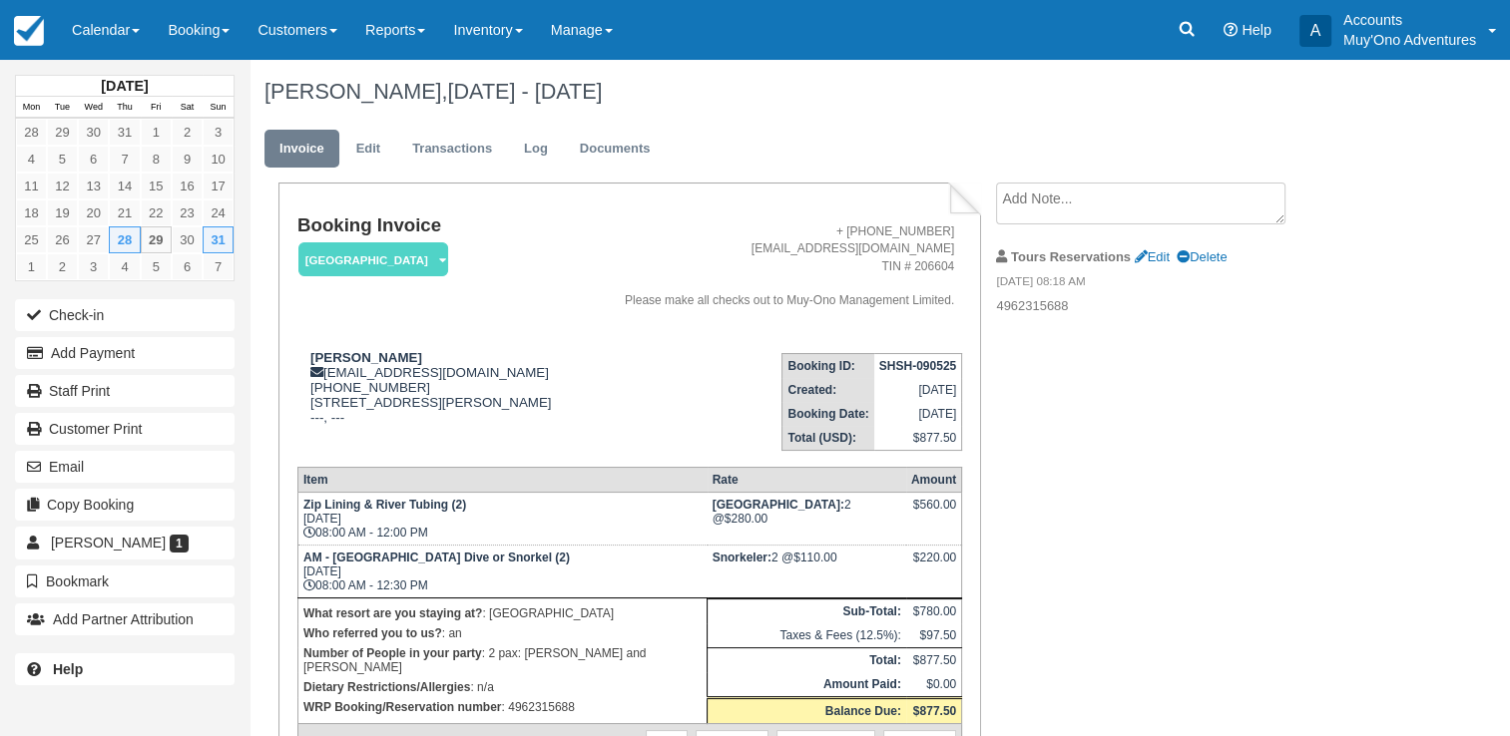
scroll to position [144, 0]
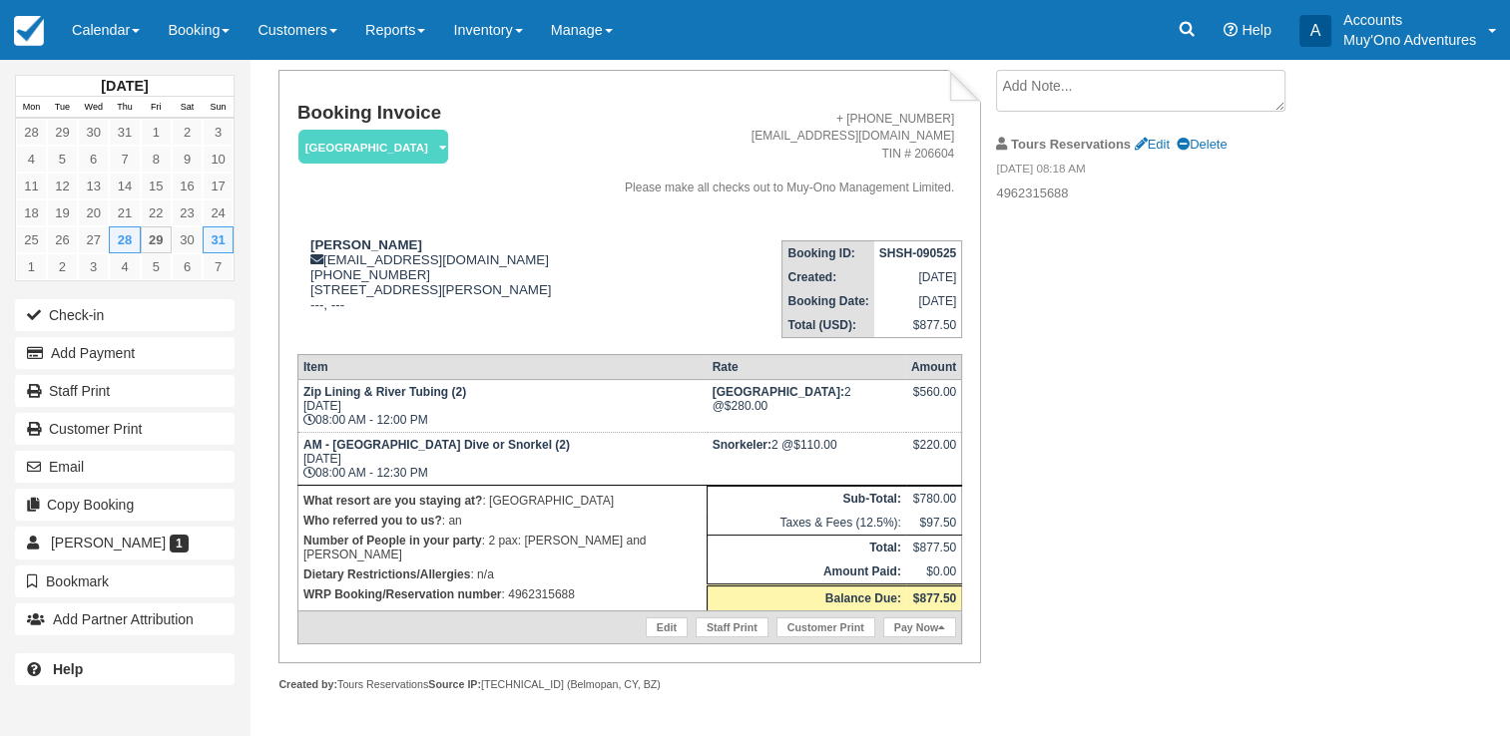
click at [539, 585] on p "WRP Booking/Reservation number : 4962315688" at bounding box center [502, 595] width 398 height 20
copy p "4962315688"
click at [922, 246] on strong "SHSH-090525" at bounding box center [917, 253] width 77 height 14
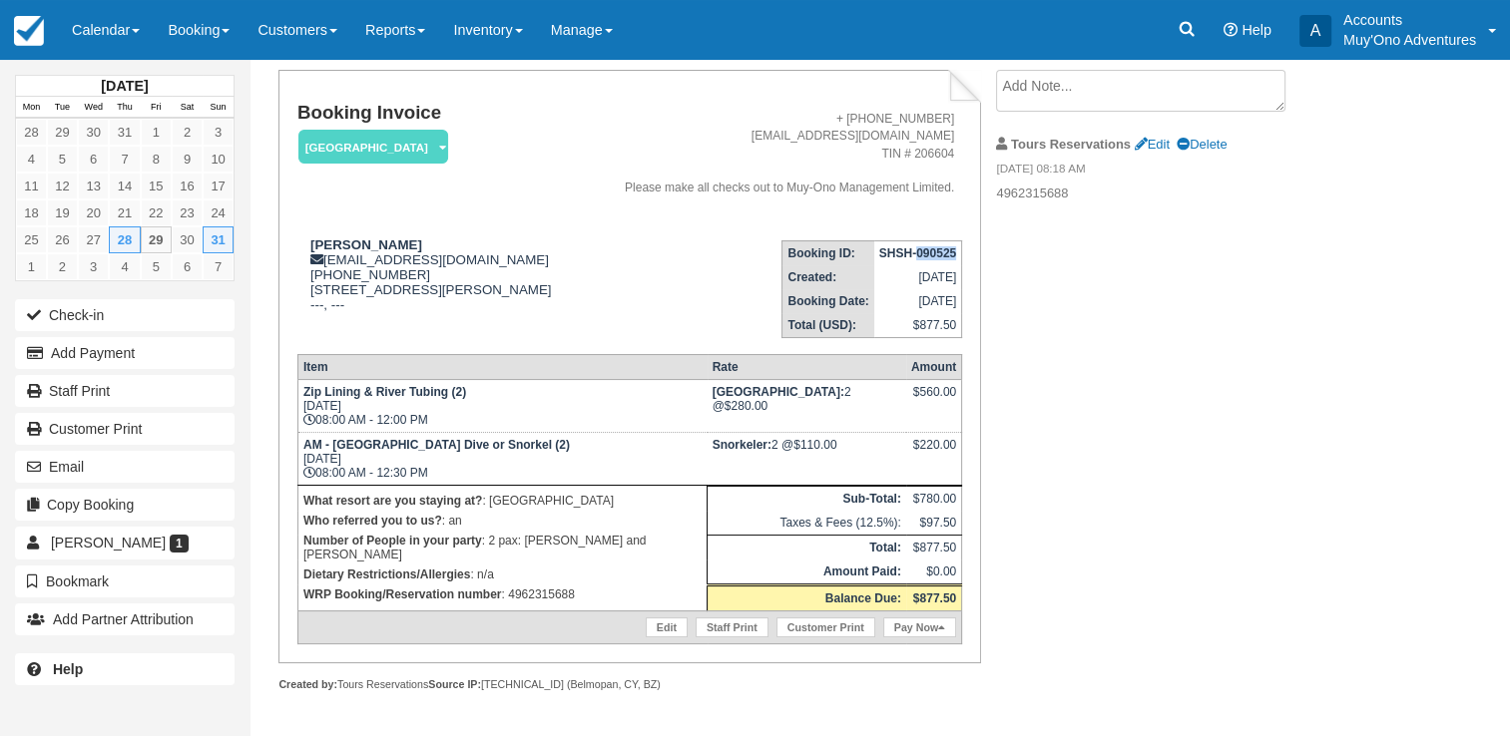
click at [918, 246] on strong "SHSH-090525" at bounding box center [917, 253] width 77 height 14
copy tbody "SHSH-090525"
drag, startPoint x: 308, startPoint y: 230, endPoint x: 398, endPoint y: 224, distance: 90.0
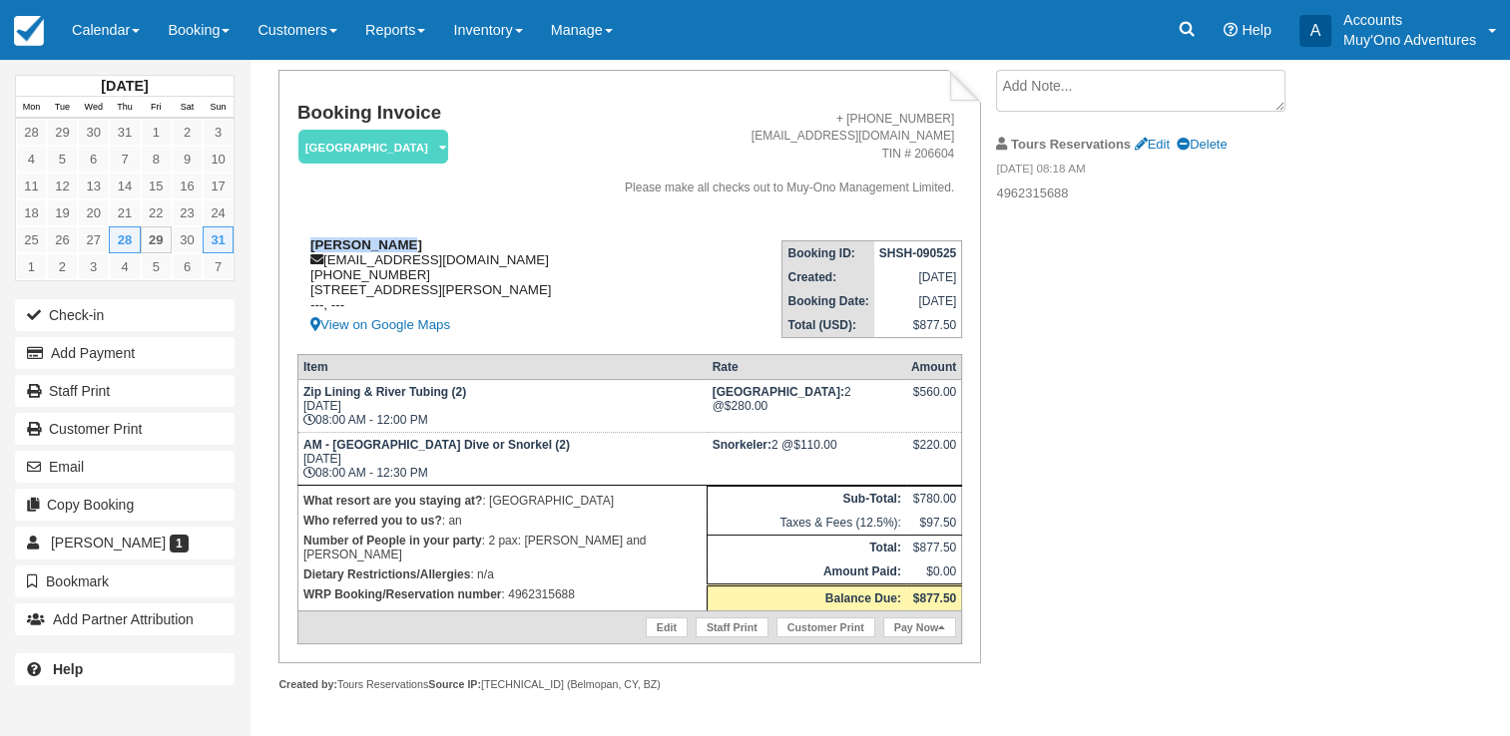
click at [398, 238] on div "Carson Smith timelinked826@gmail.com 00 1 717-490-2441 209 Buckley Street Brist…" at bounding box center [437, 288] width 281 height 100
copy strong "Carson Smith"
drag, startPoint x: 302, startPoint y: 401, endPoint x: 444, endPoint y: 393, distance: 141.9
click at [444, 393] on strong "Zip Lining & River Tubing (2)" at bounding box center [384, 392] width 163 height 14
copy strong "Zip Lining & River Tubing"
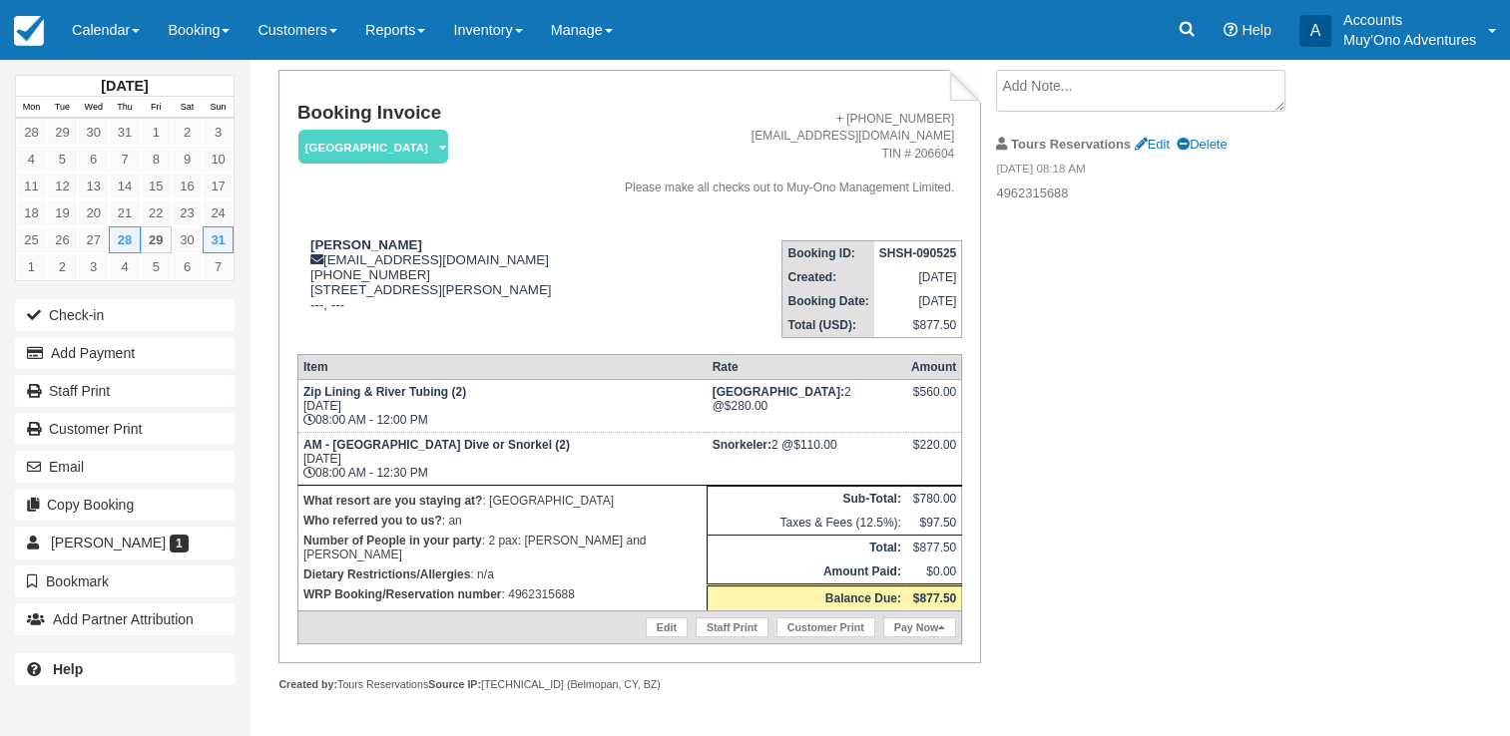
click at [549, 585] on p "WRP Booking/Reservation number : 4962315688" at bounding box center [502, 595] width 398 height 20
copy p "4962315688"
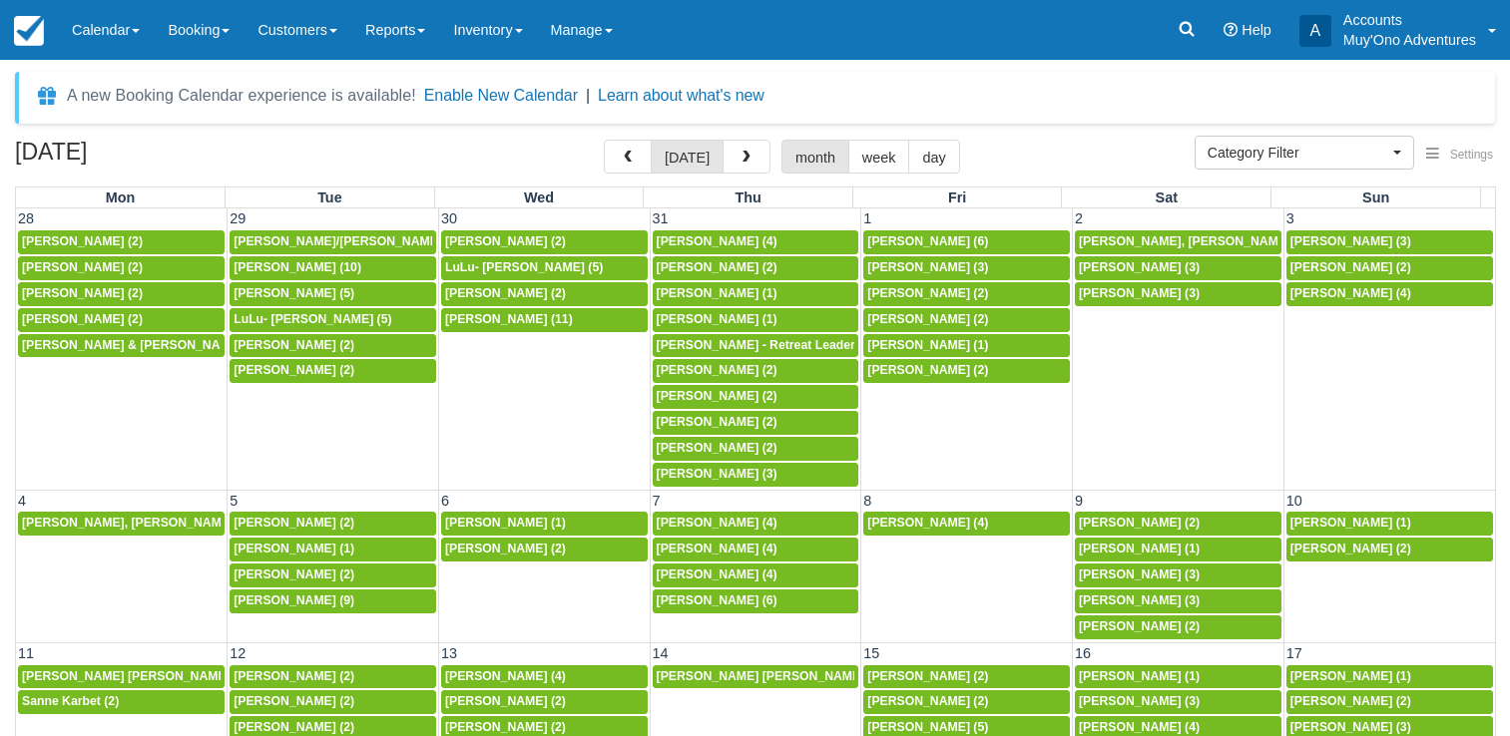
select select
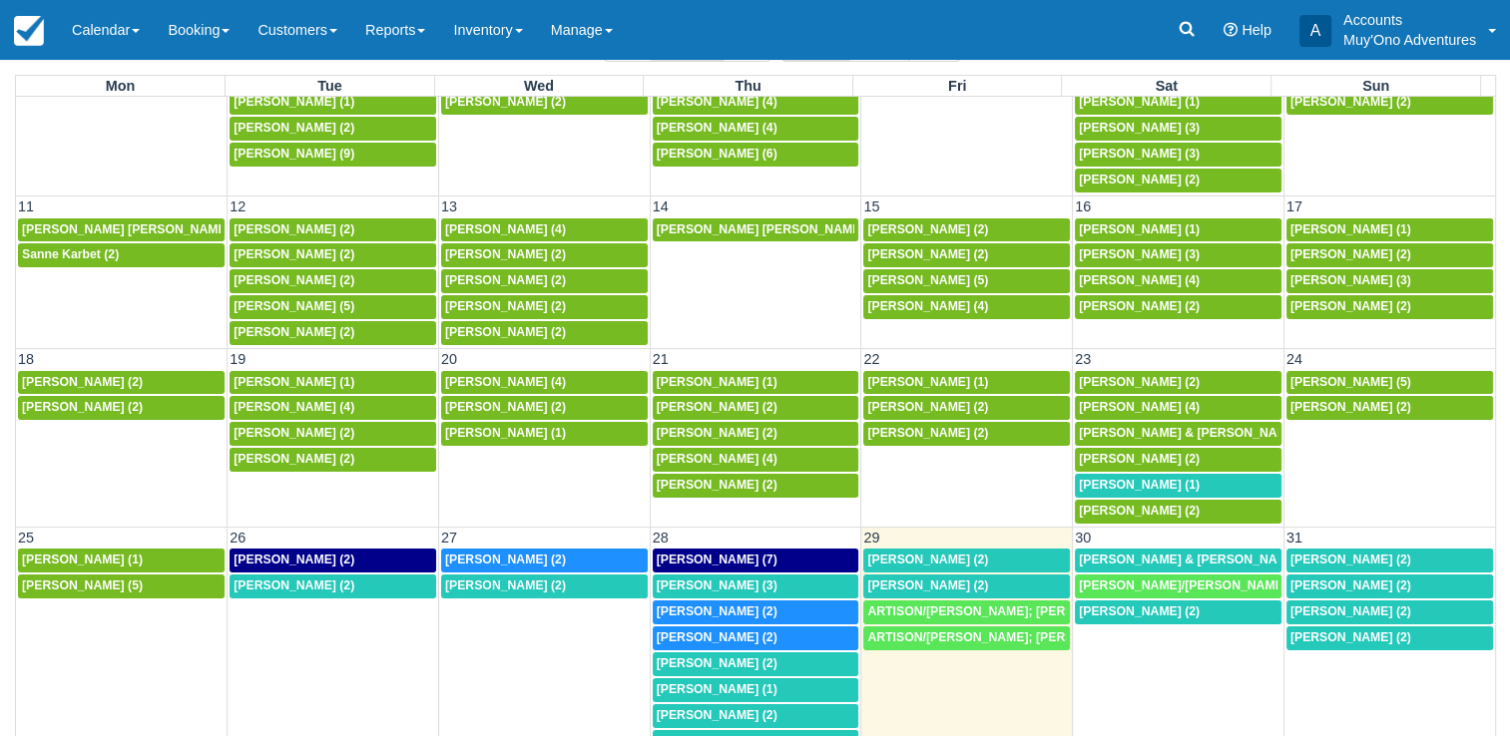
scroll to position [395, 0]
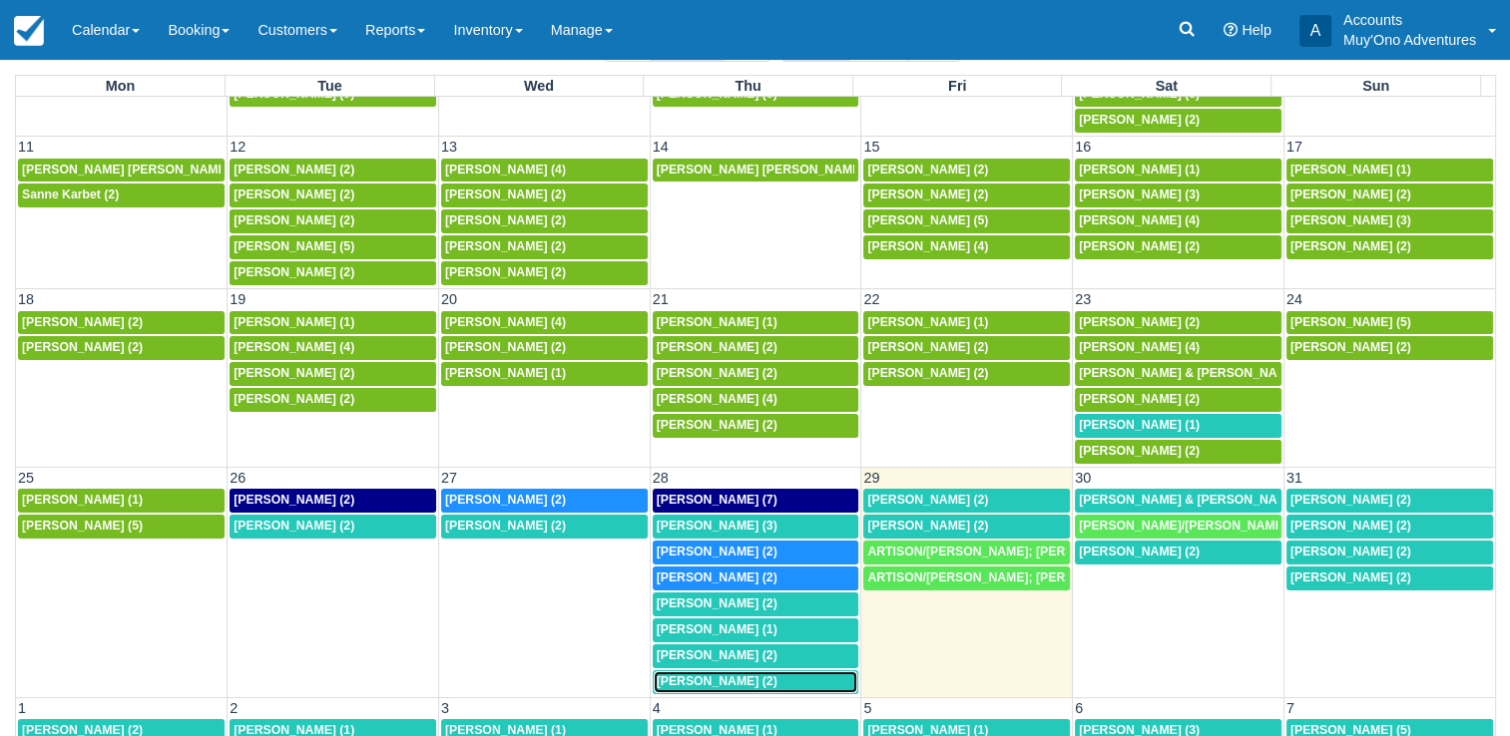
click at [700, 675] on span "Tattini, Simone (2)" at bounding box center [717, 682] width 121 height 14
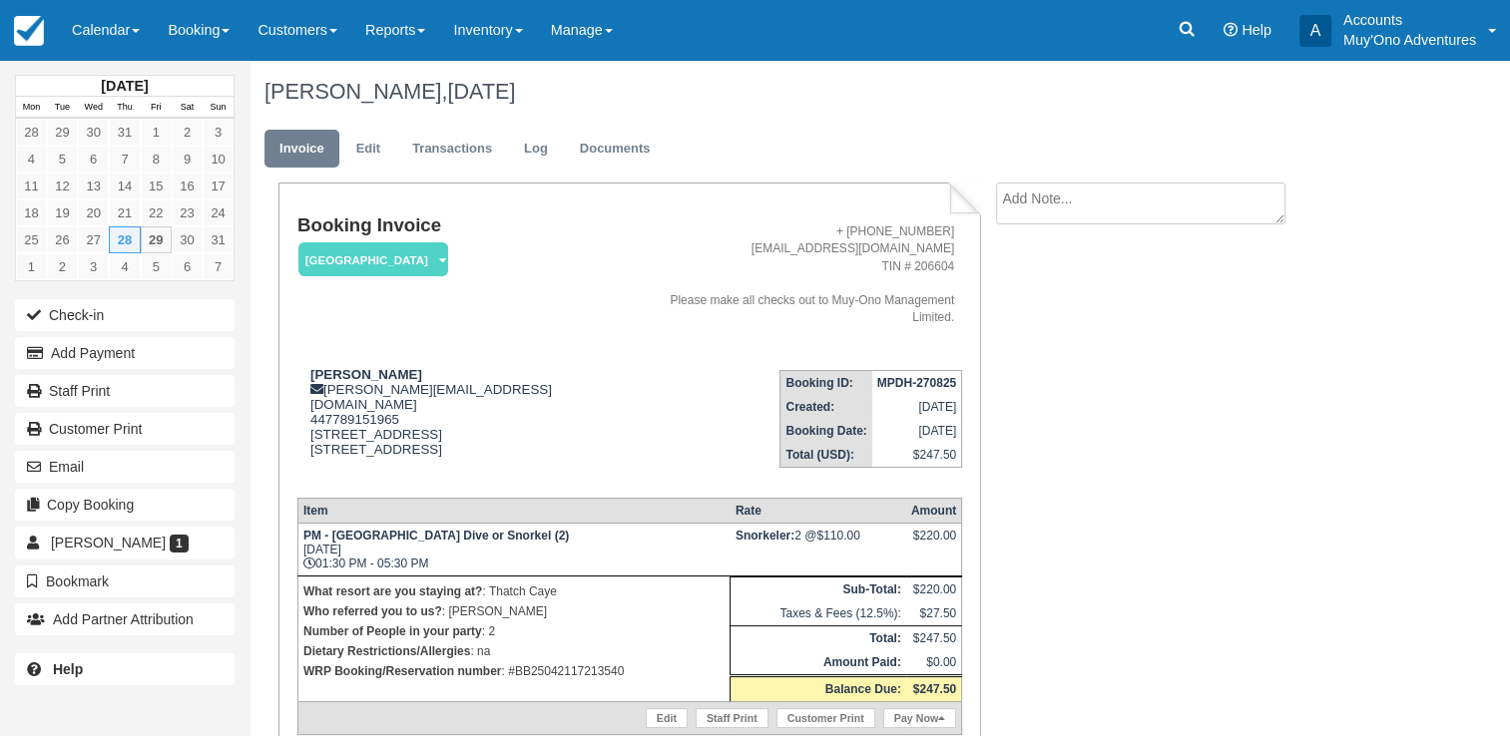
click at [657, 364] on td "Booking ID: MPDH-270825 Created: [DATE] Booking Date: [DATE] Total (USD): $247.…" at bounding box center [800, 418] width 325 height 128
